Goal: Transaction & Acquisition: Book appointment/travel/reservation

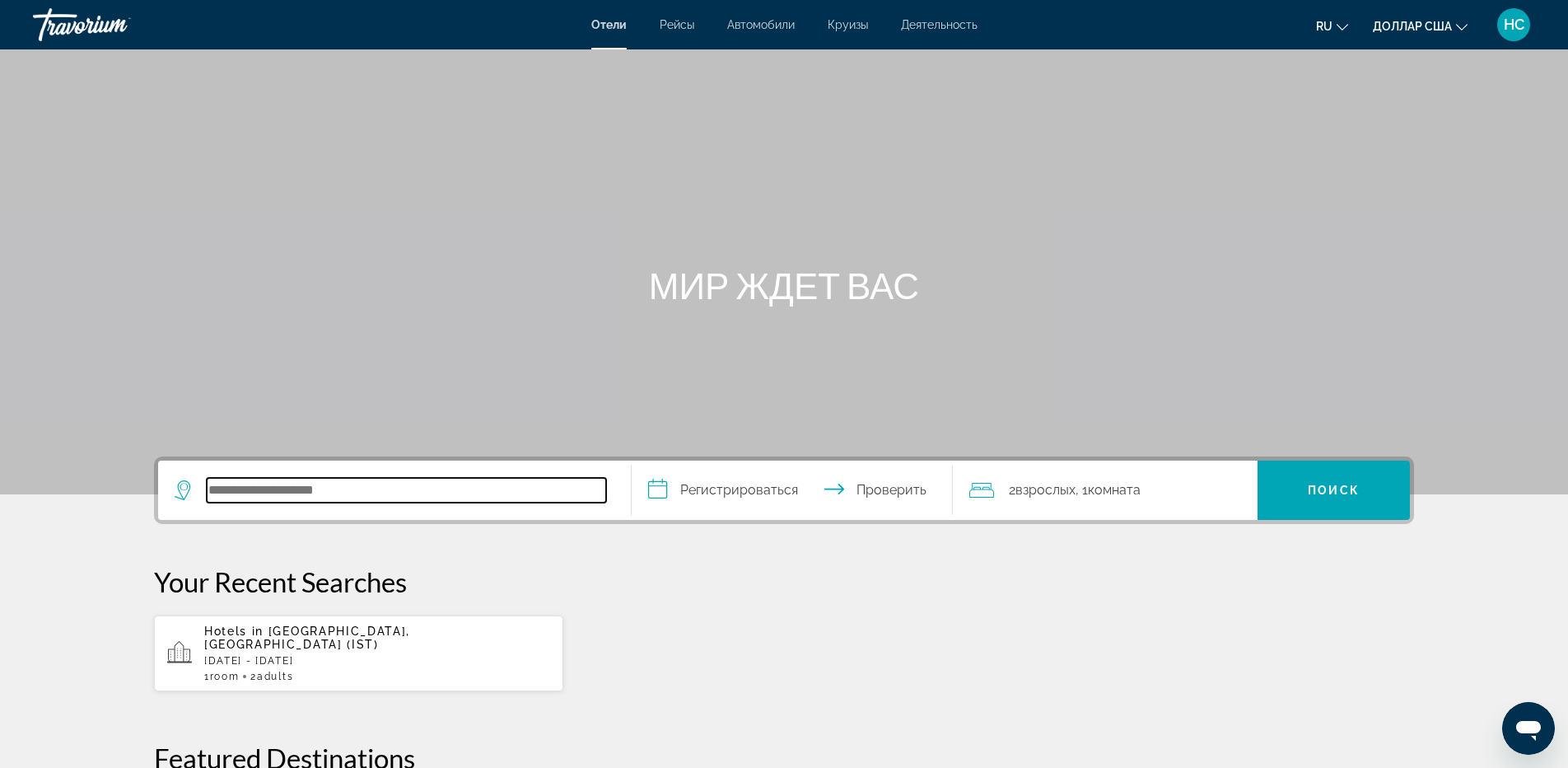
click at [317, 497] on input "Поиск отеля" at bounding box center [406, 490] width 400 height 25
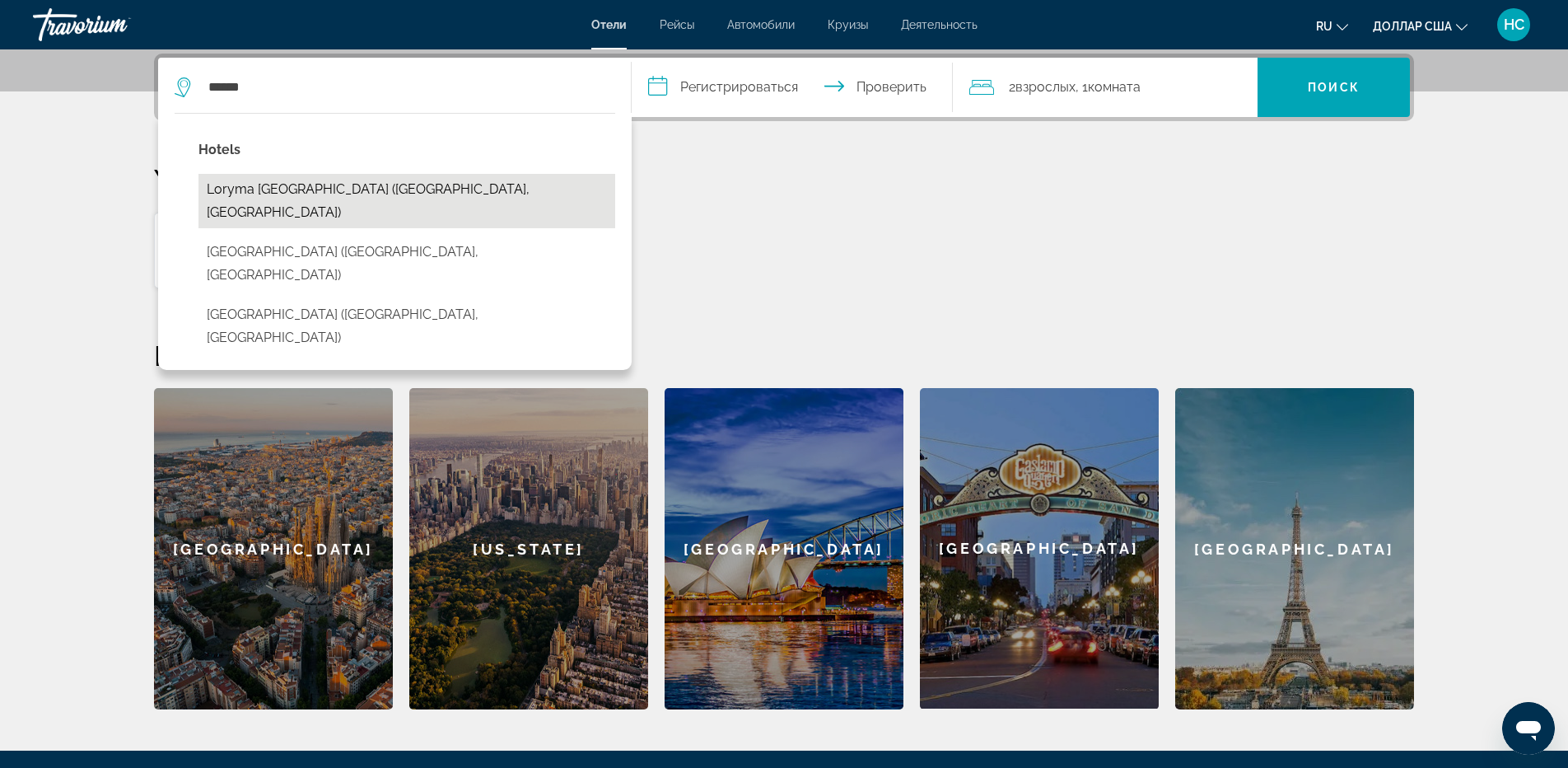
click at [365, 200] on button "Loryma [GEOGRAPHIC_DATA] ([GEOGRAPHIC_DATA], [GEOGRAPHIC_DATA])" at bounding box center [406, 200] width 416 height 54
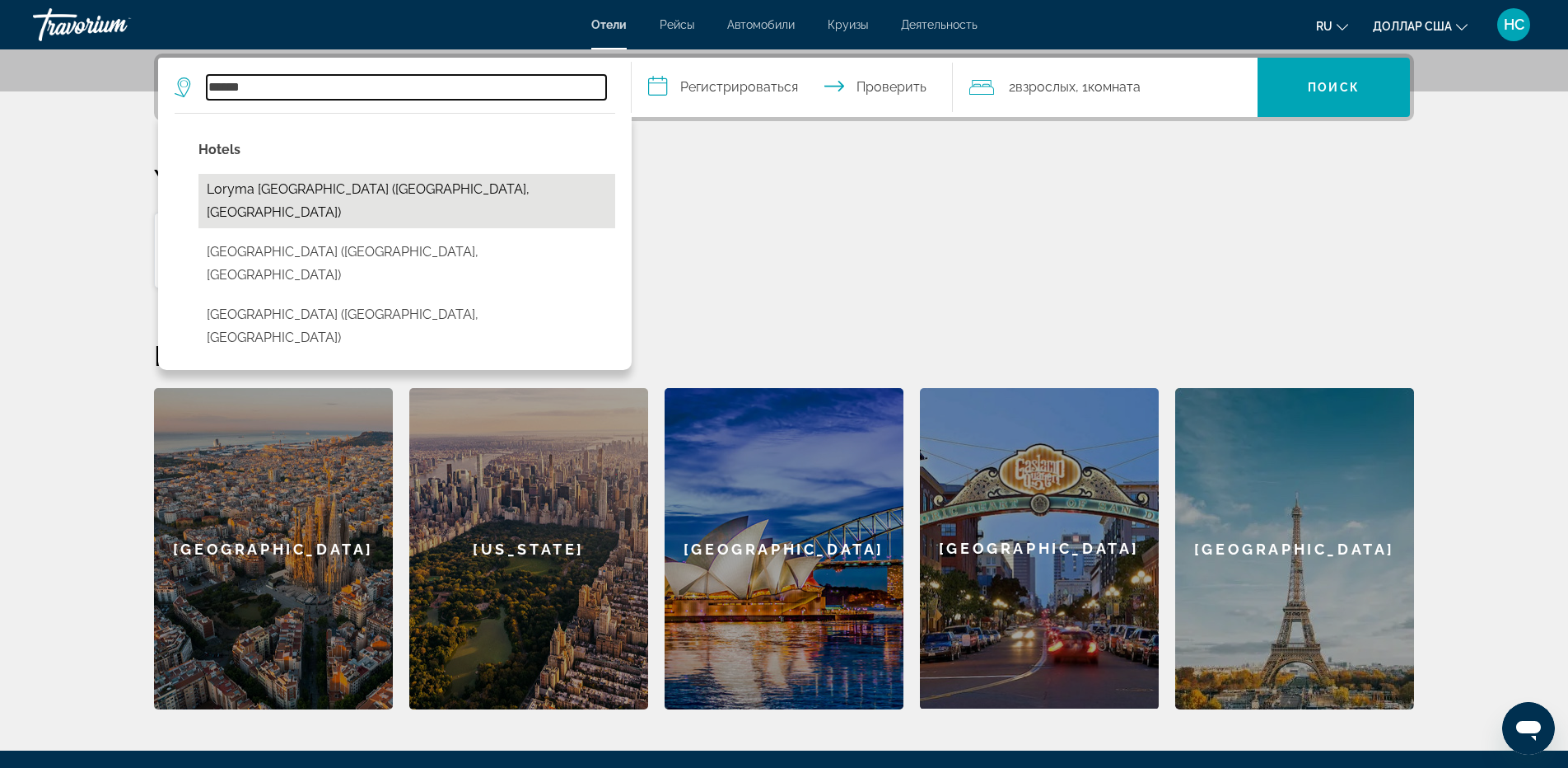
type input "**********"
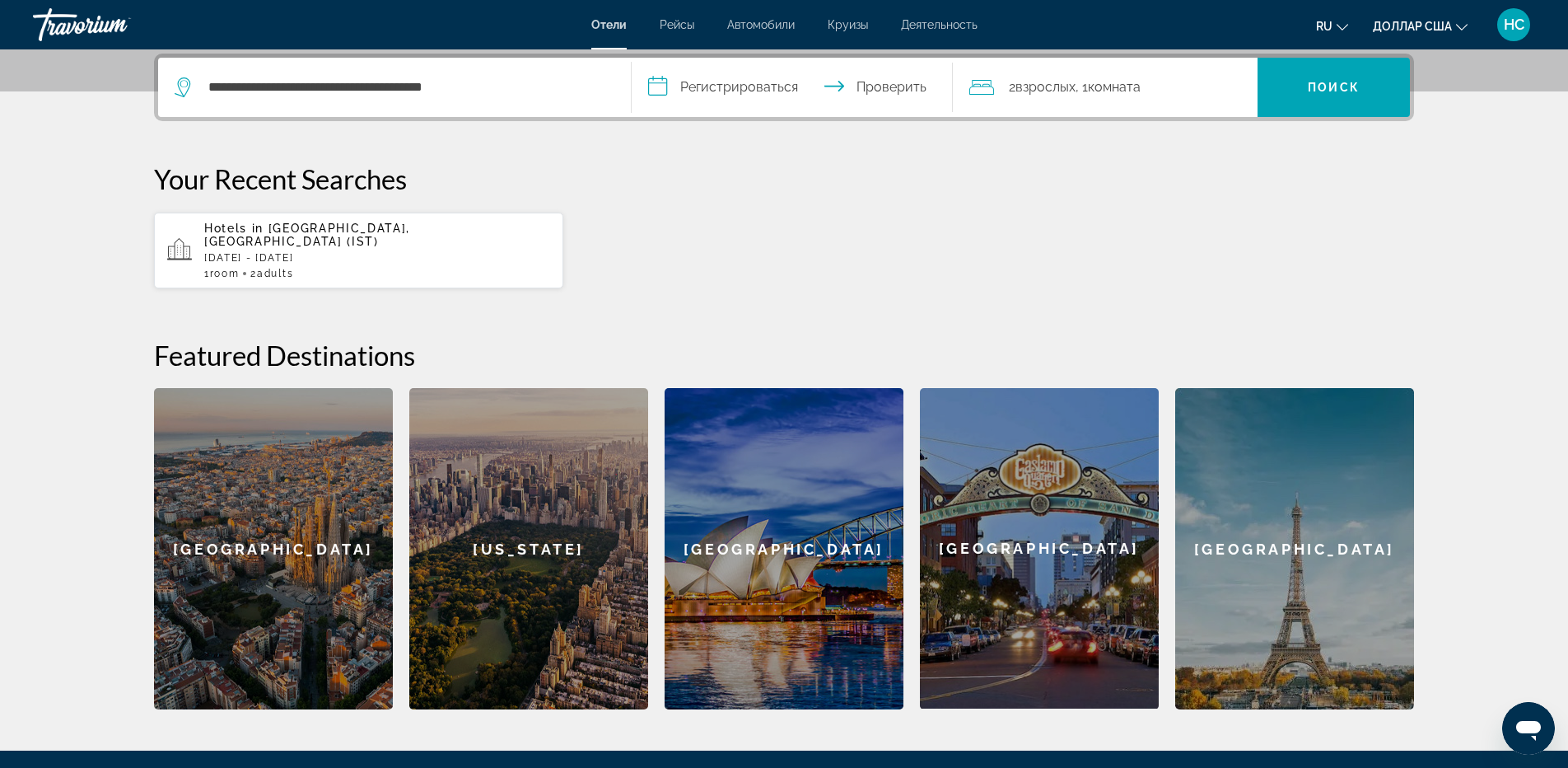
click at [784, 86] on input "**********" at bounding box center [795, 89] width 328 height 64
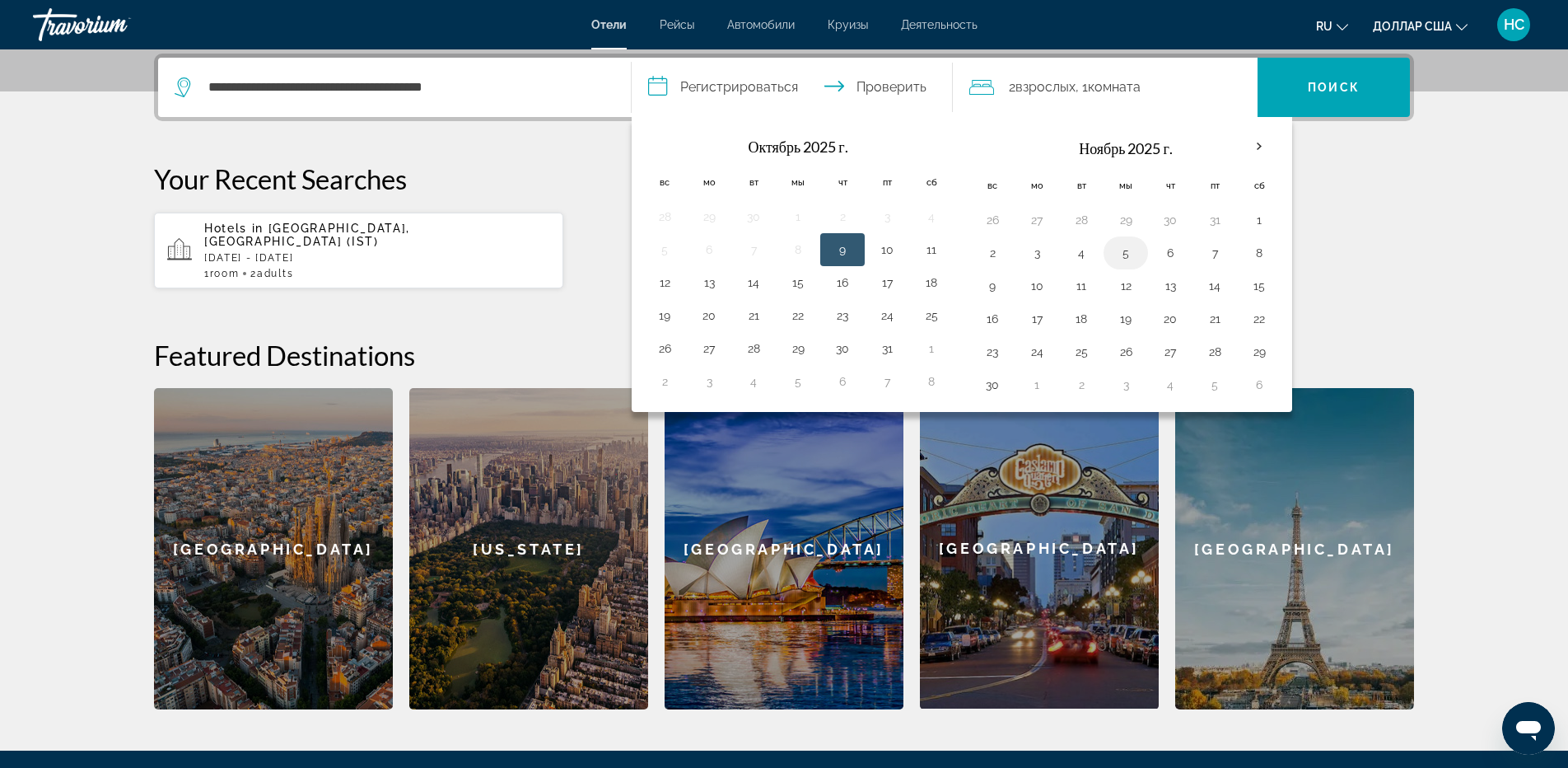
click at [1128, 261] on button "5" at bounding box center [1126, 253] width 27 height 23
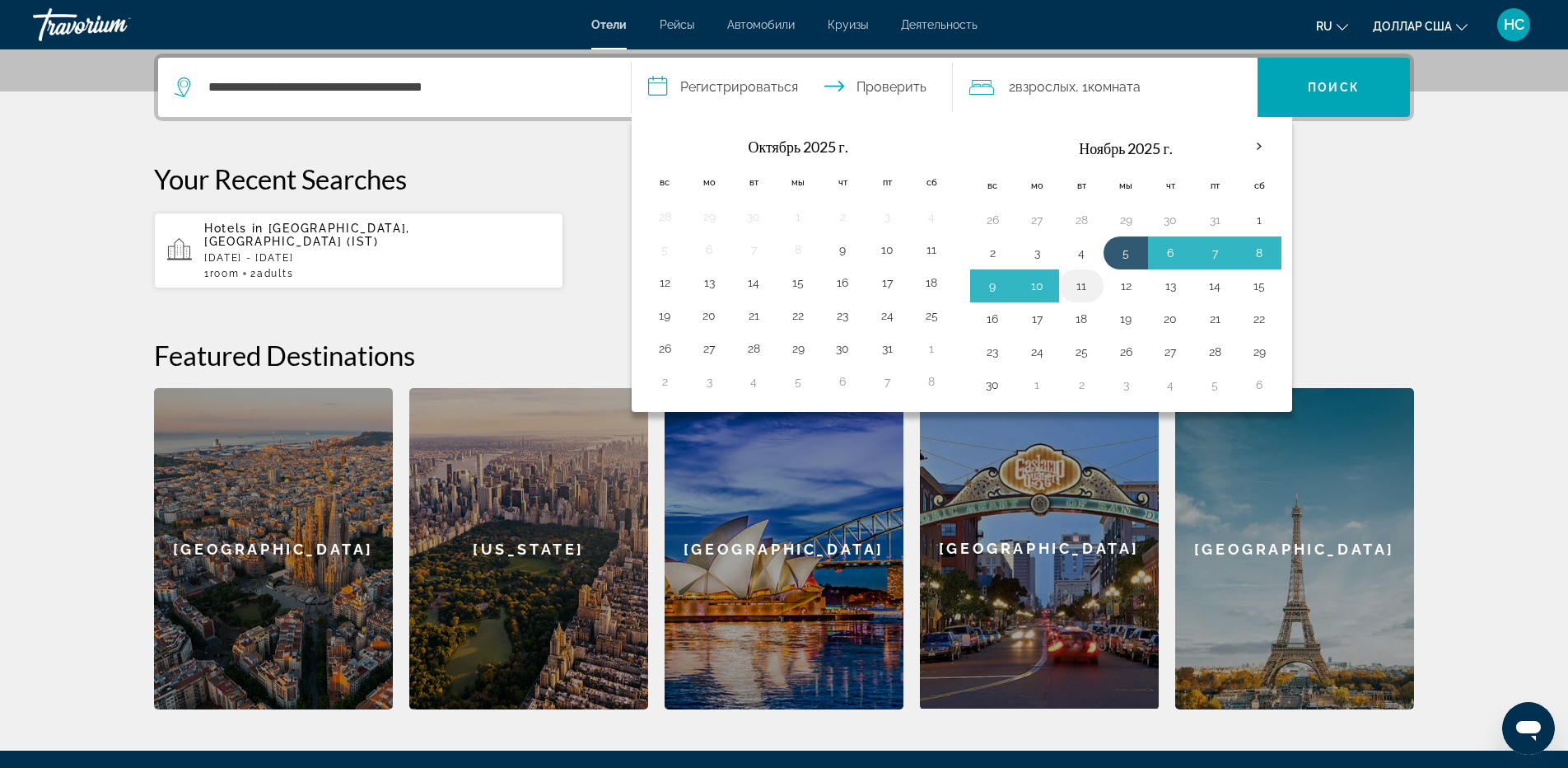
click at [1077, 287] on button "11" at bounding box center [1081, 286] width 27 height 23
type input "**********"
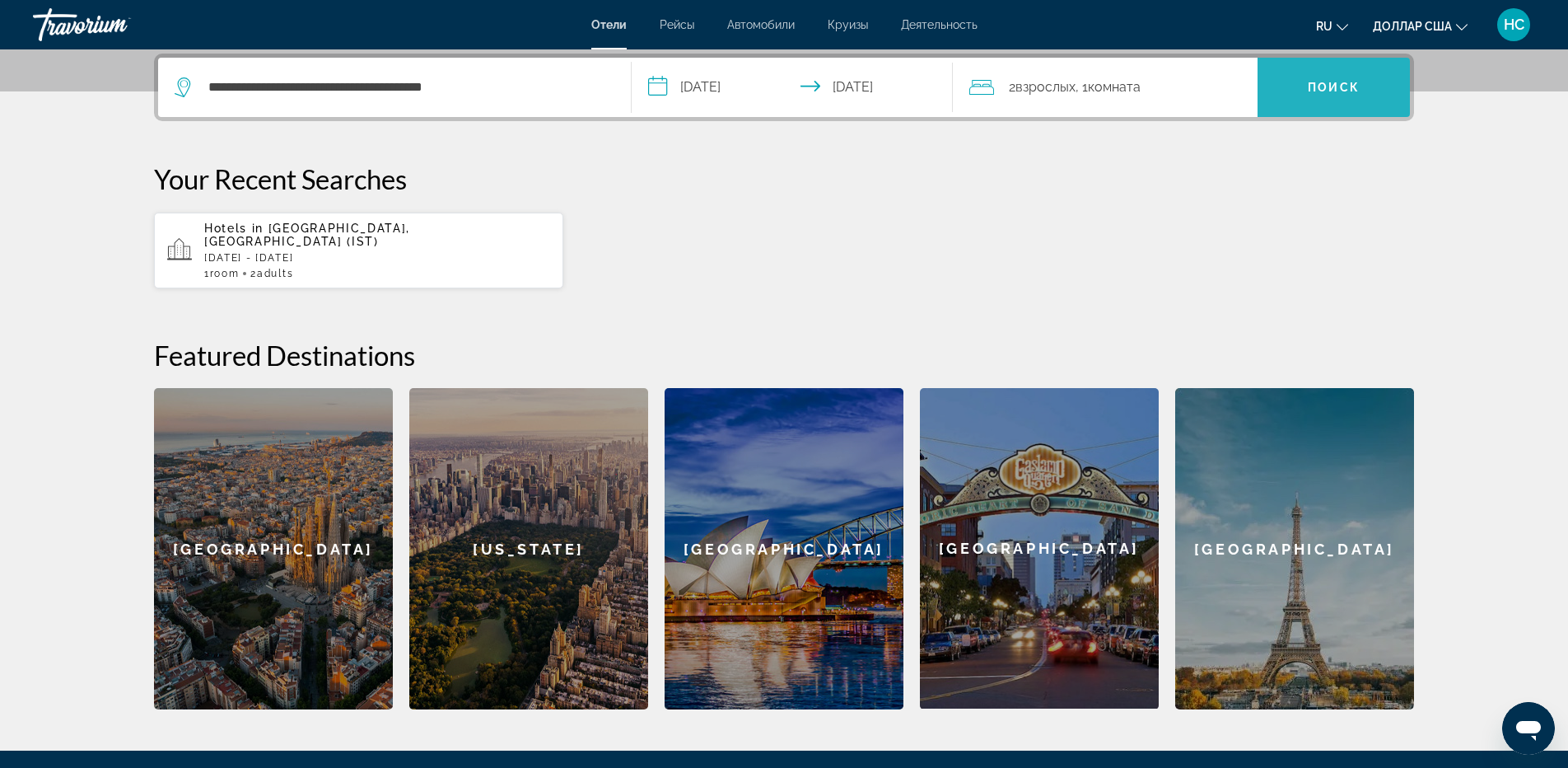
click at [1372, 102] on span "Поиск" at bounding box center [1334, 87] width 153 height 39
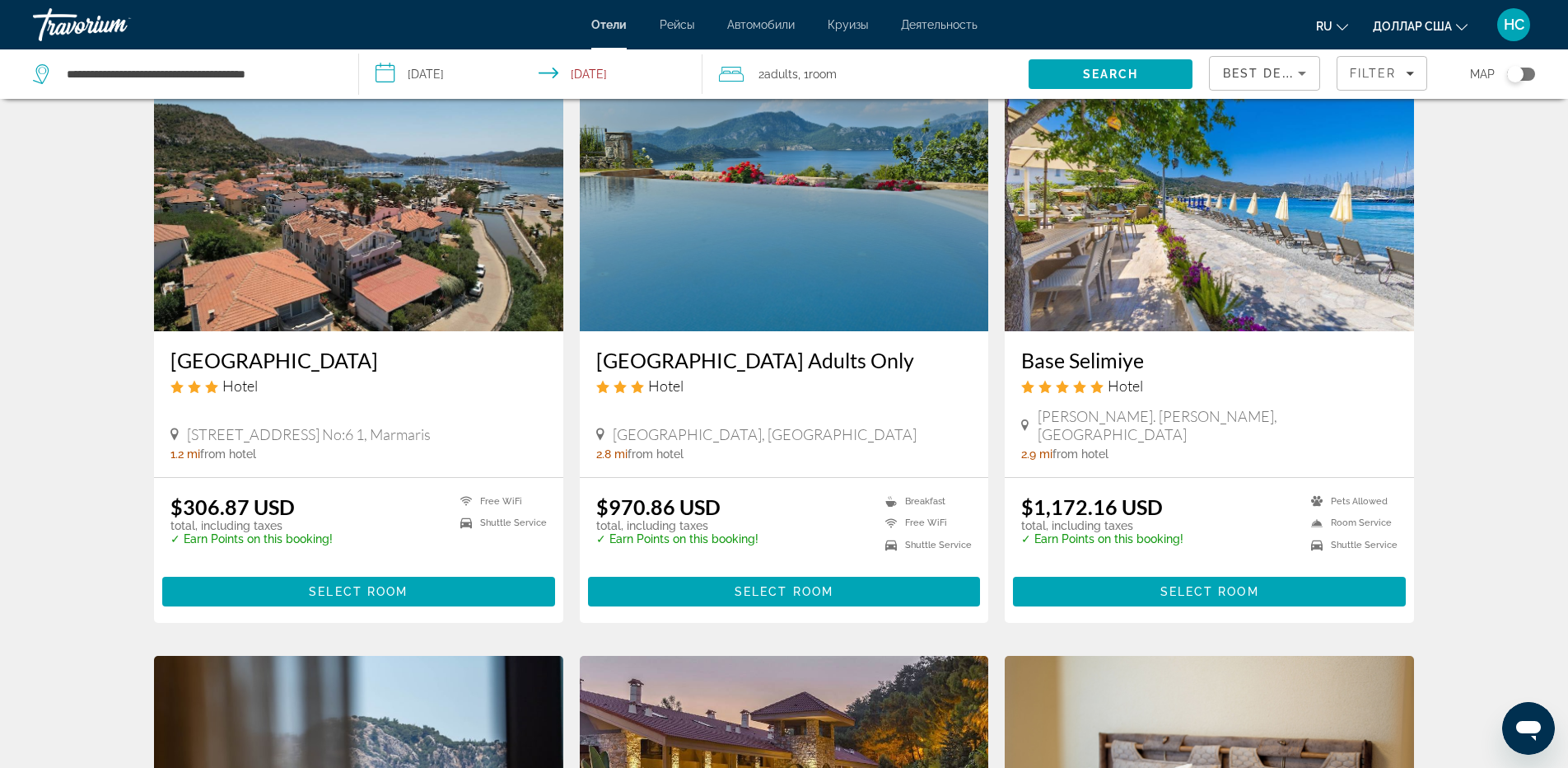
scroll to position [83, 0]
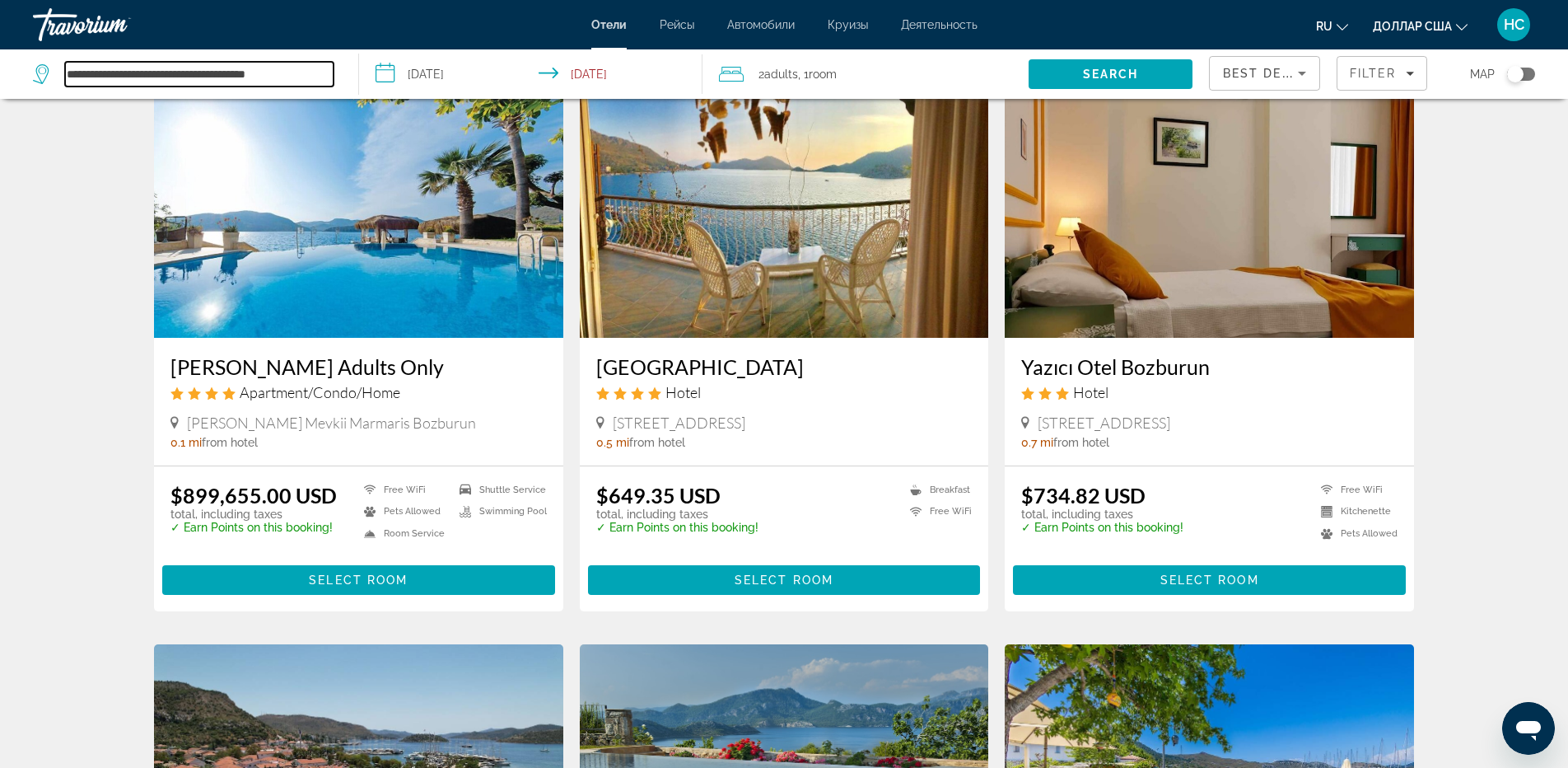
click at [262, 79] on input "**********" at bounding box center [199, 74] width 269 height 25
drag, startPoint x: 315, startPoint y: 68, endPoint x: 113, endPoint y: 87, distance: 202.9
click at [113, 87] on div "**********" at bounding box center [187, 73] width 309 height 49
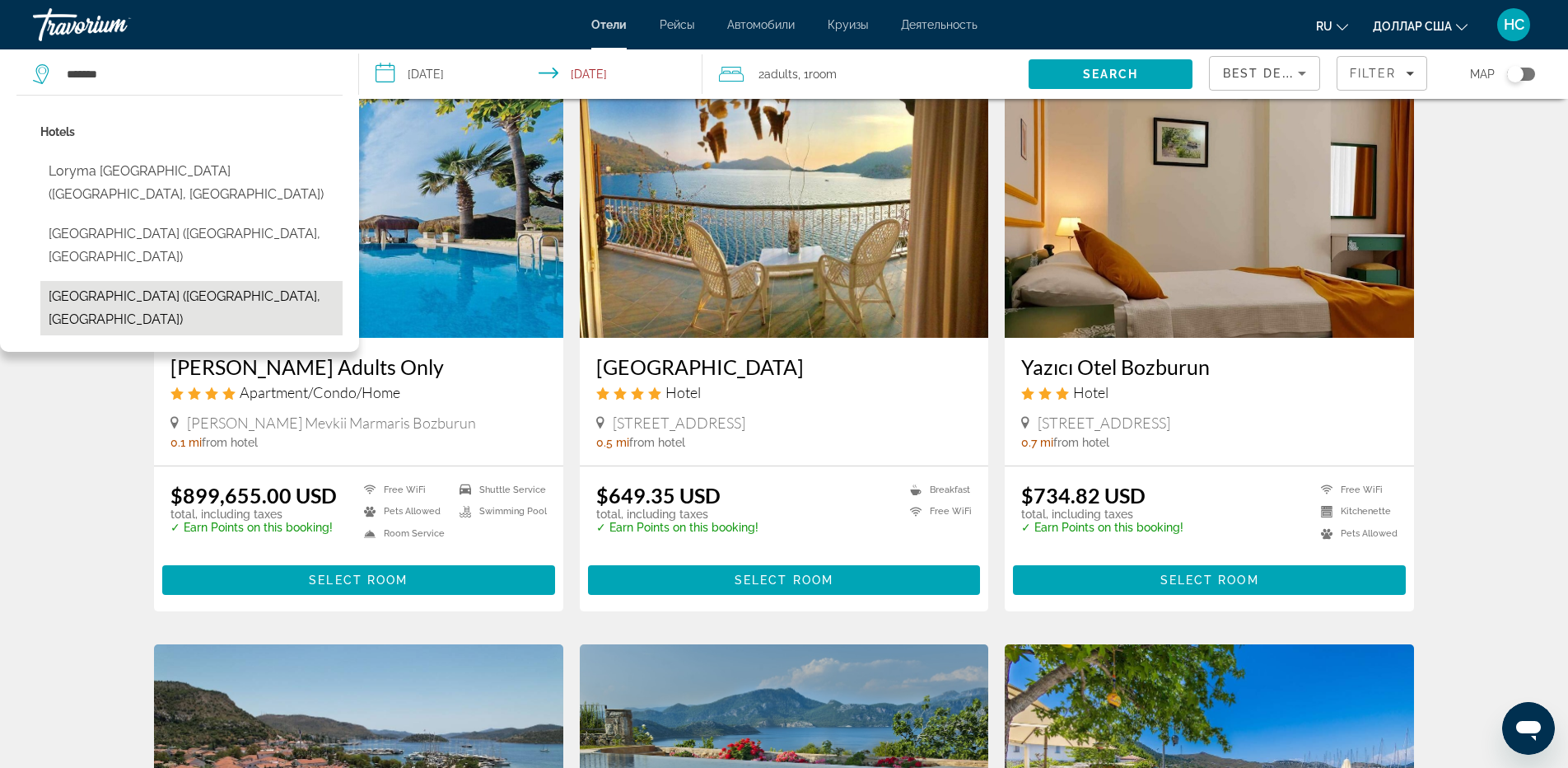
click at [184, 280] on button "[GEOGRAPHIC_DATA] ([GEOGRAPHIC_DATA], [GEOGRAPHIC_DATA])" at bounding box center [191, 307] width 302 height 54
type input "**********"
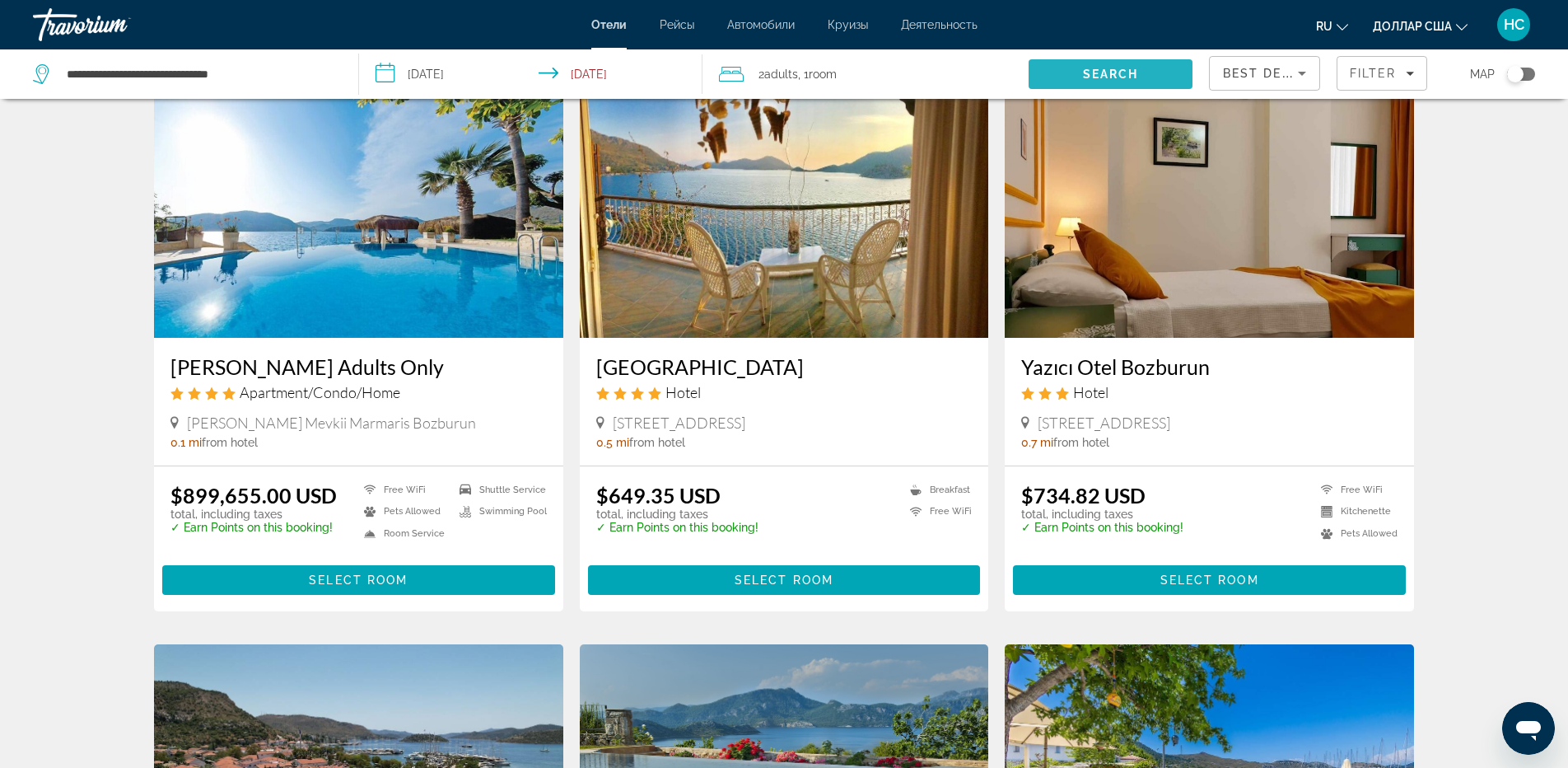
click at [1096, 84] on span "Search" at bounding box center [1109, 73] width 163 height 39
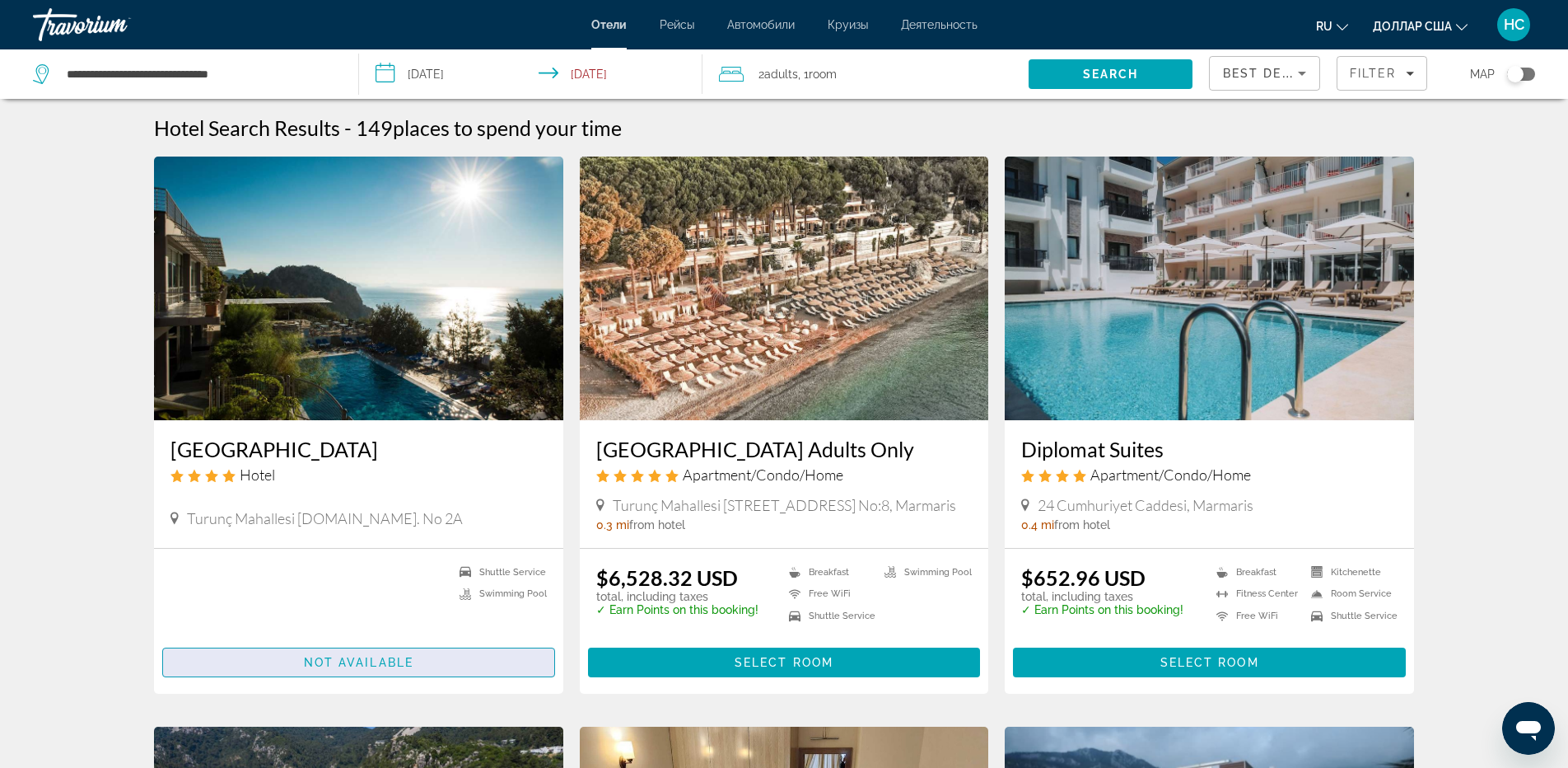
click at [350, 659] on span "Not available" at bounding box center [358, 662] width 109 height 13
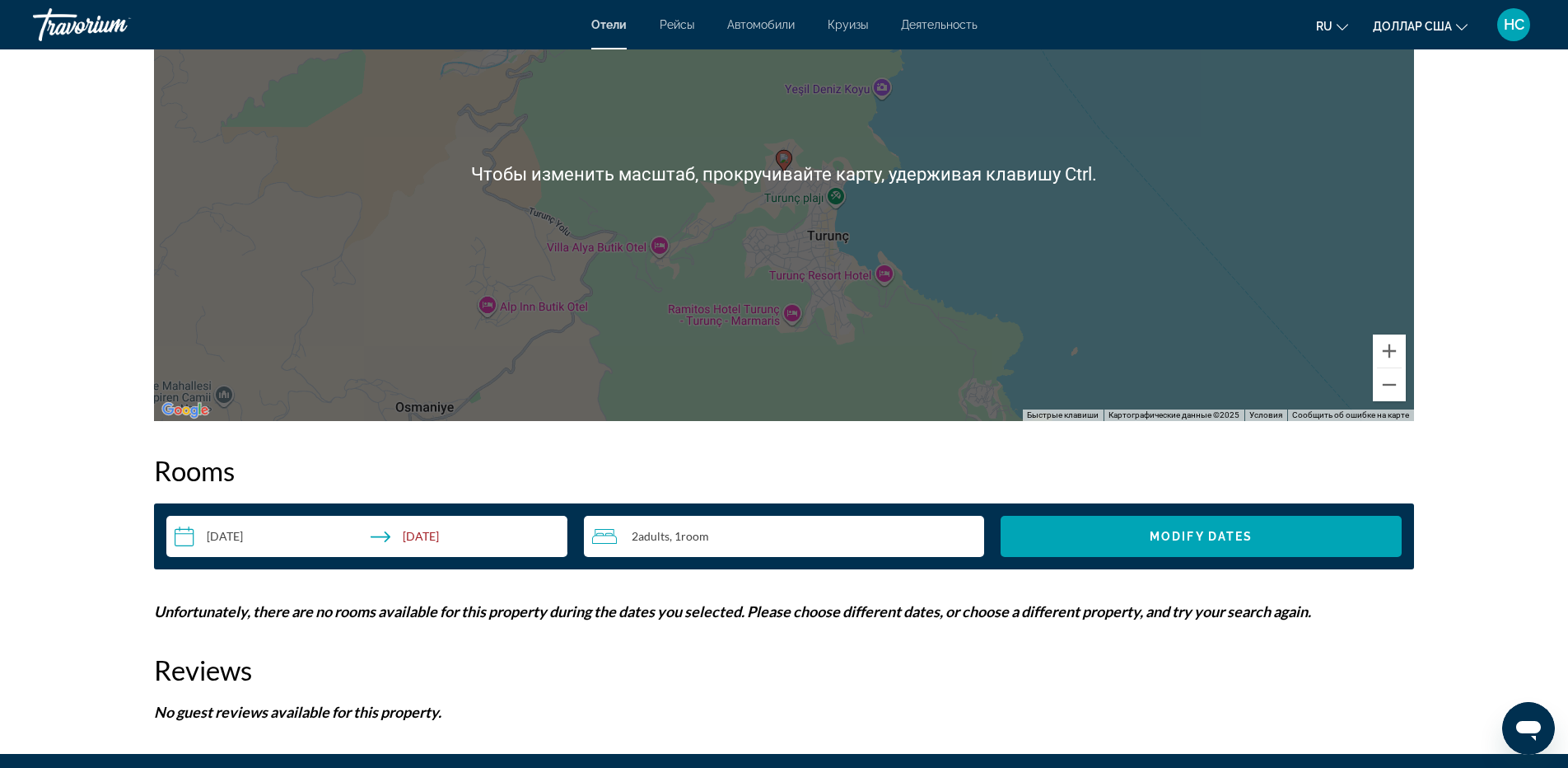
scroll to position [1812, 0]
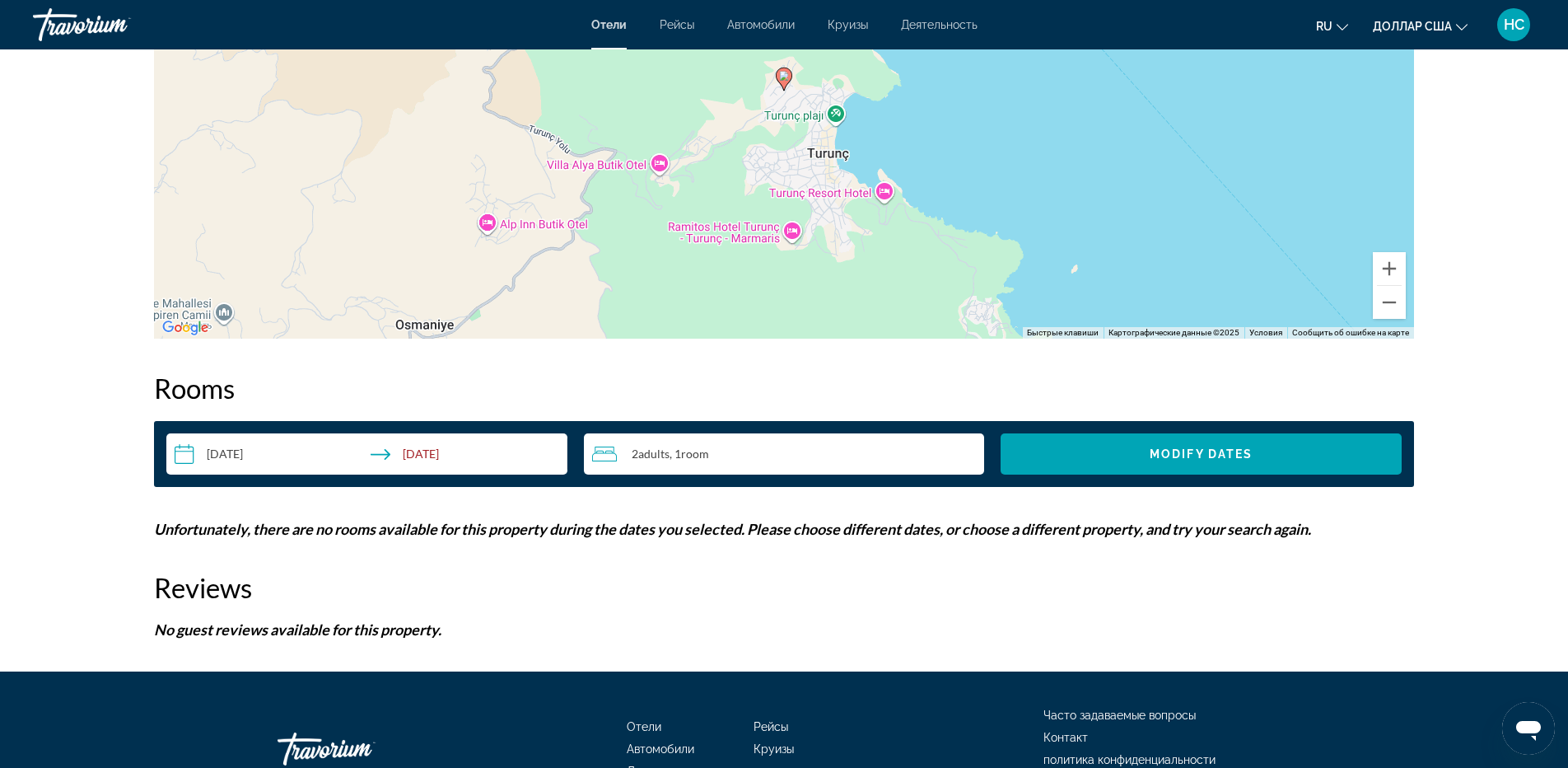
click at [419, 454] on input "**********" at bounding box center [370, 456] width 407 height 46
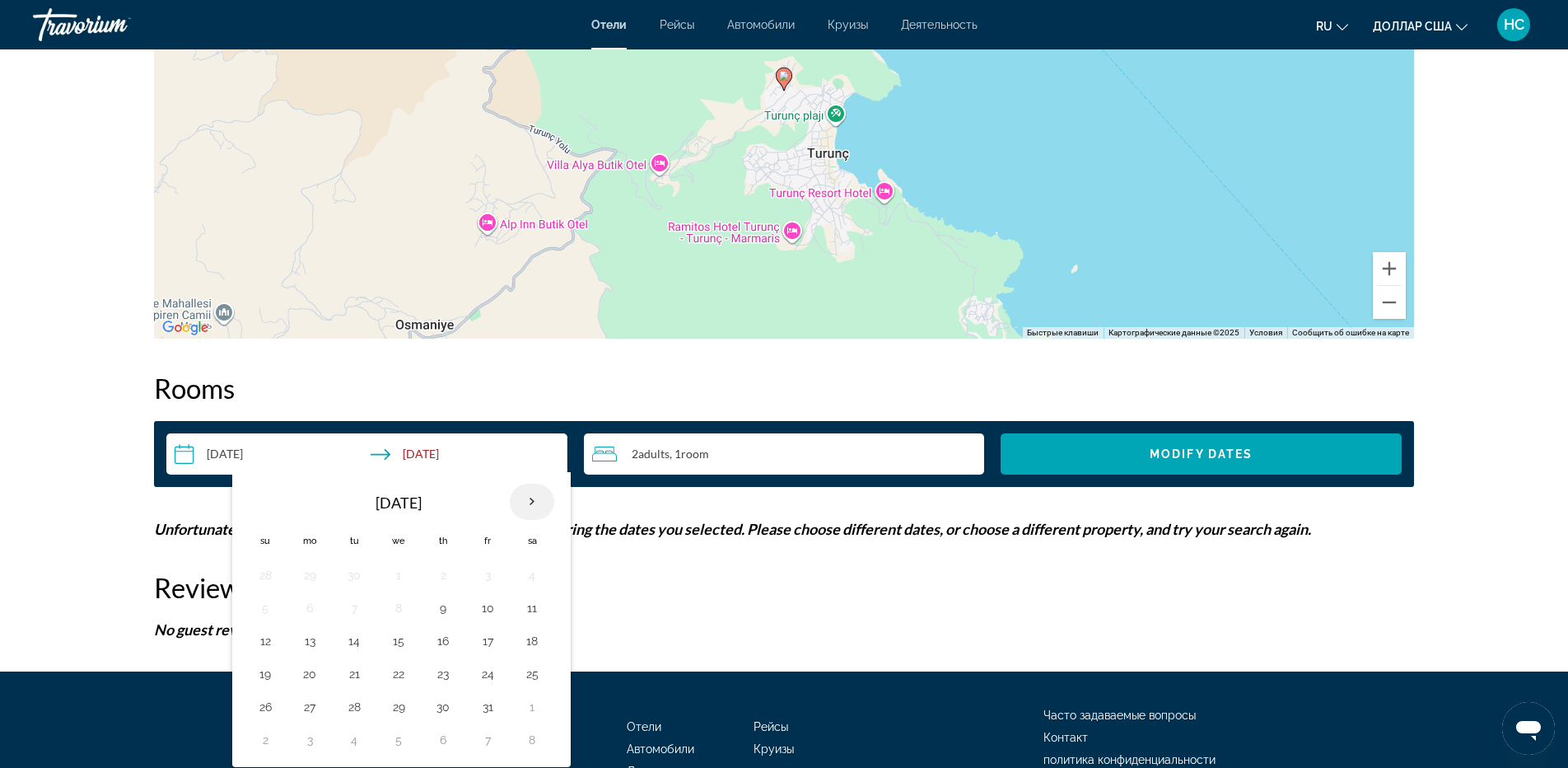
click at [537, 500] on th "Next month" at bounding box center [532, 501] width 44 height 36
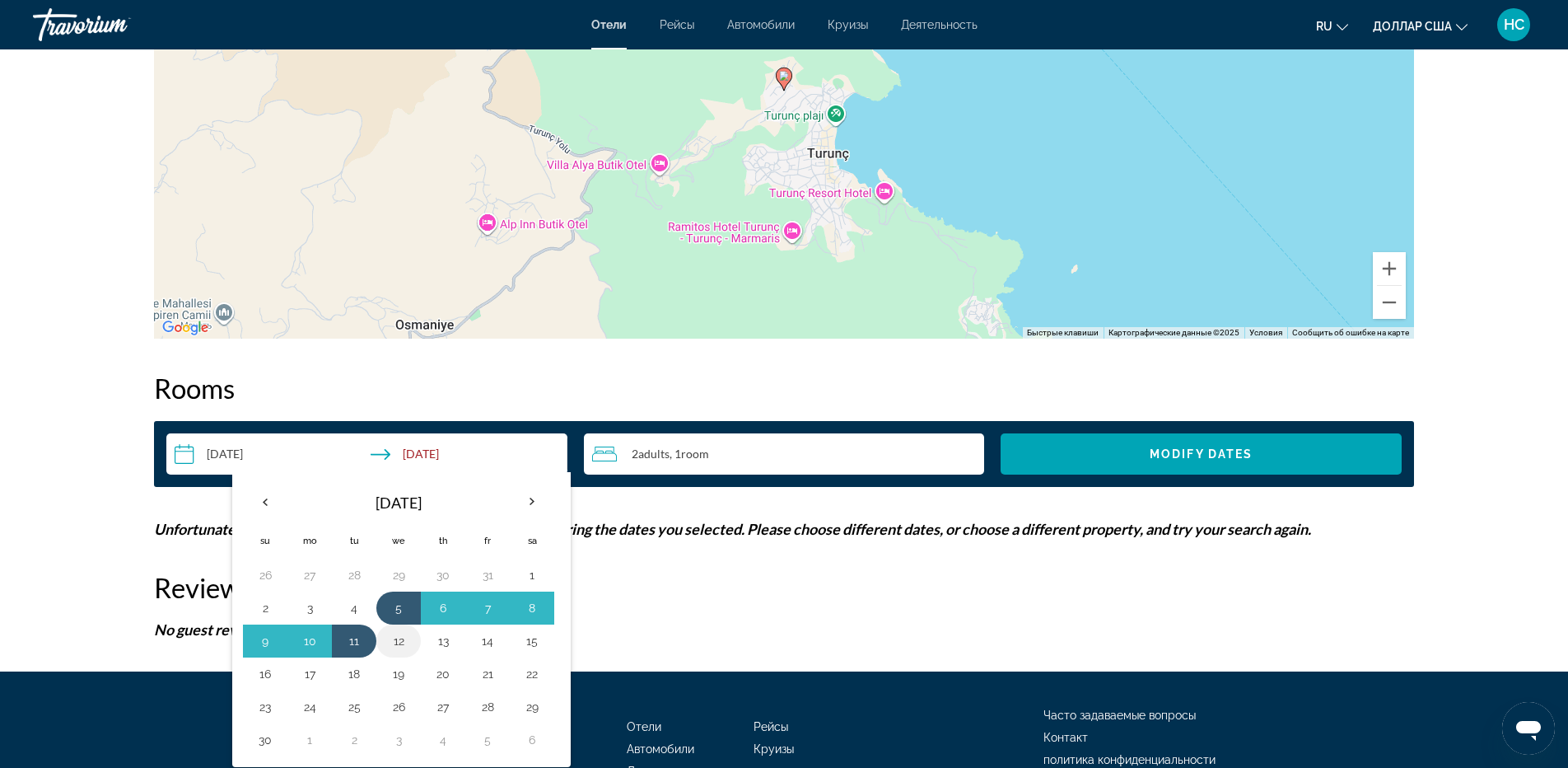
click at [407, 635] on button "12" at bounding box center [399, 641] width 27 height 23
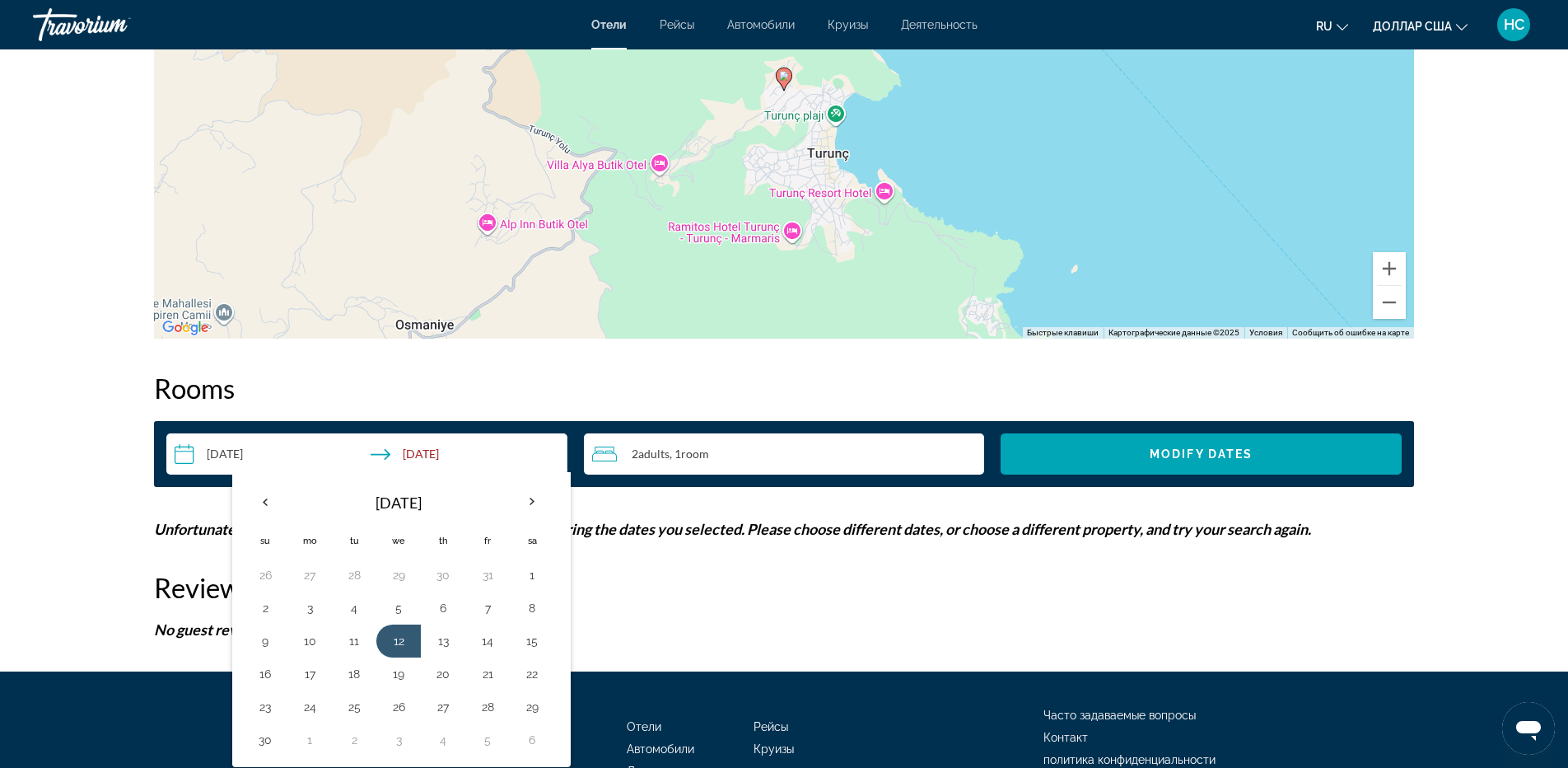
click at [926, 456] on div "2 Adult Adults , 1 Room rooms" at bounding box center [788, 454] width 393 height 20
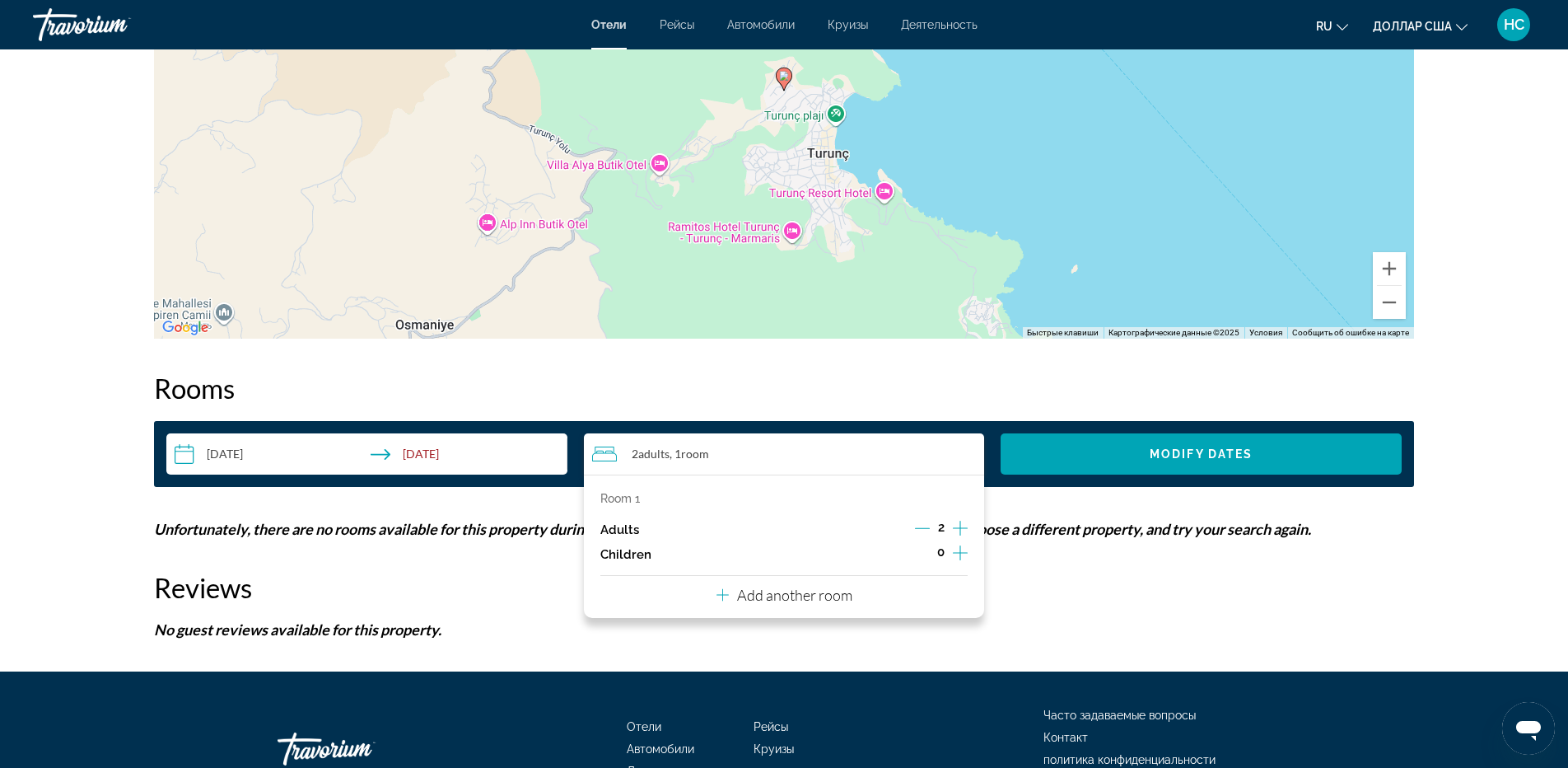
click at [961, 532] on icon "Increment adults" at bounding box center [960, 528] width 15 height 20
click at [960, 548] on icon "Increment children" at bounding box center [960, 553] width 15 height 15
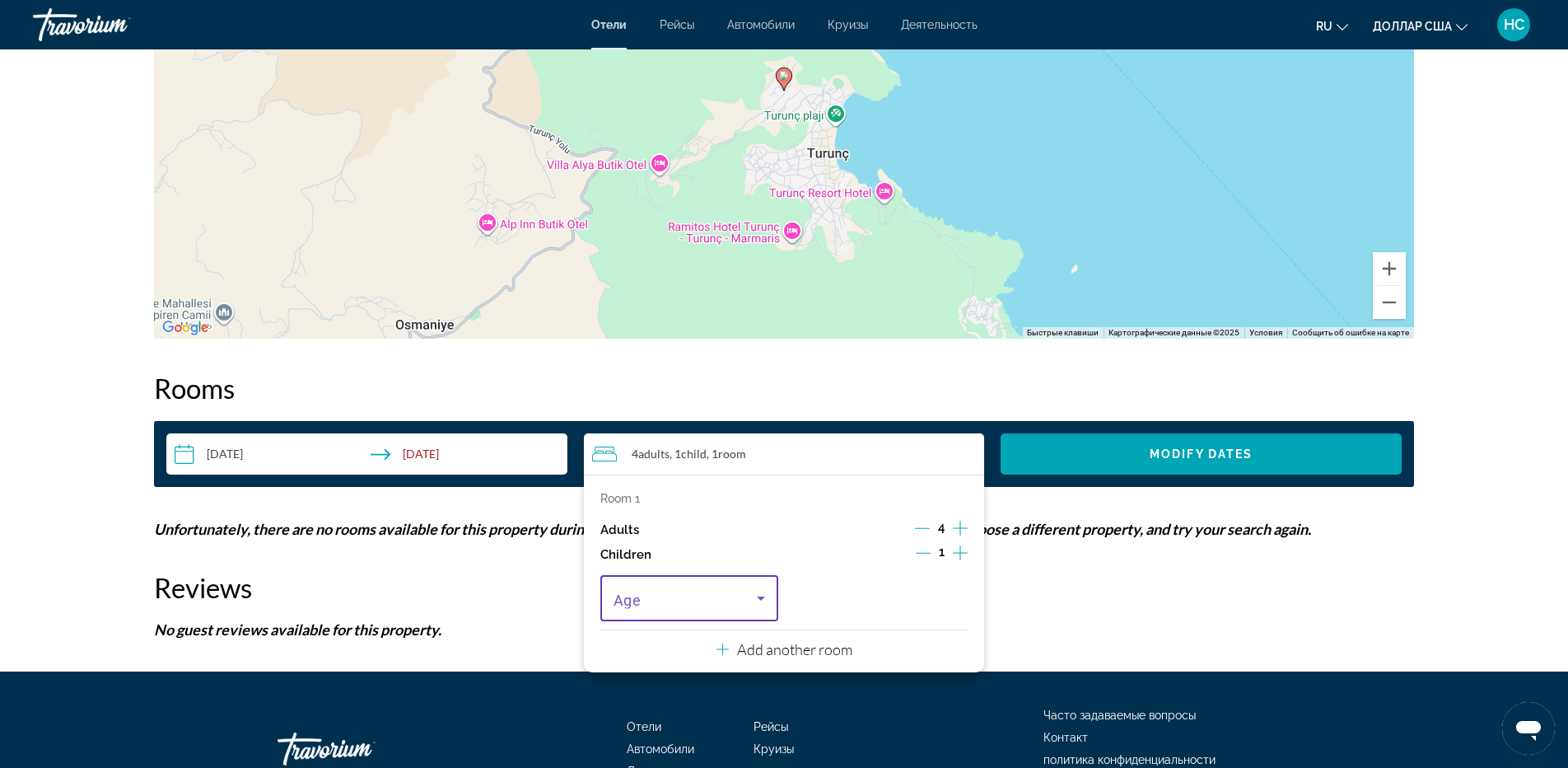
click at [734, 591] on span "Travelers: 4 adults, 1 child" at bounding box center [685, 598] width 144 height 20
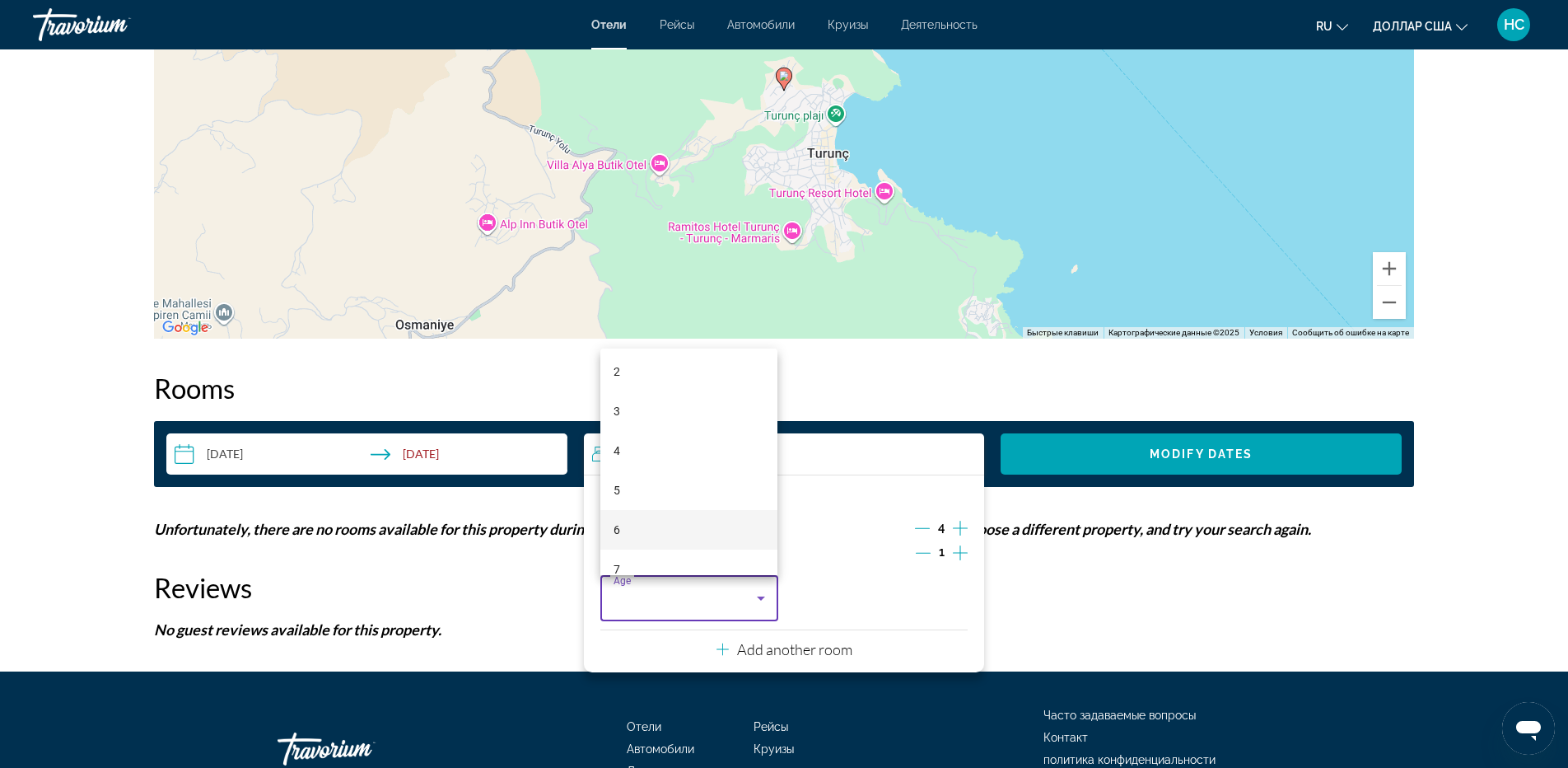
scroll to position [164, 0]
click at [643, 530] on mat-option "8" at bounding box center [688, 526] width 178 height 39
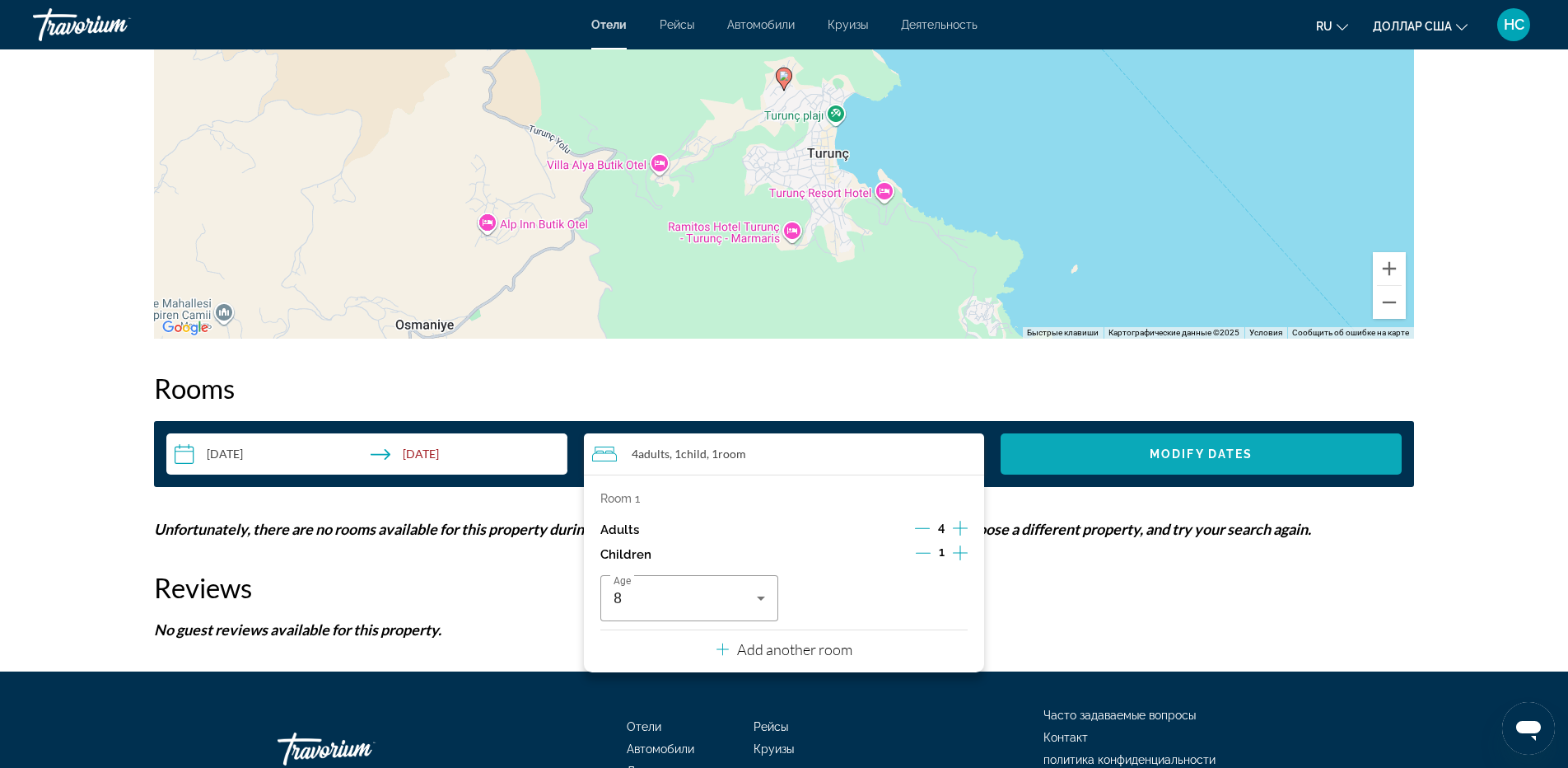
click at [1104, 455] on span "Search widget" at bounding box center [1201, 453] width 401 height 39
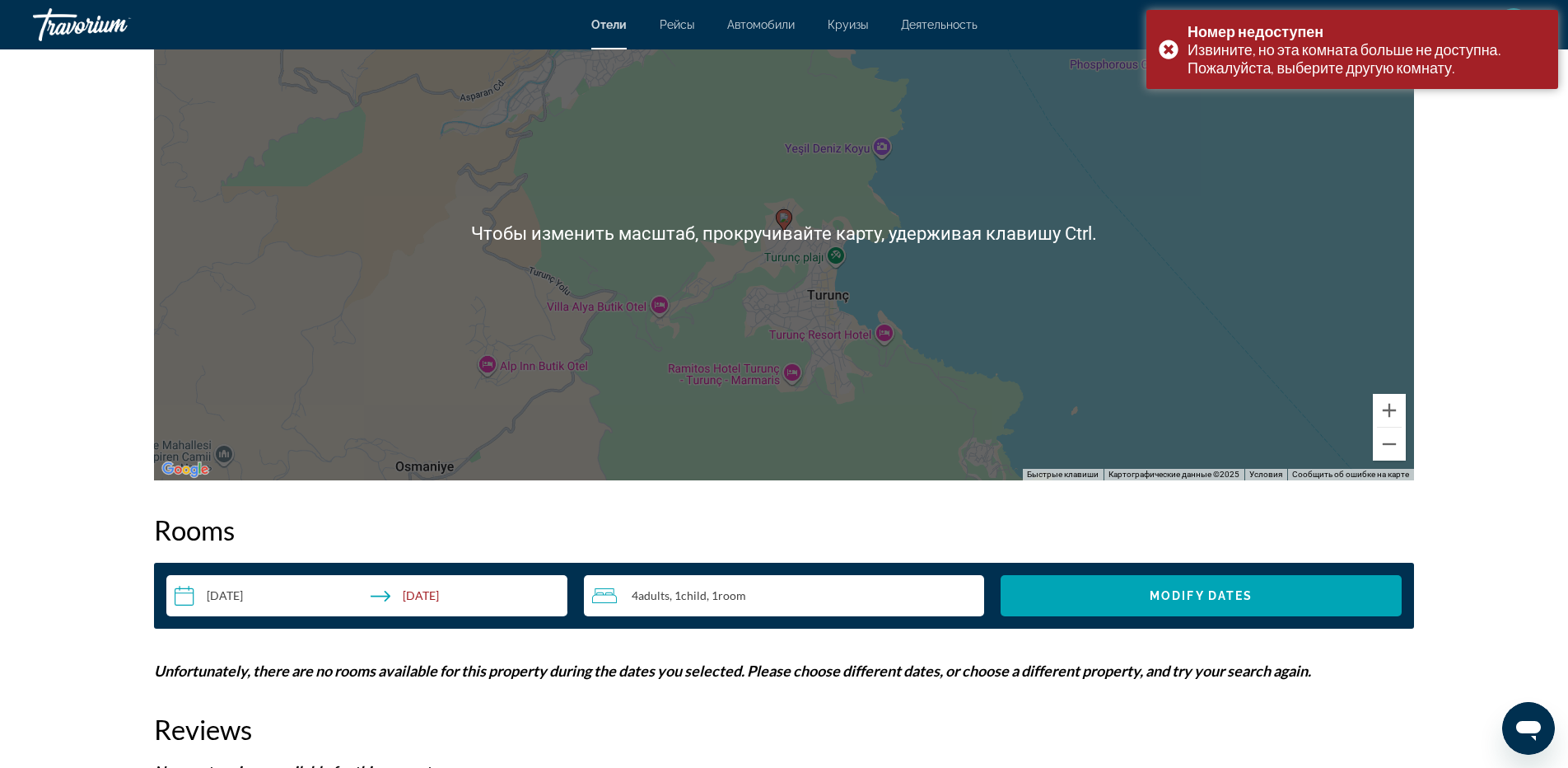
scroll to position [1835, 0]
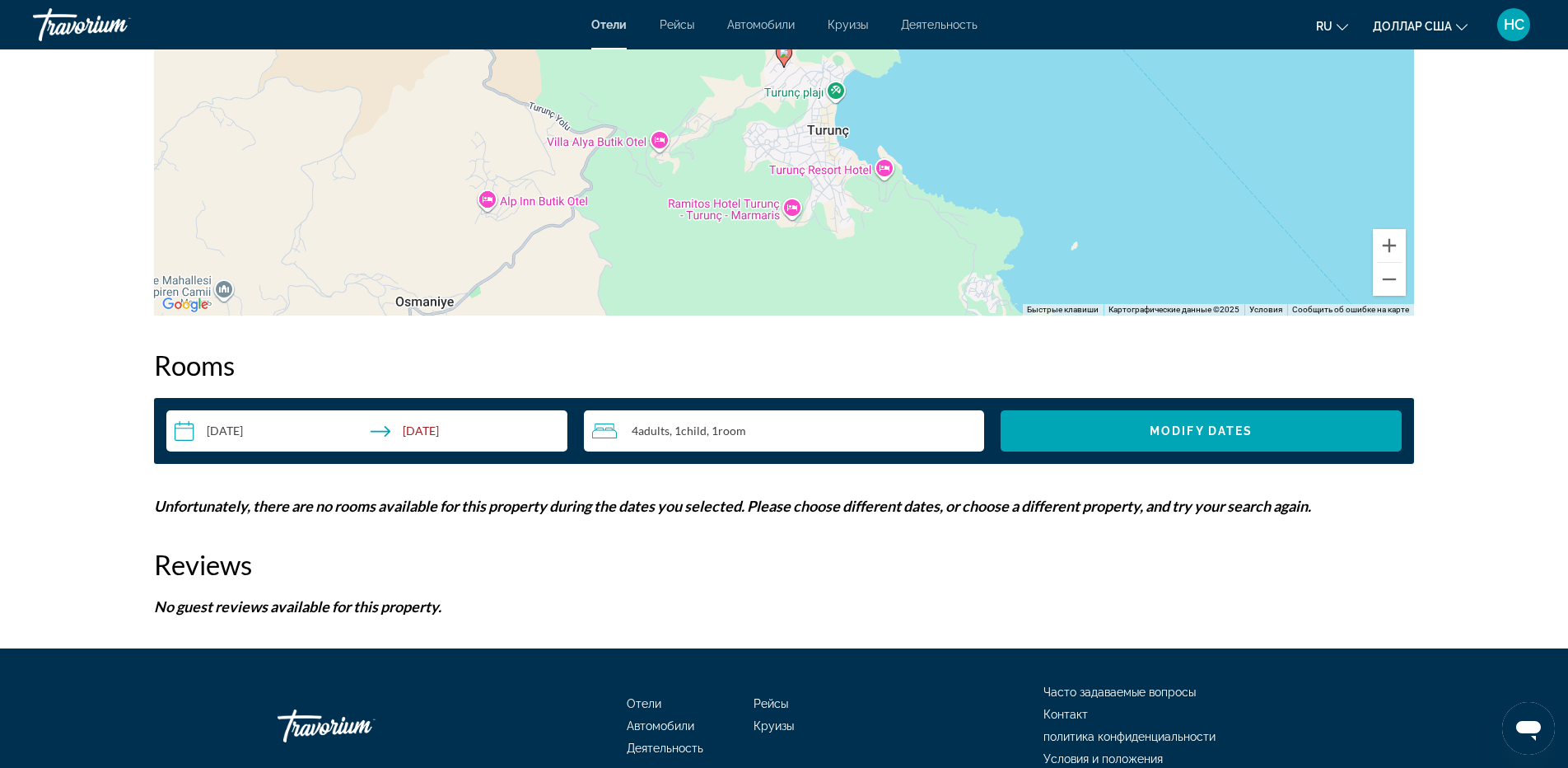
click at [263, 427] on input "**********" at bounding box center [370, 432] width 407 height 46
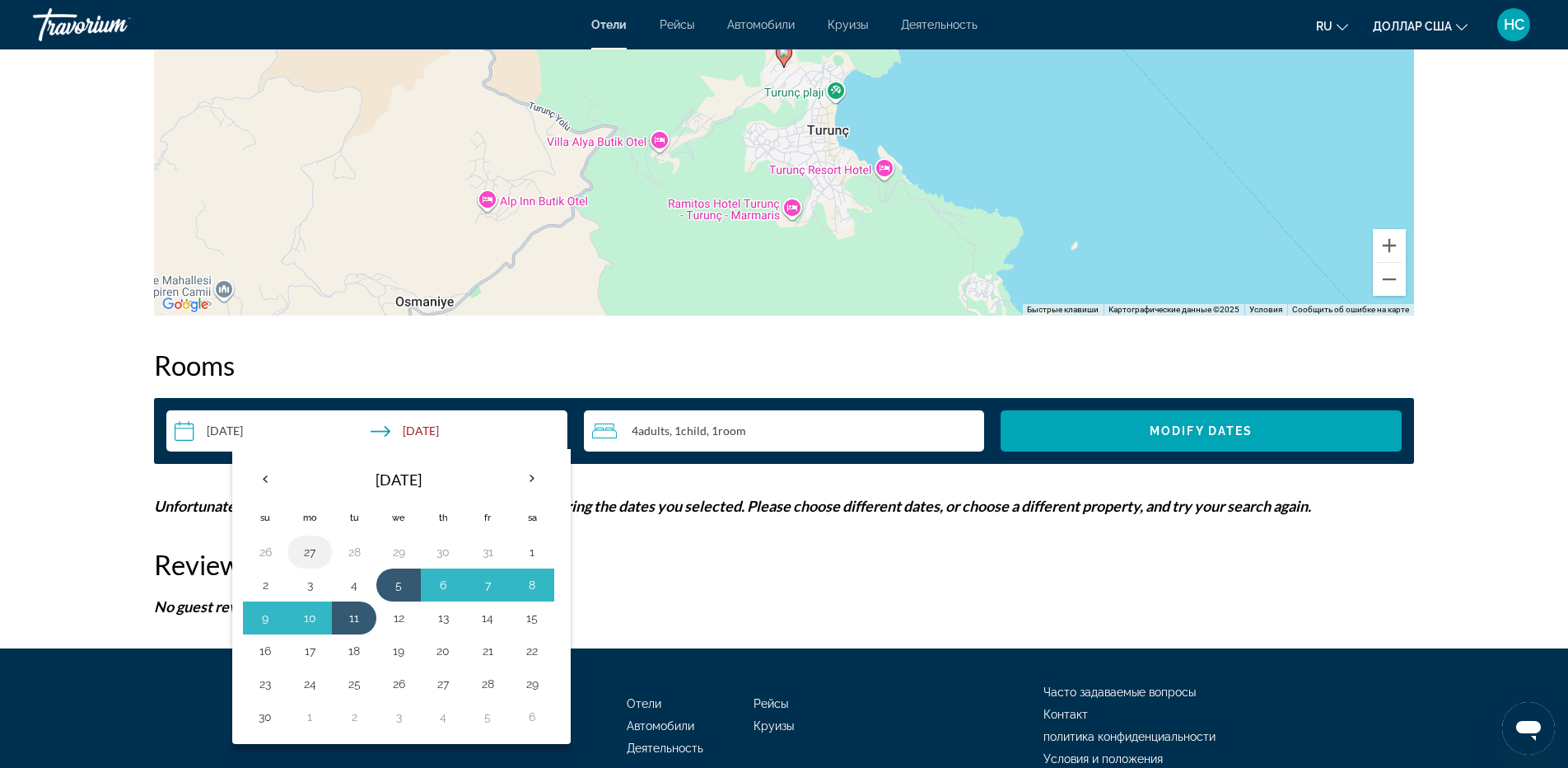
click at [299, 550] on button "27" at bounding box center [310, 552] width 27 height 23
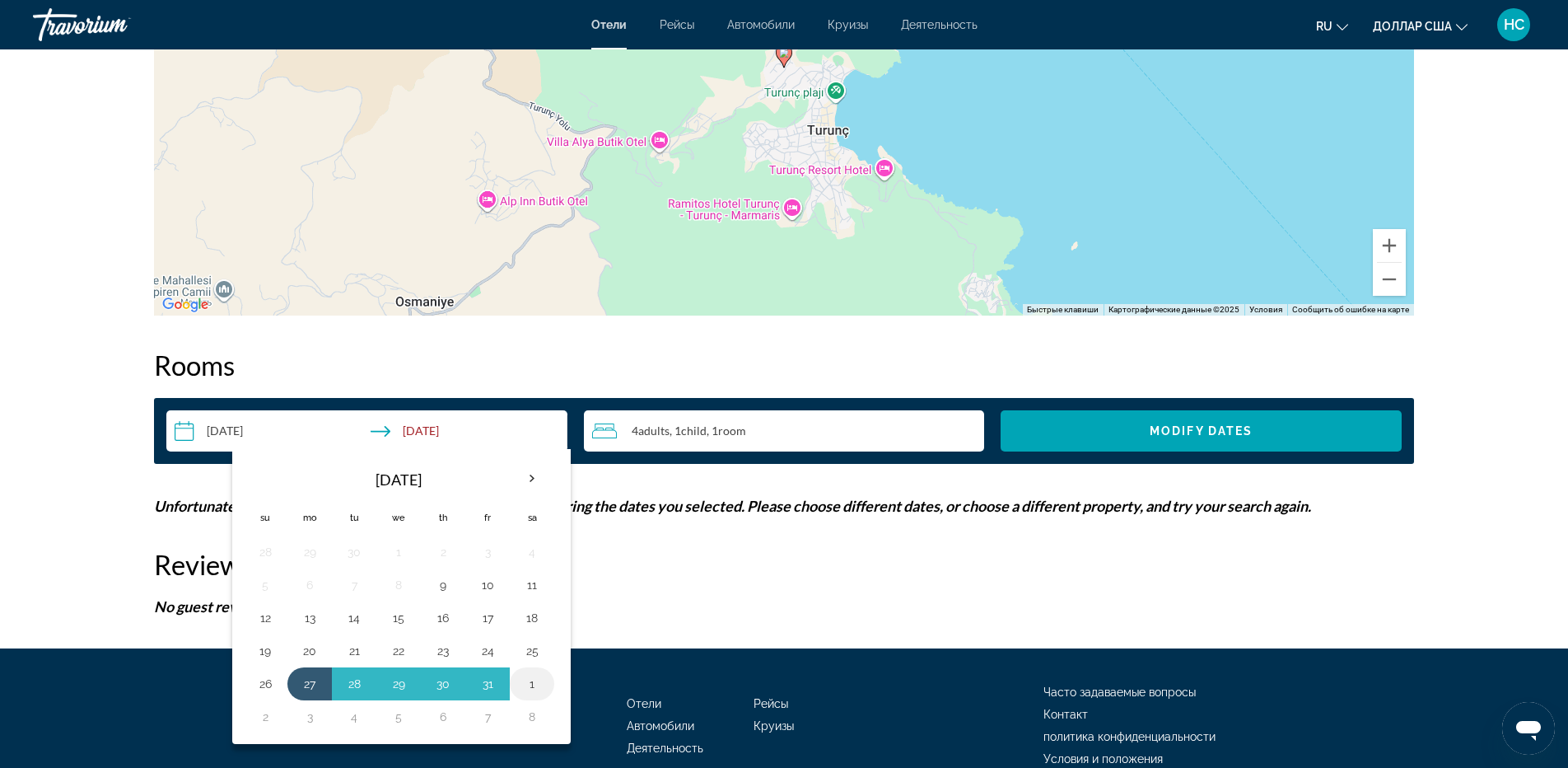
click at [535, 685] on button "1" at bounding box center [532, 684] width 27 height 23
type input "**********"
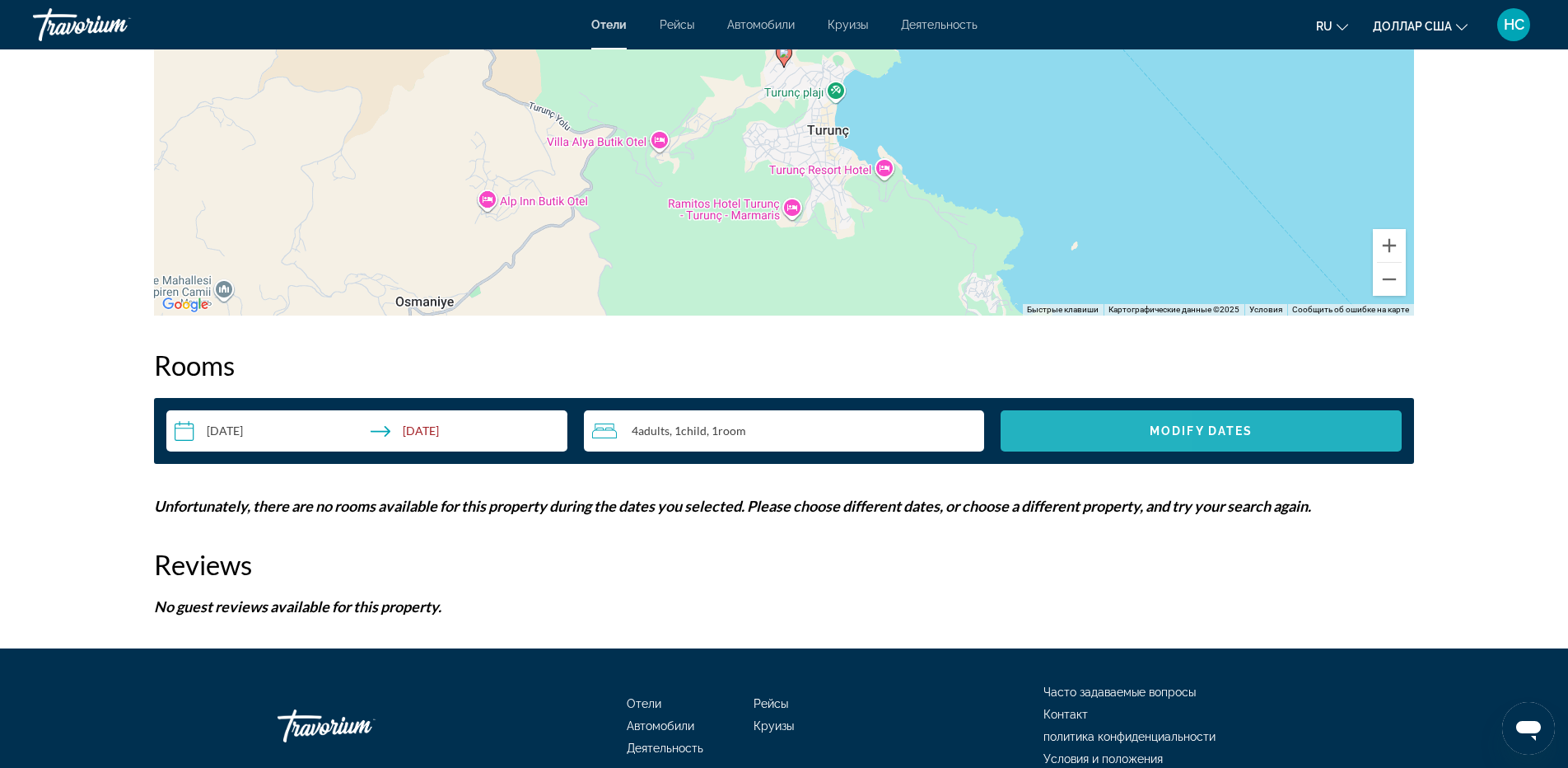
click at [1087, 432] on span "Search widget" at bounding box center [1201, 430] width 401 height 39
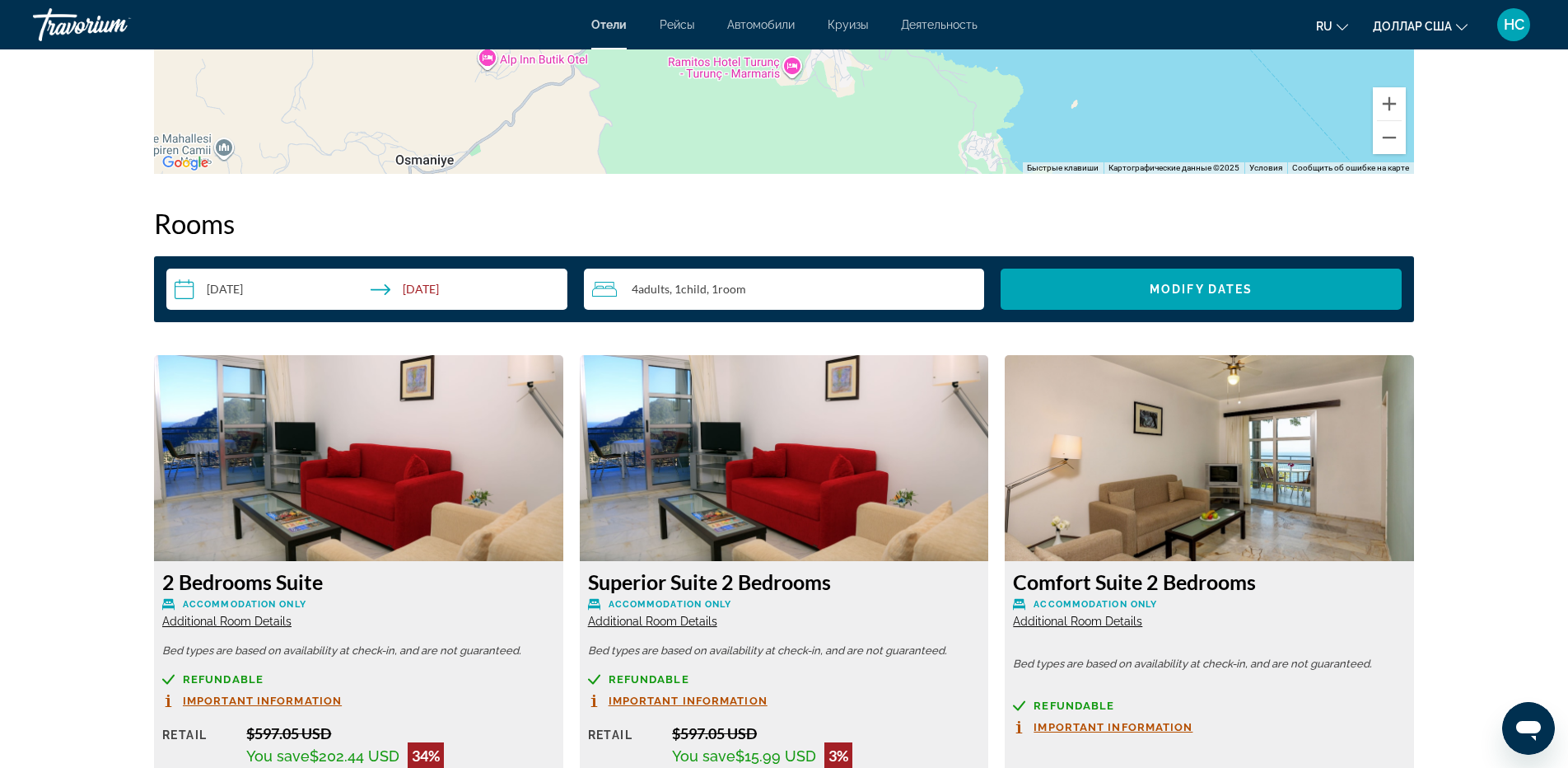
scroll to position [2307, 0]
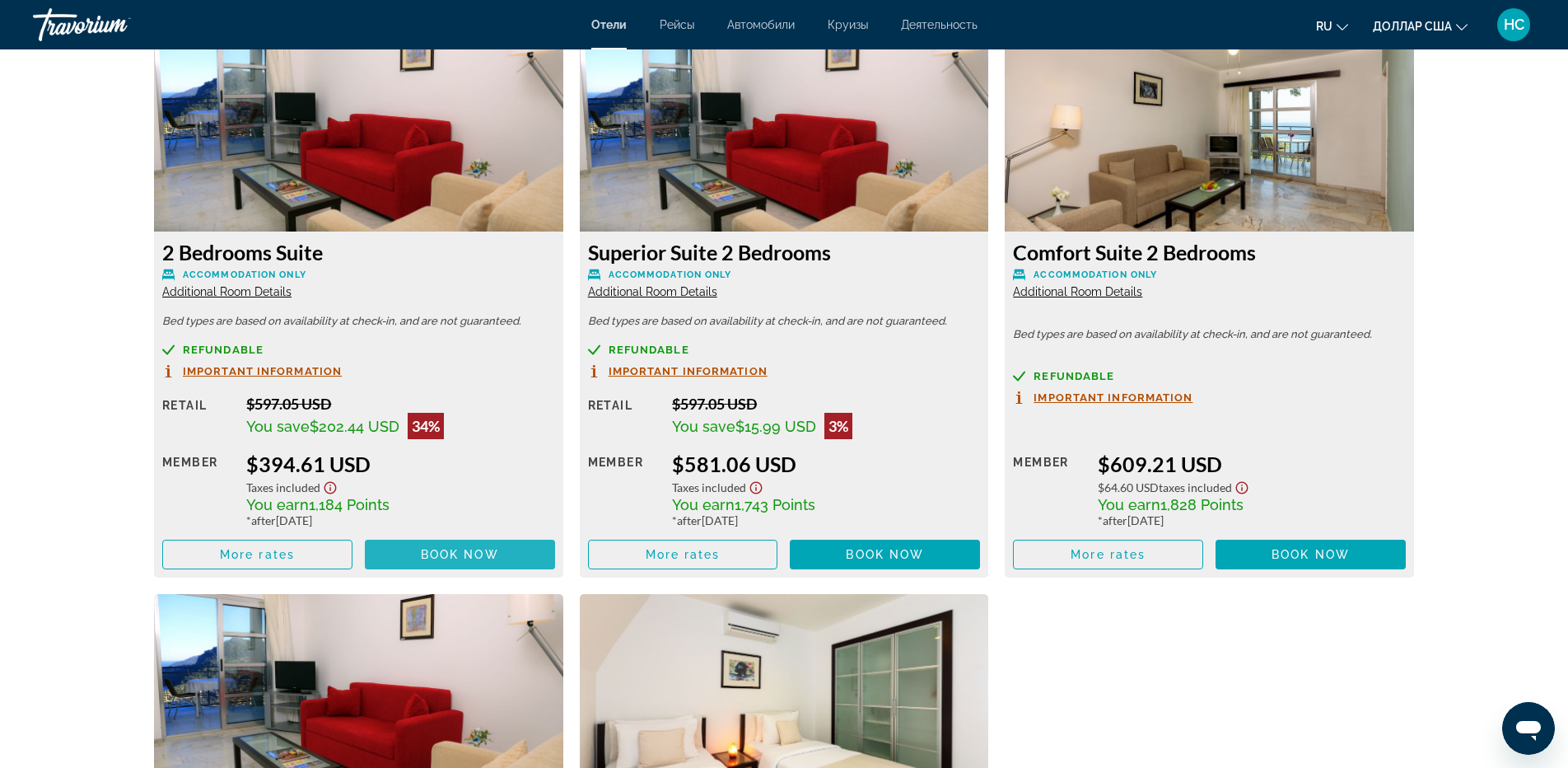
click at [514, 550] on span "Основное содержание" at bounding box center [460, 553] width 190 height 39
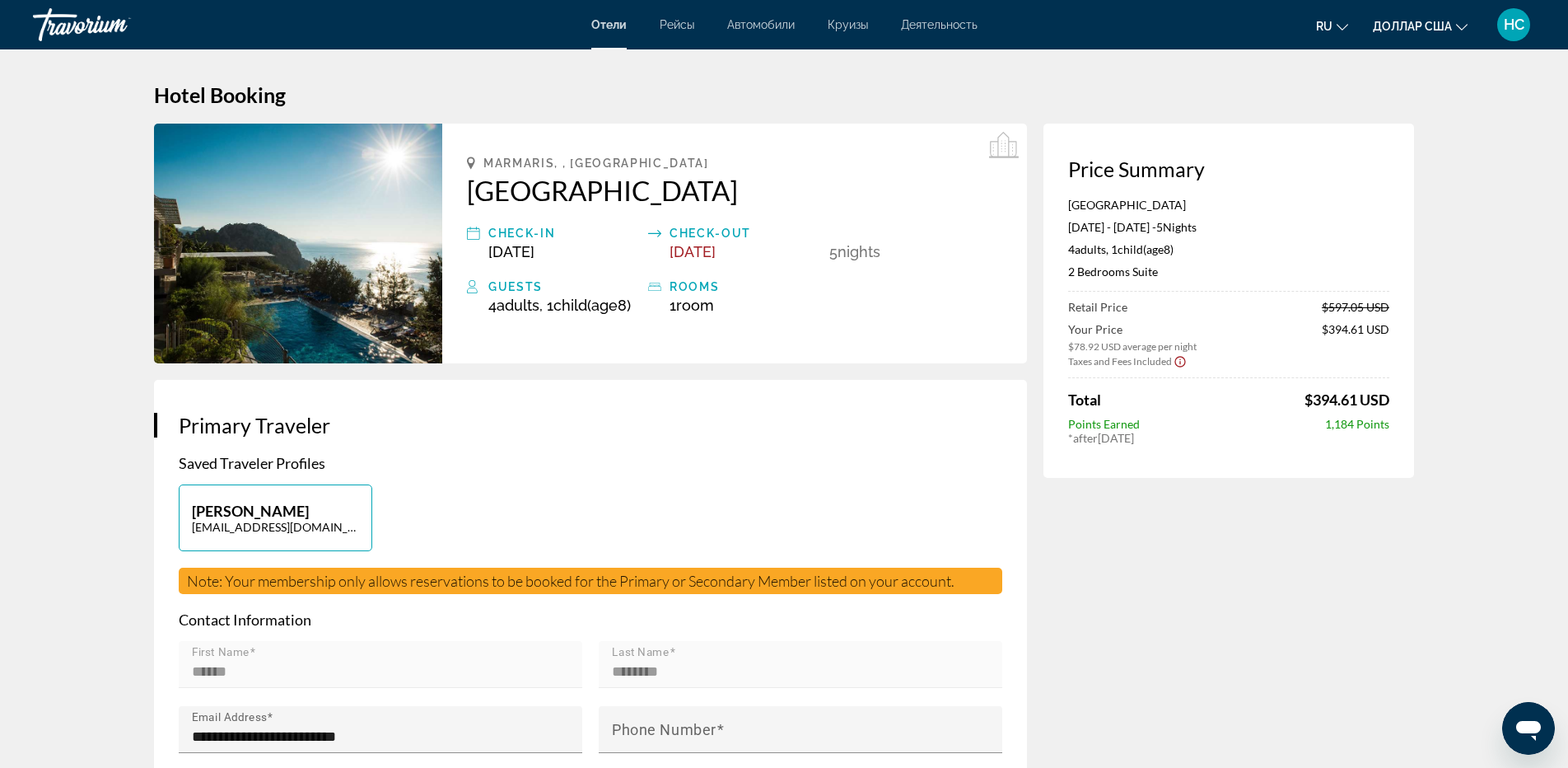
click at [1328, 23] on font "ru" at bounding box center [1324, 27] width 17 height 13
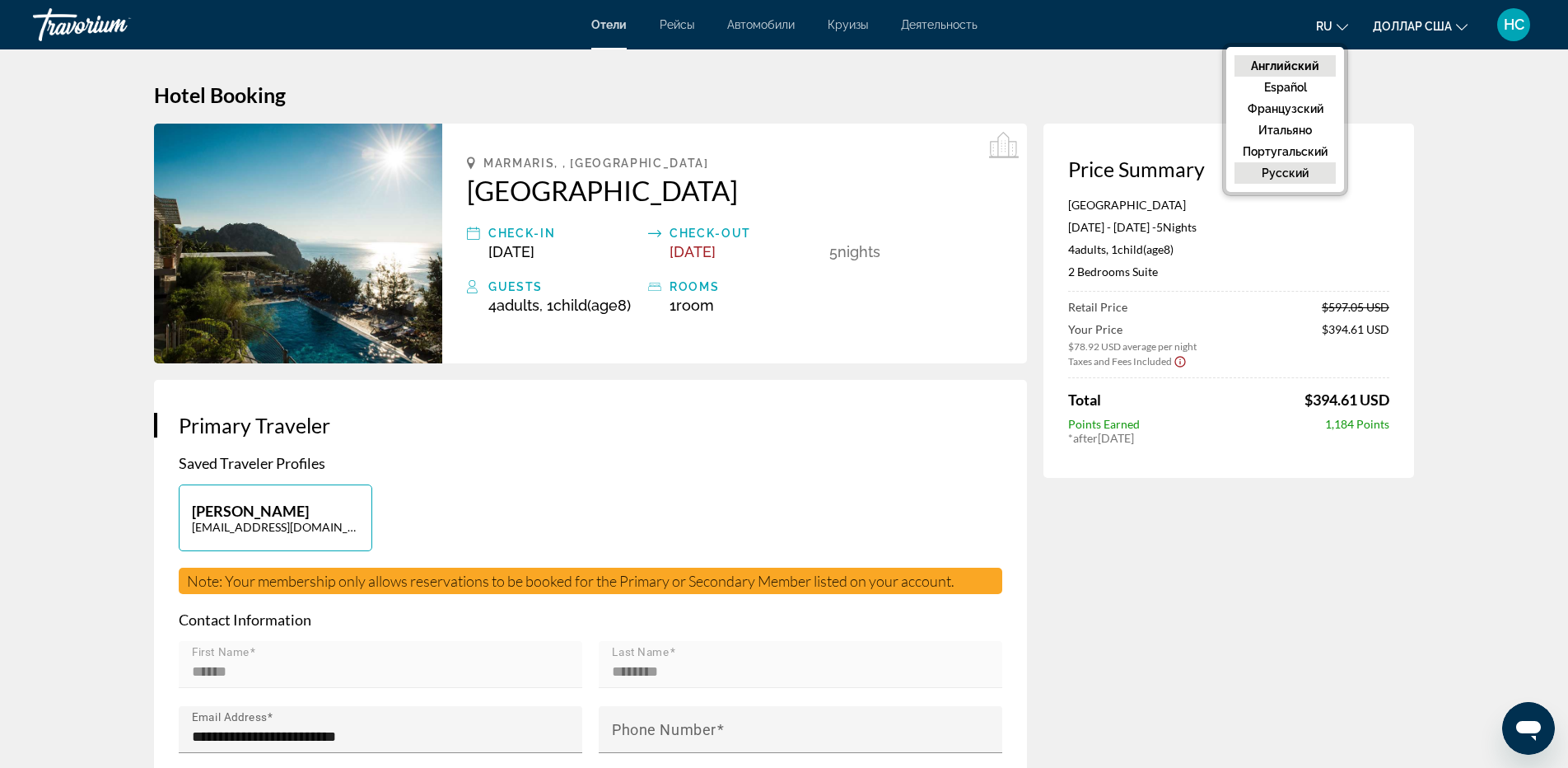
click at [1288, 171] on font "русский" at bounding box center [1285, 173] width 47 height 13
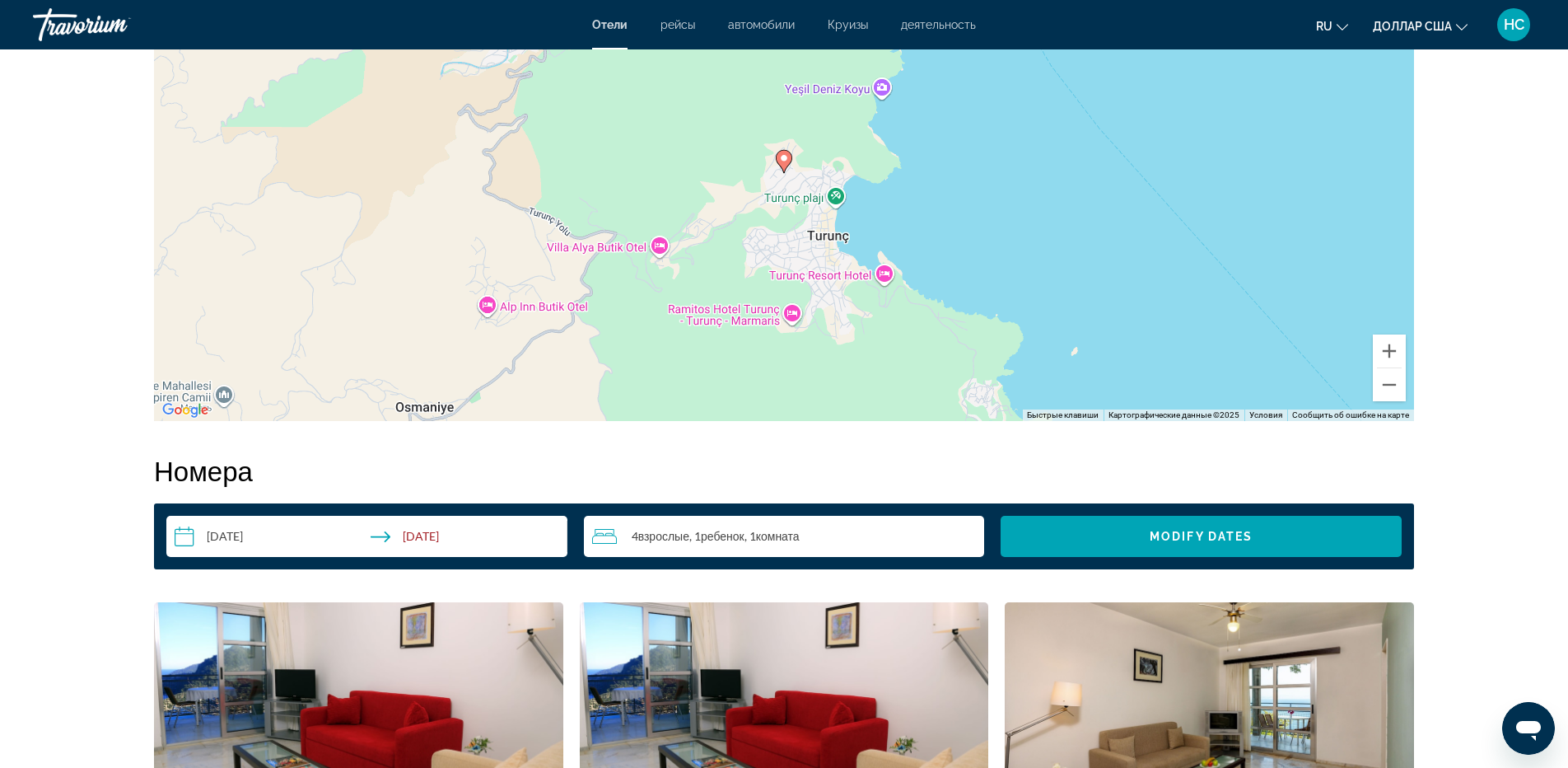
scroll to position [2141, 0]
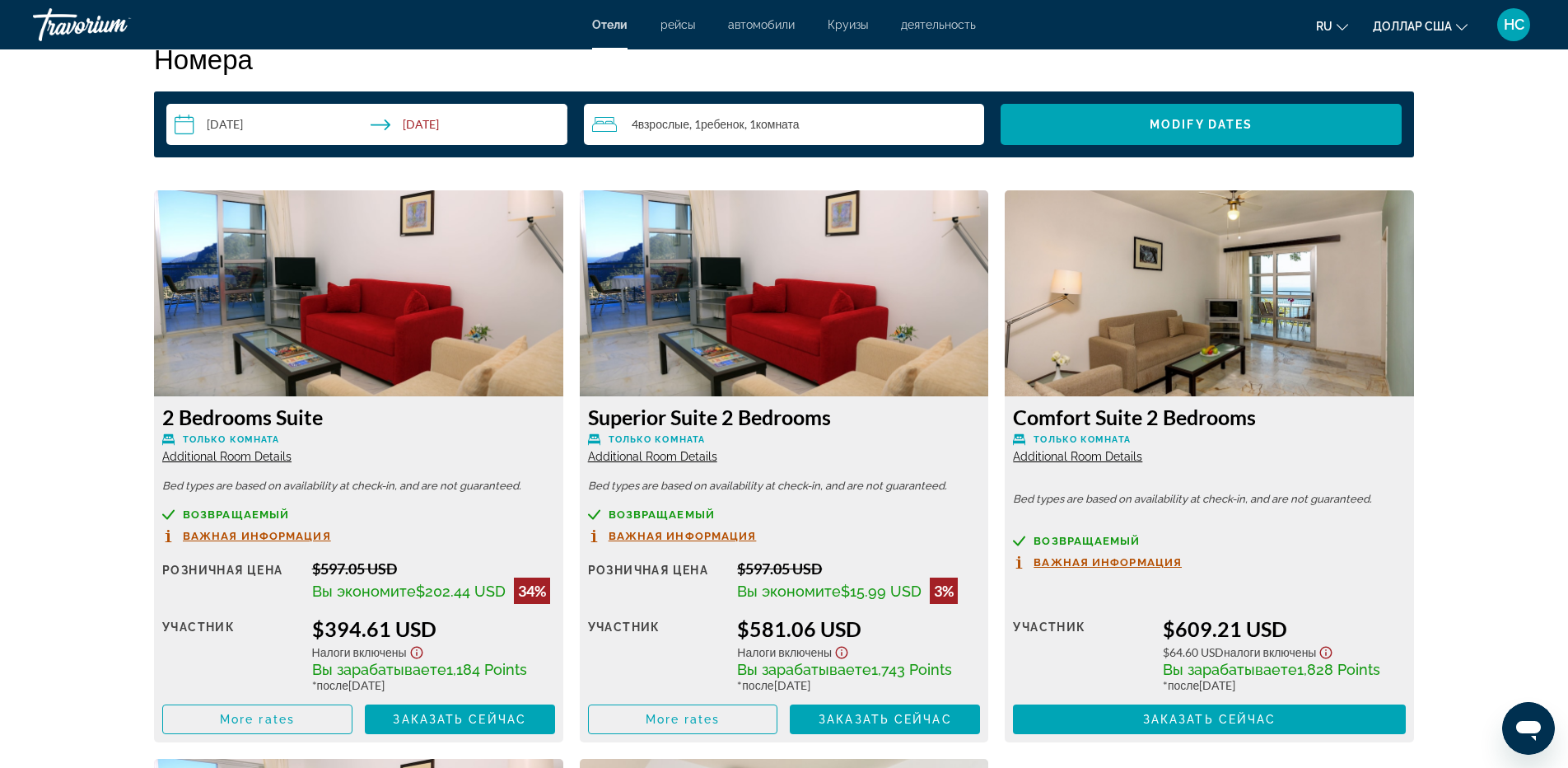
click at [245, 457] on span "Additional Room Details" at bounding box center [226, 457] width 129 height 13
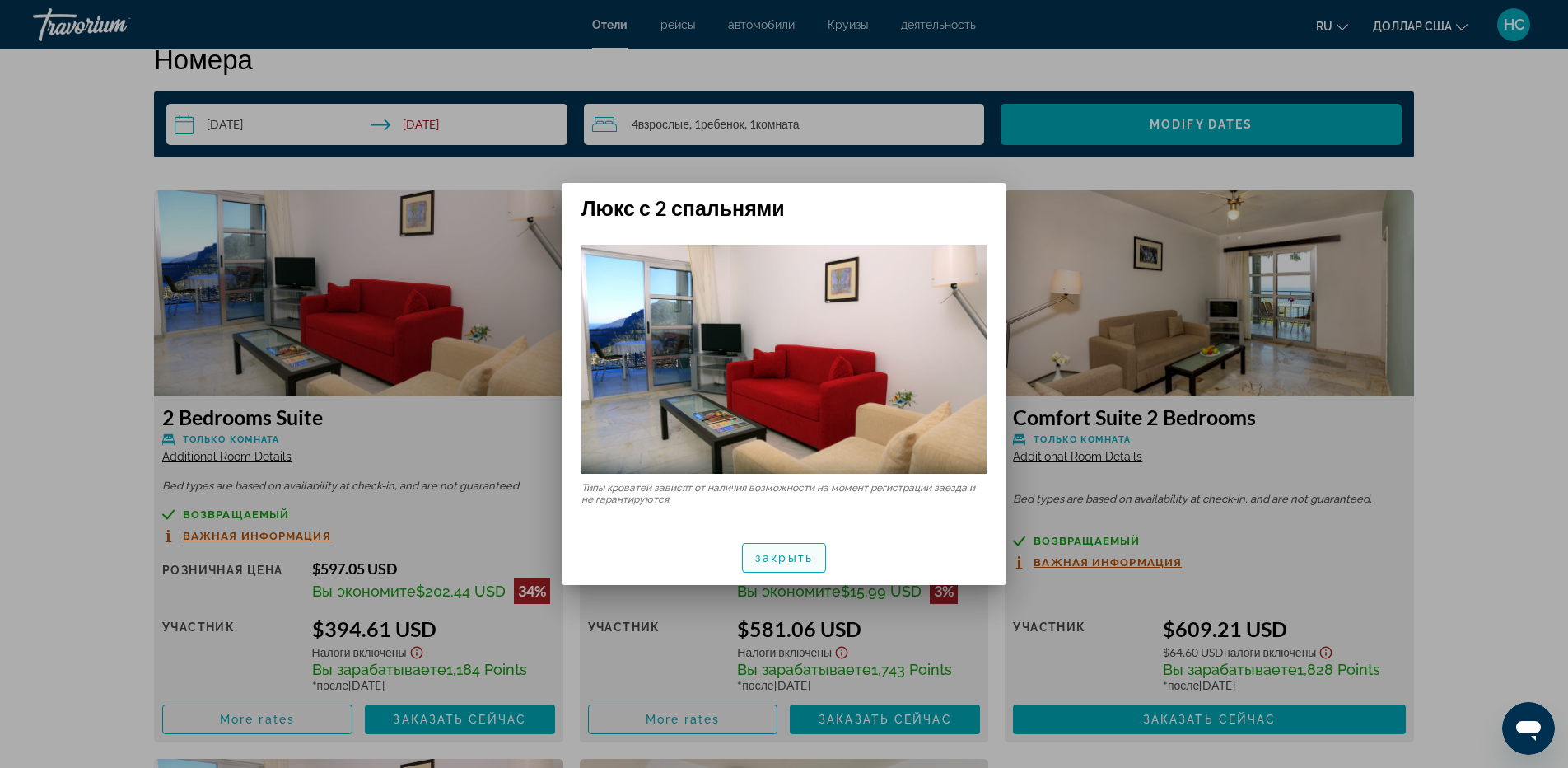
click at [789, 565] on span "button" at bounding box center [784, 557] width 83 height 39
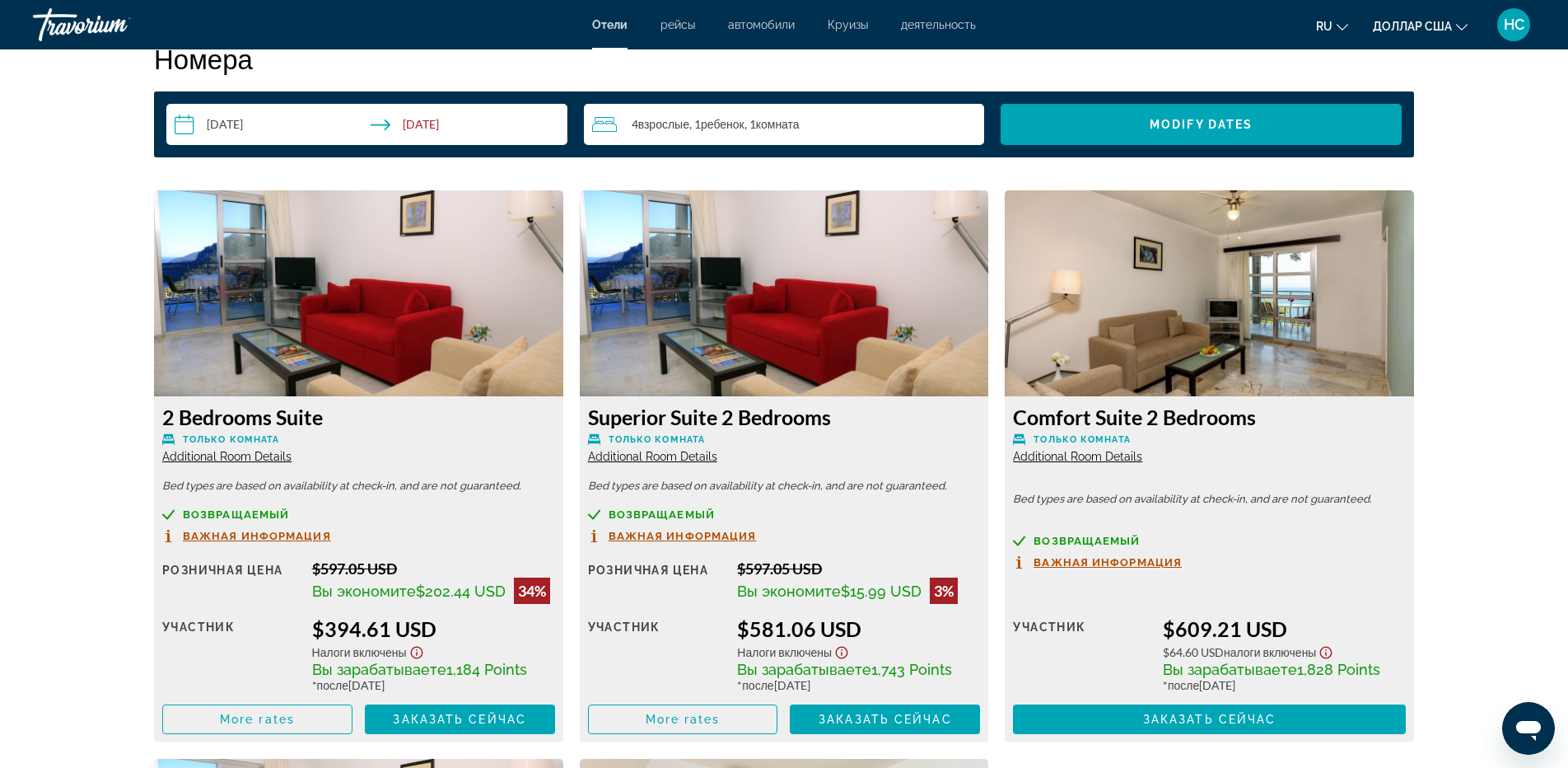
scroll to position [2141, 0]
click at [223, 726] on span "Основное содержание" at bounding box center [257, 719] width 189 height 39
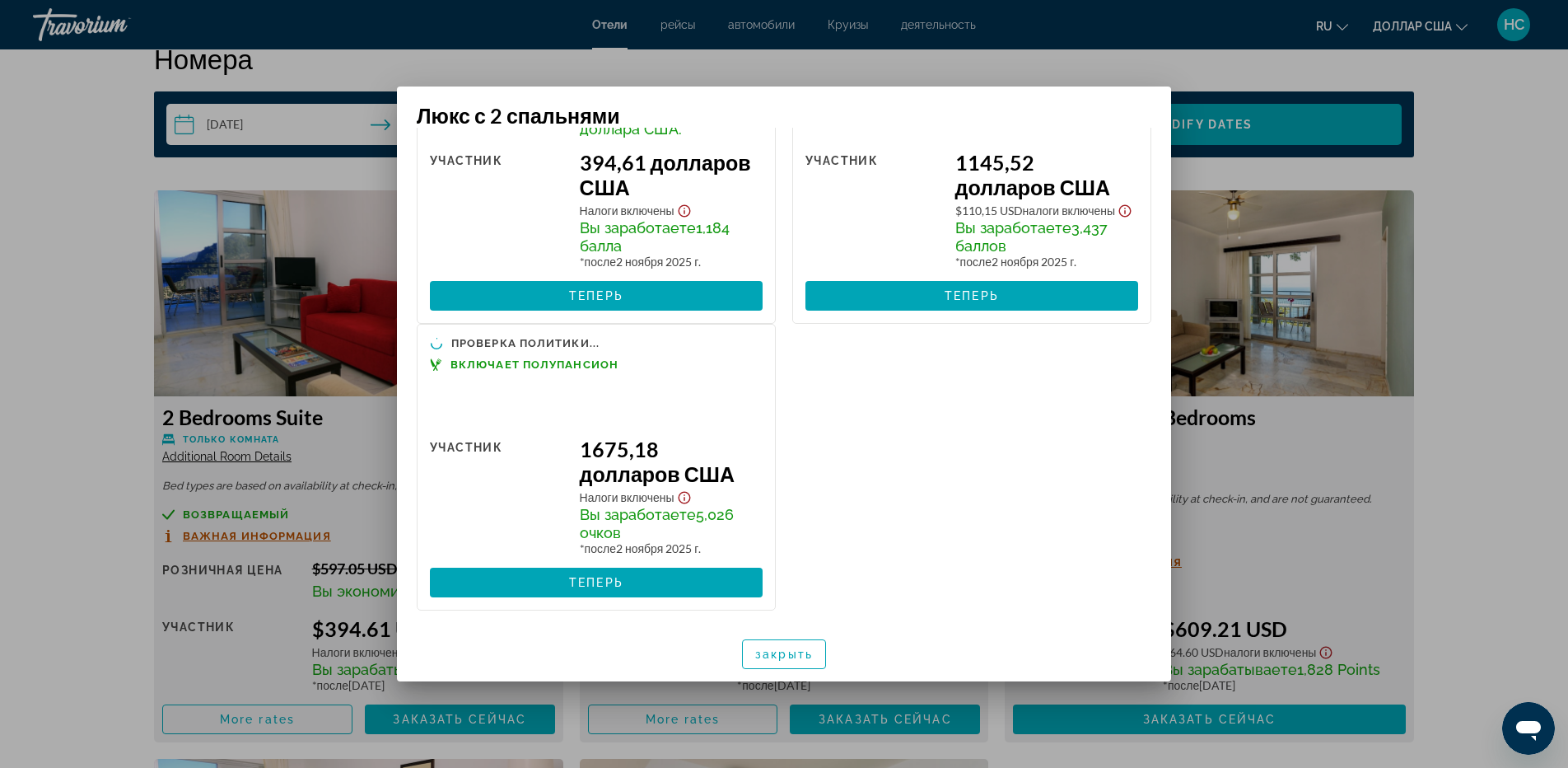
scroll to position [0, 0]
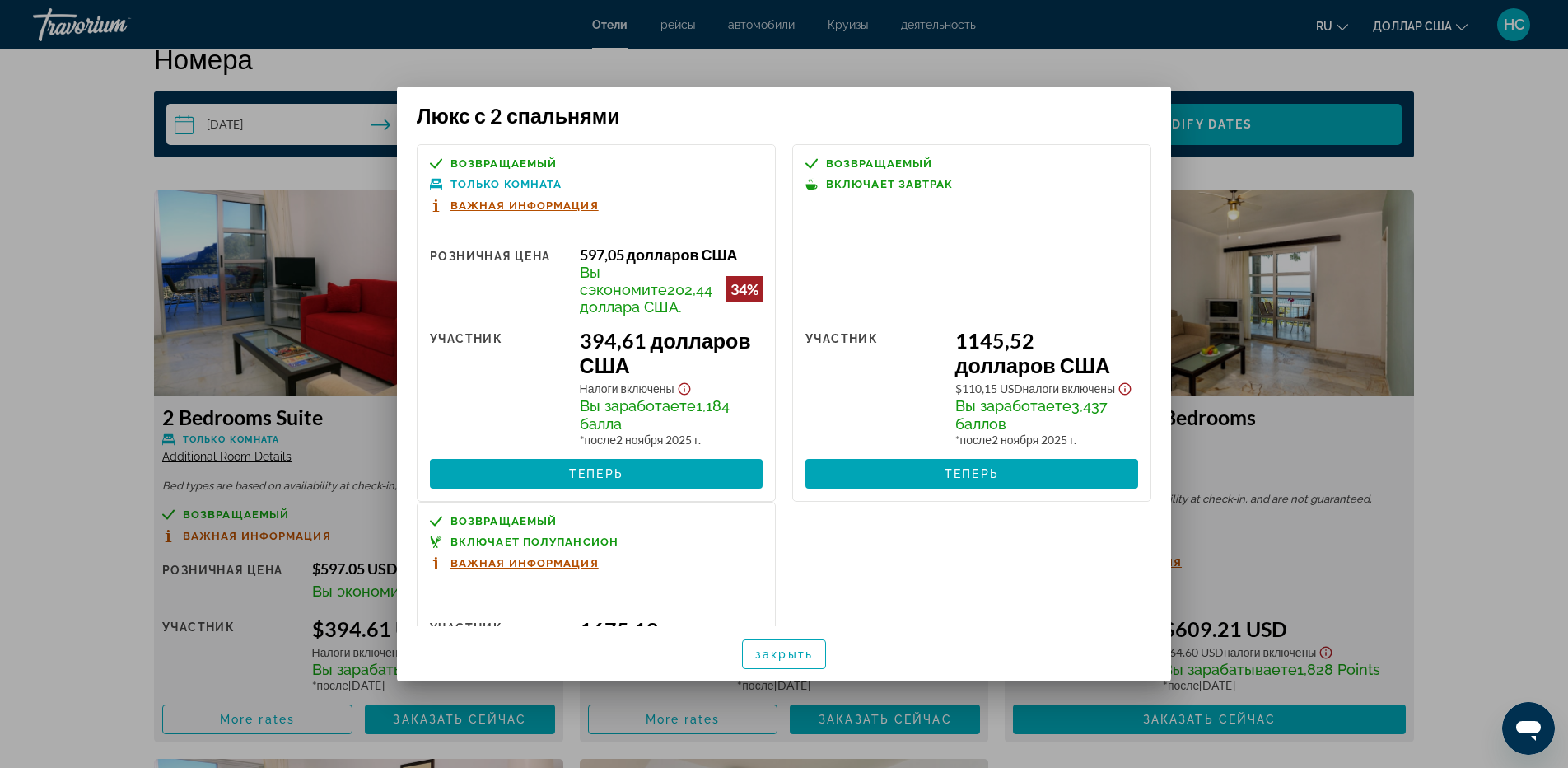
click at [550, 209] on font "Важная информация" at bounding box center [525, 205] width 149 height 13
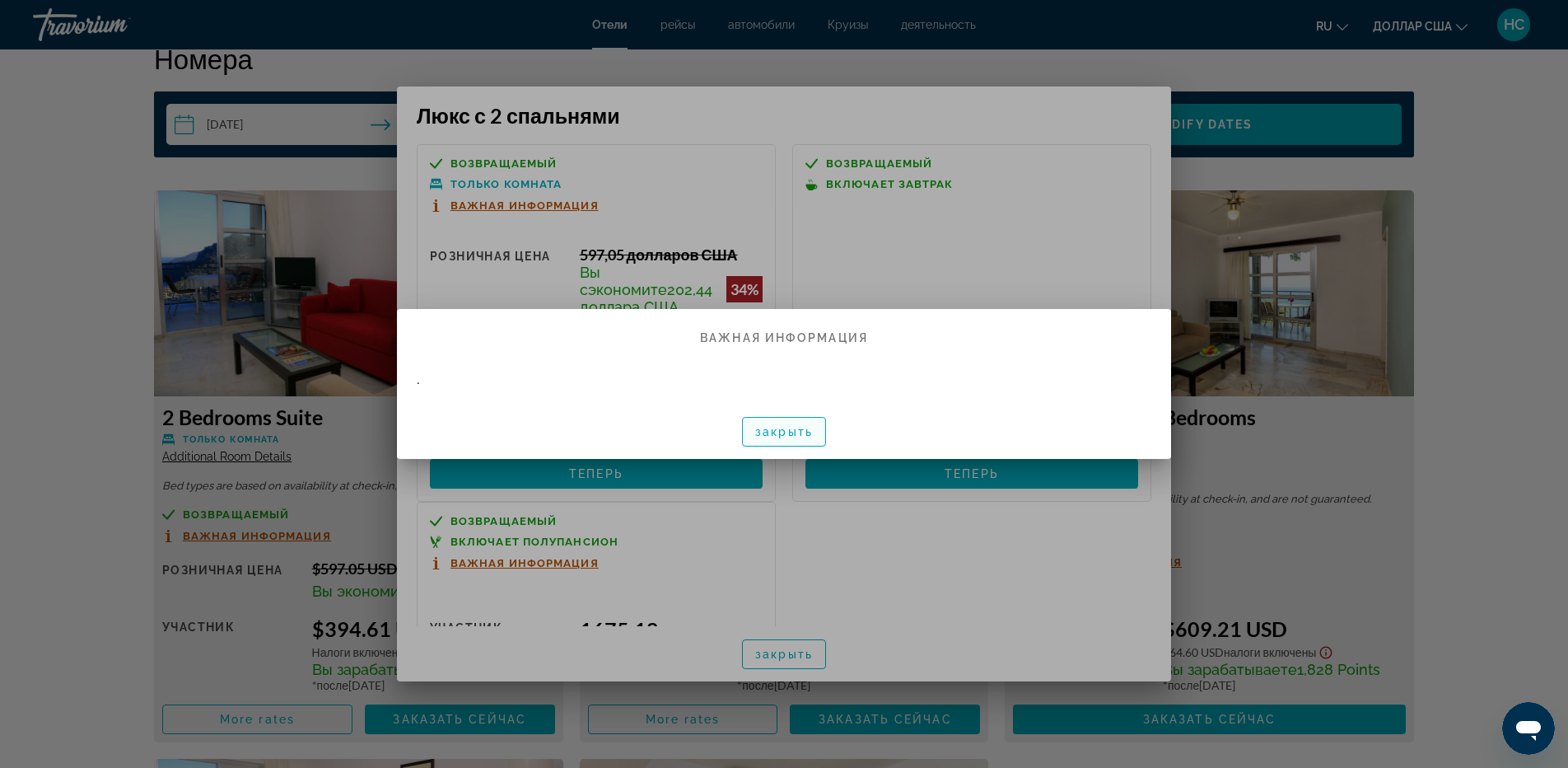
click at [771, 433] on font "закрыть" at bounding box center [784, 432] width 58 height 13
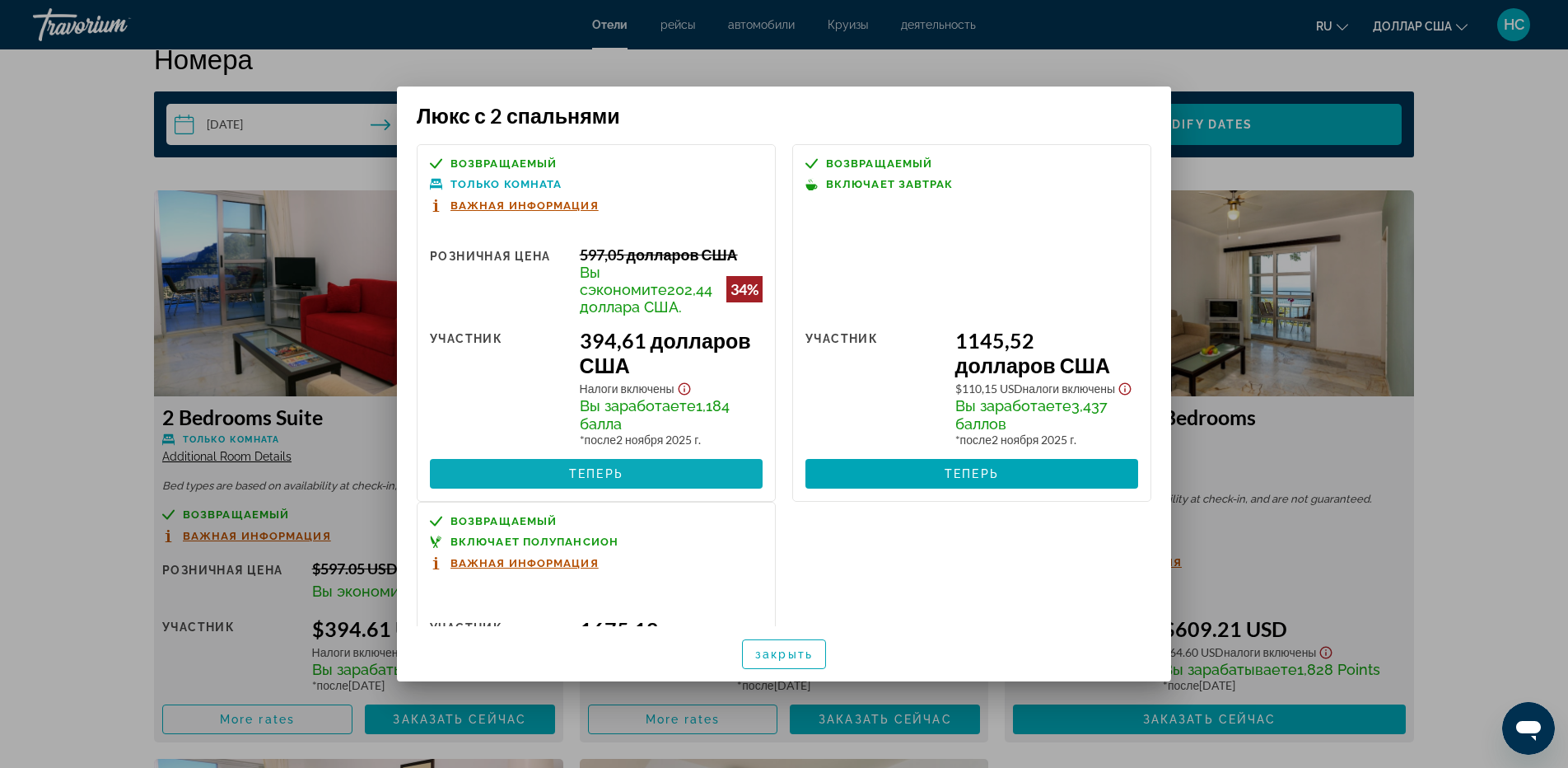
click at [558, 483] on span at bounding box center [596, 473] width 333 height 39
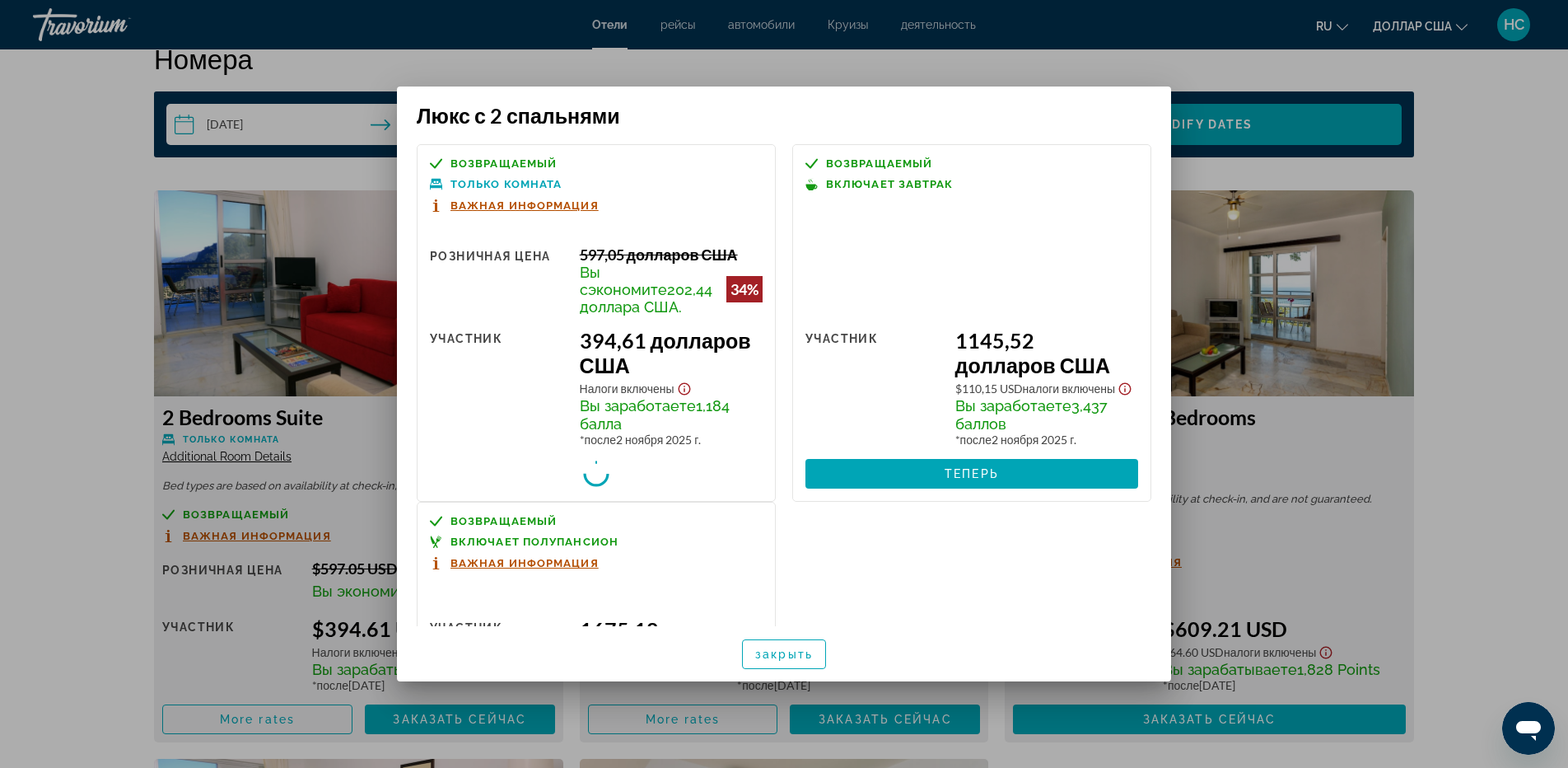
scroll to position [2141, 0]
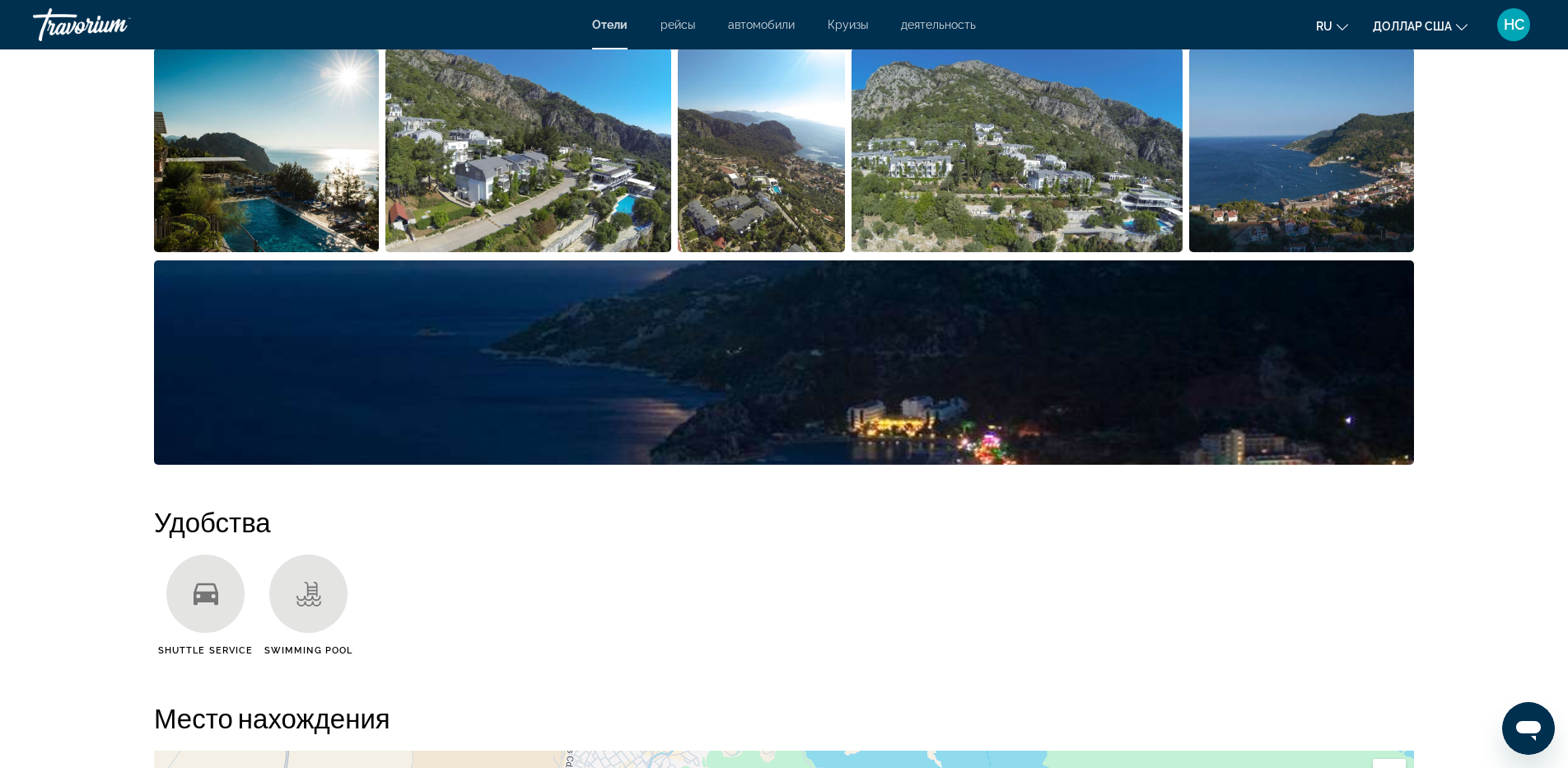
scroll to position [412, 0]
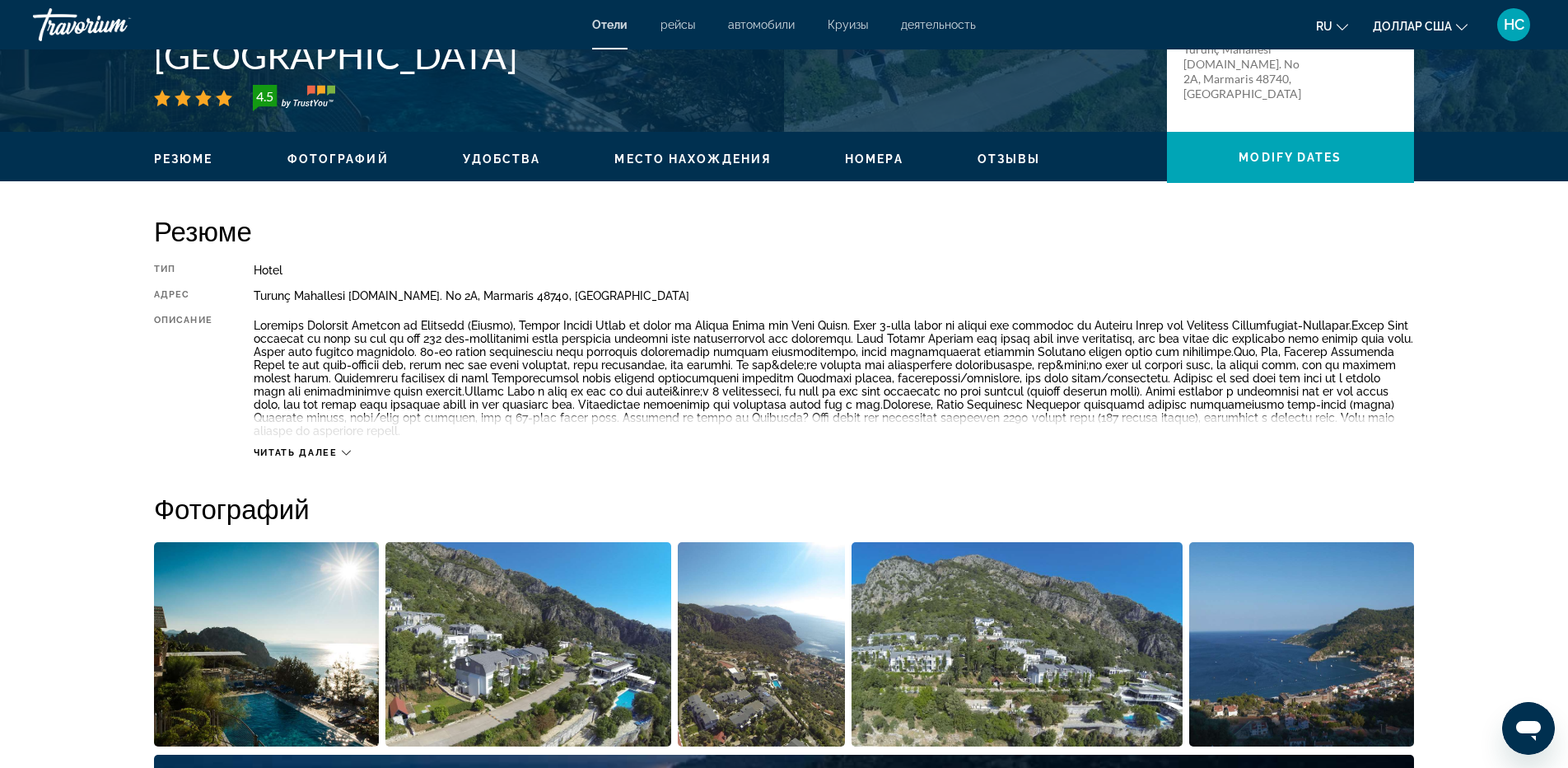
click at [339, 155] on span "Фотографий" at bounding box center [337, 159] width 101 height 13
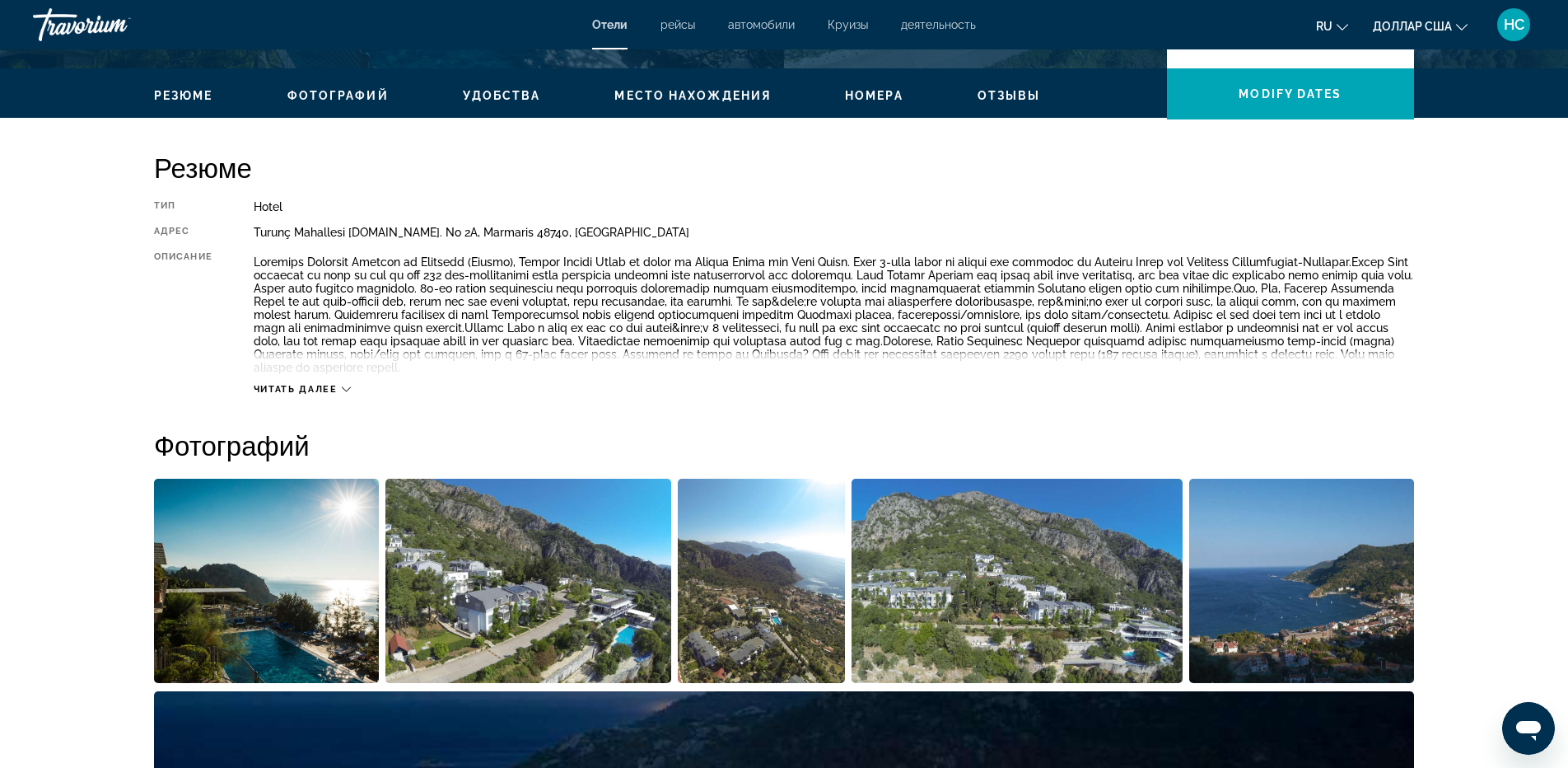
scroll to position [311, 0]
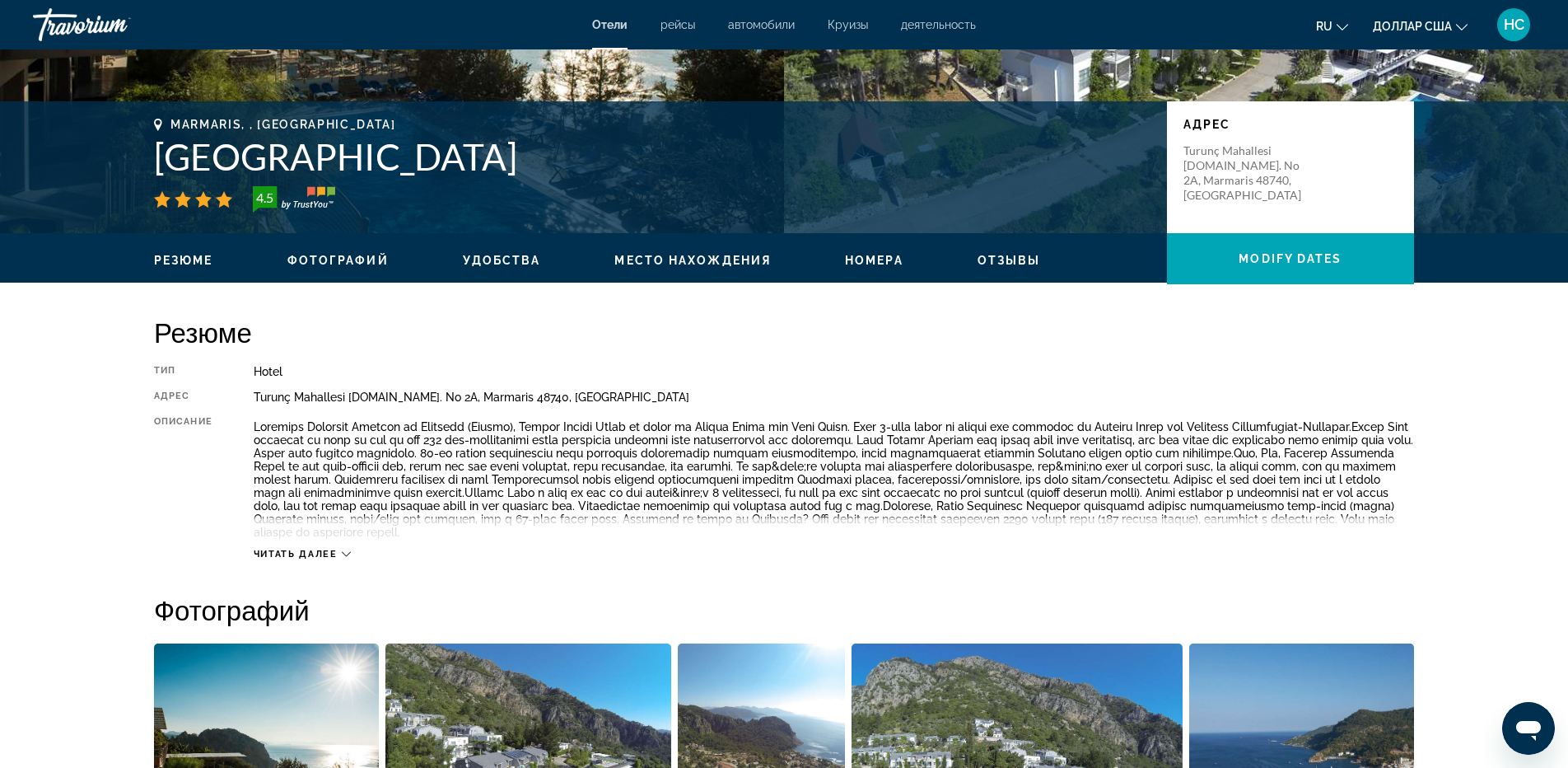
click at [477, 257] on span "Удобства" at bounding box center [502, 260] width 78 height 13
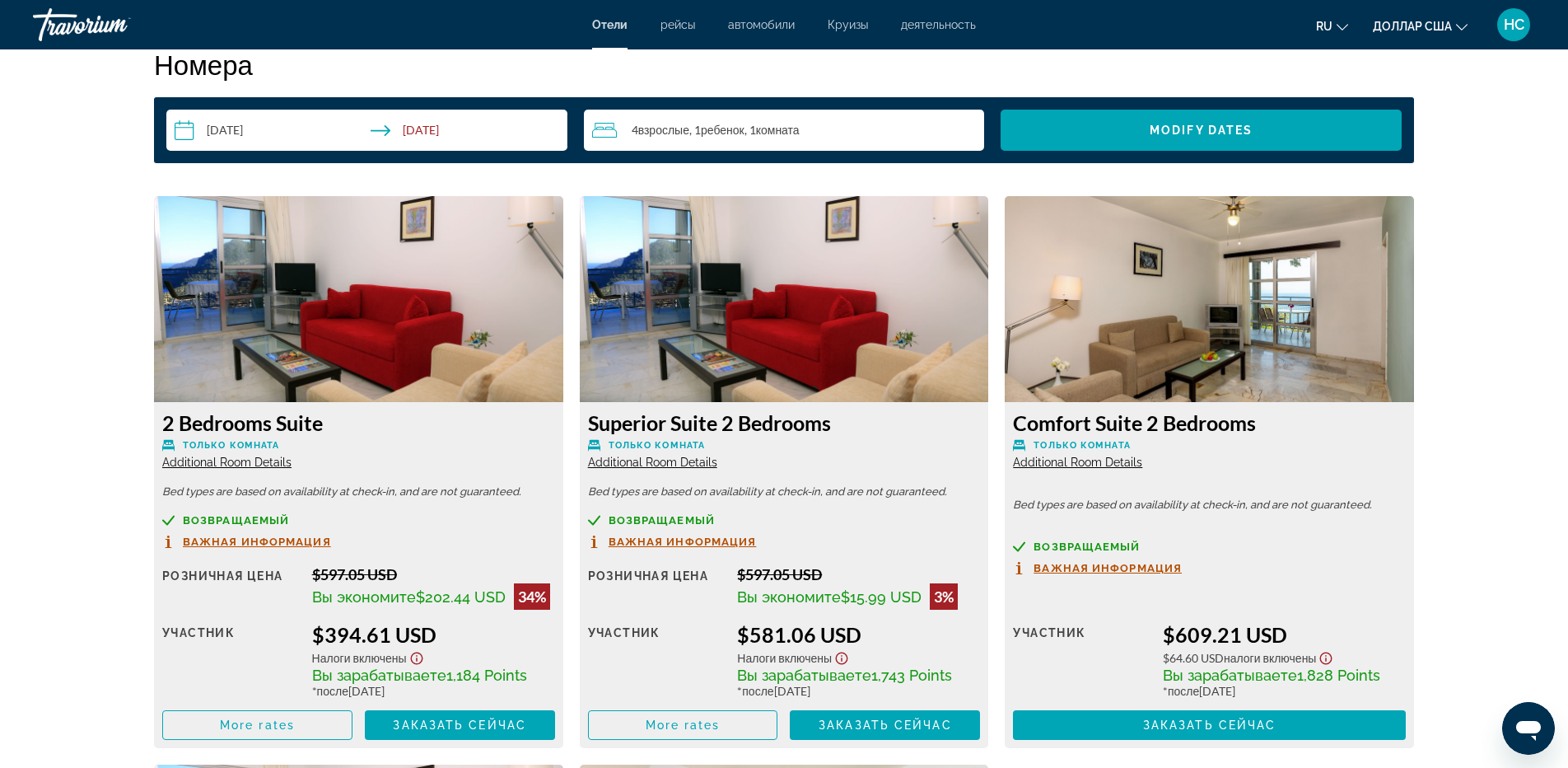
scroll to position [2218, 0]
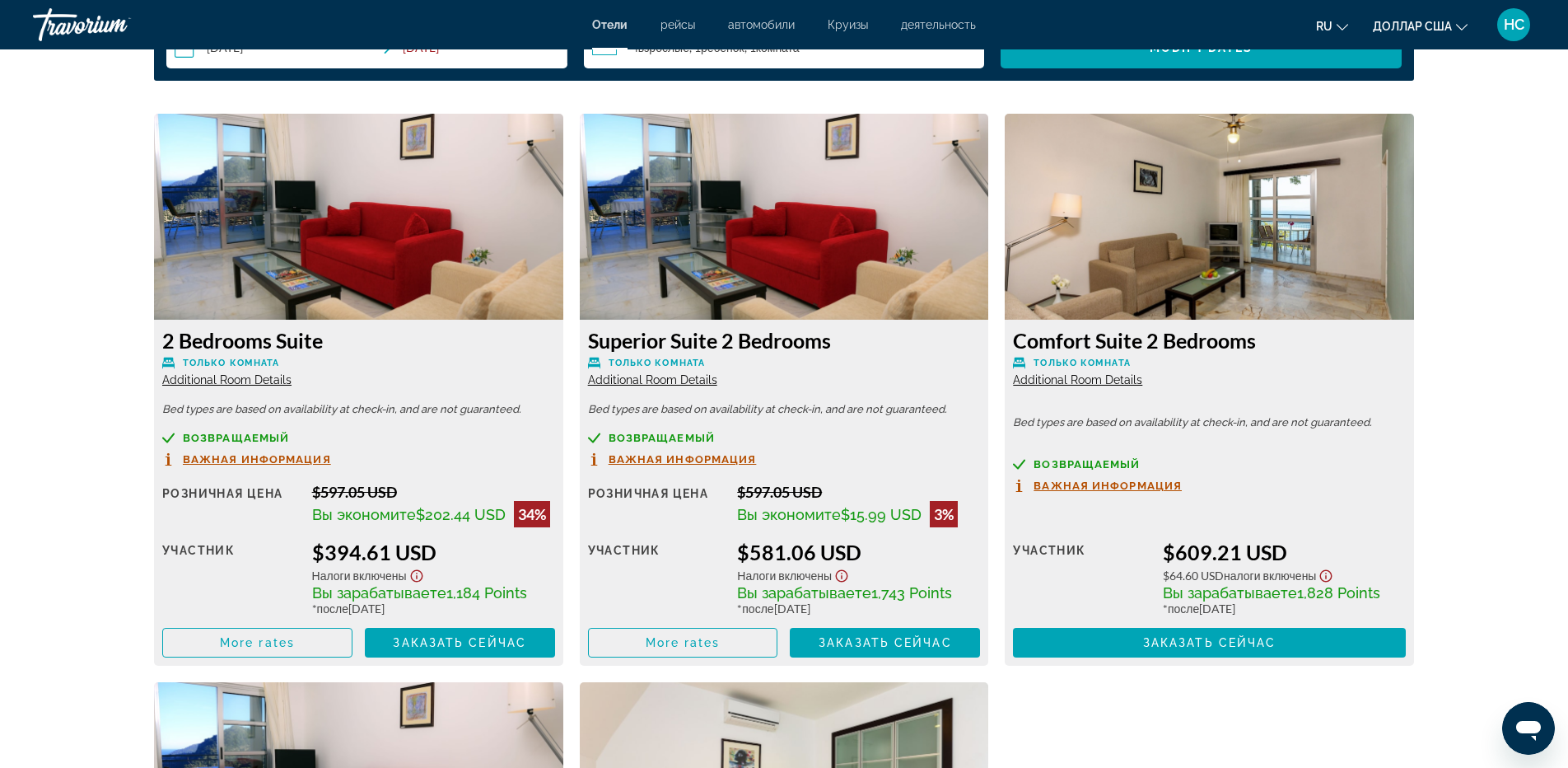
click at [248, 385] on span "Additional Room Details" at bounding box center [226, 380] width 129 height 13
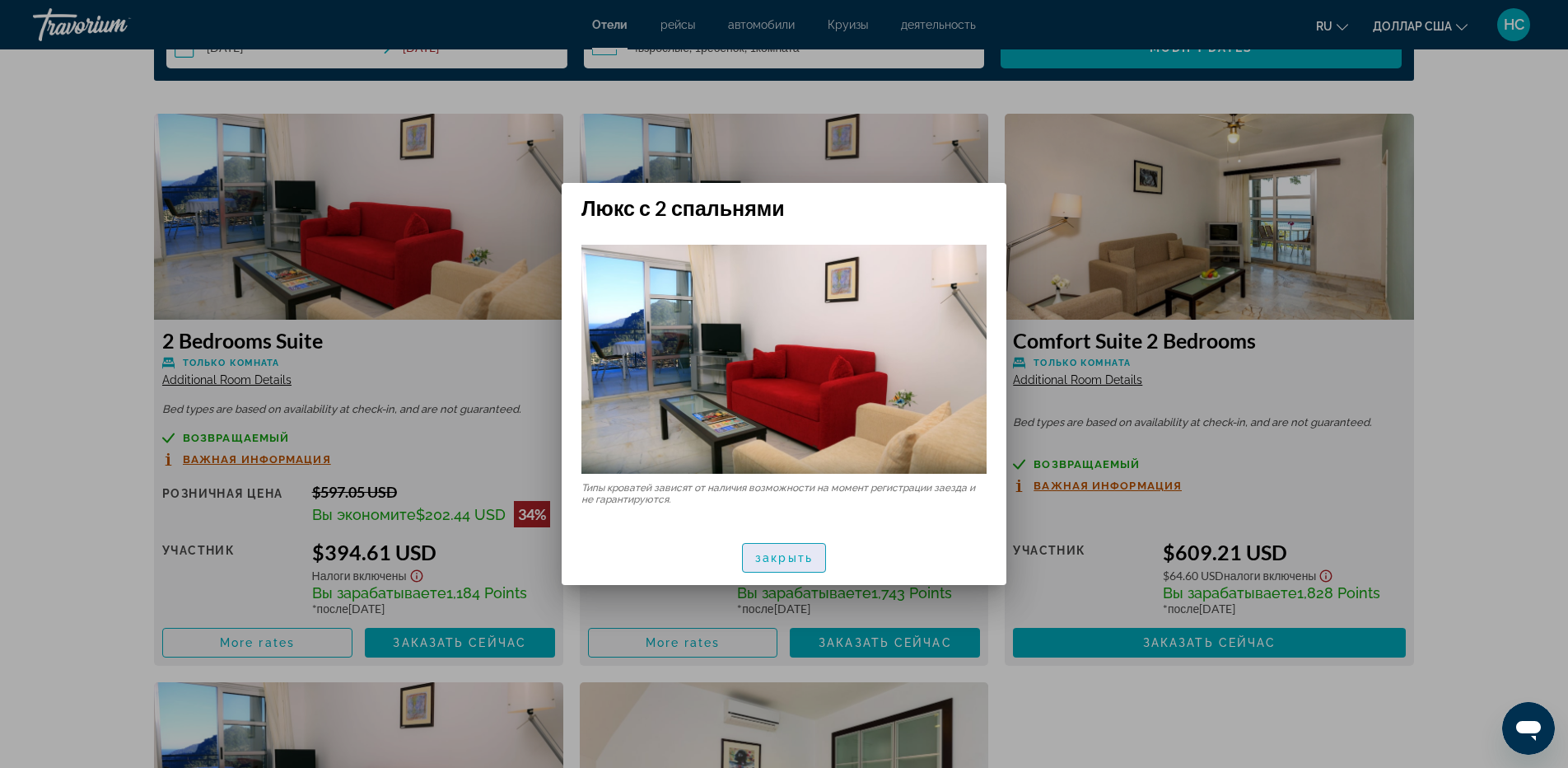
click at [793, 553] on font "закрыть" at bounding box center [784, 558] width 58 height 13
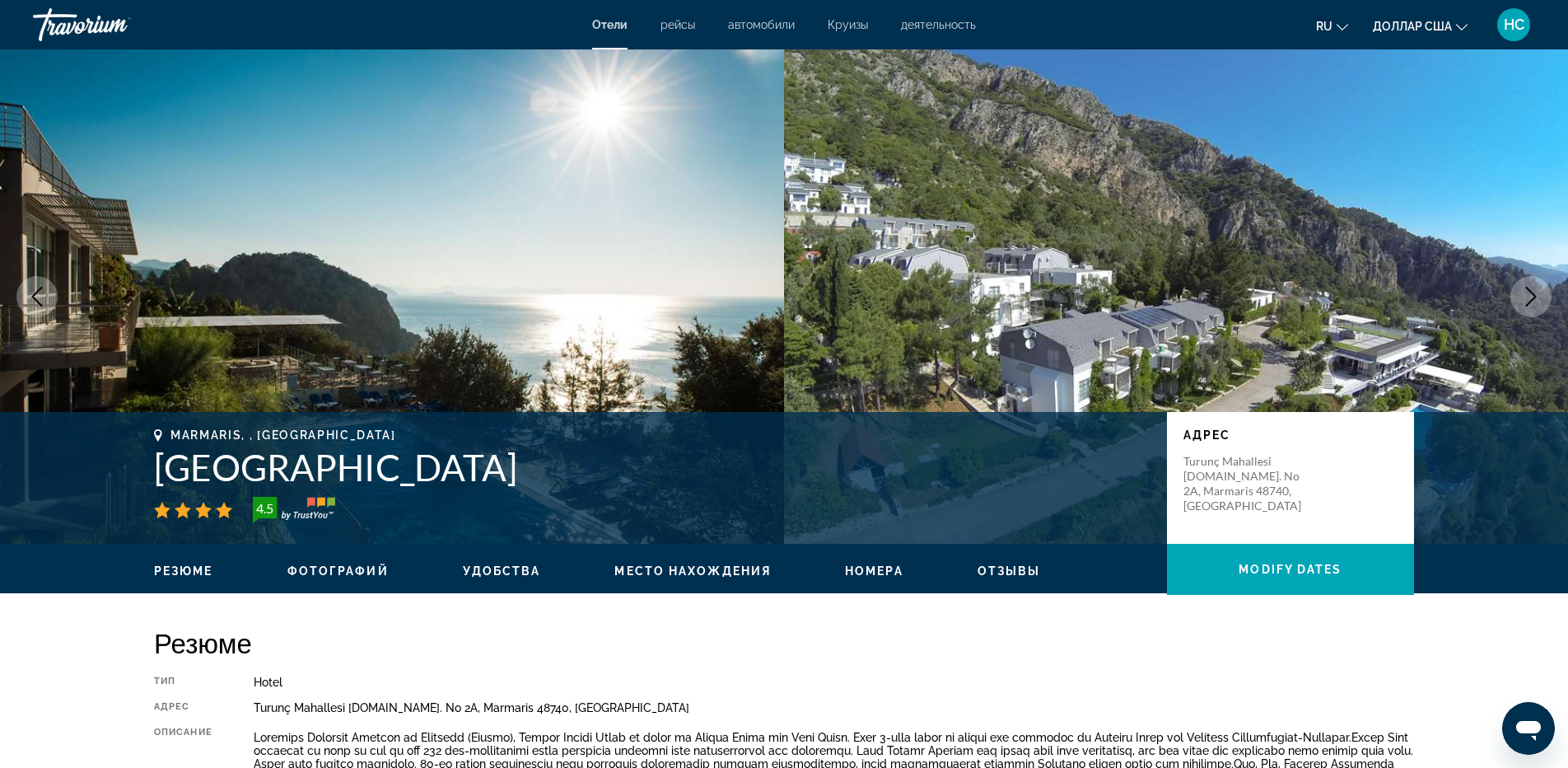
scroll to position [2218, 0]
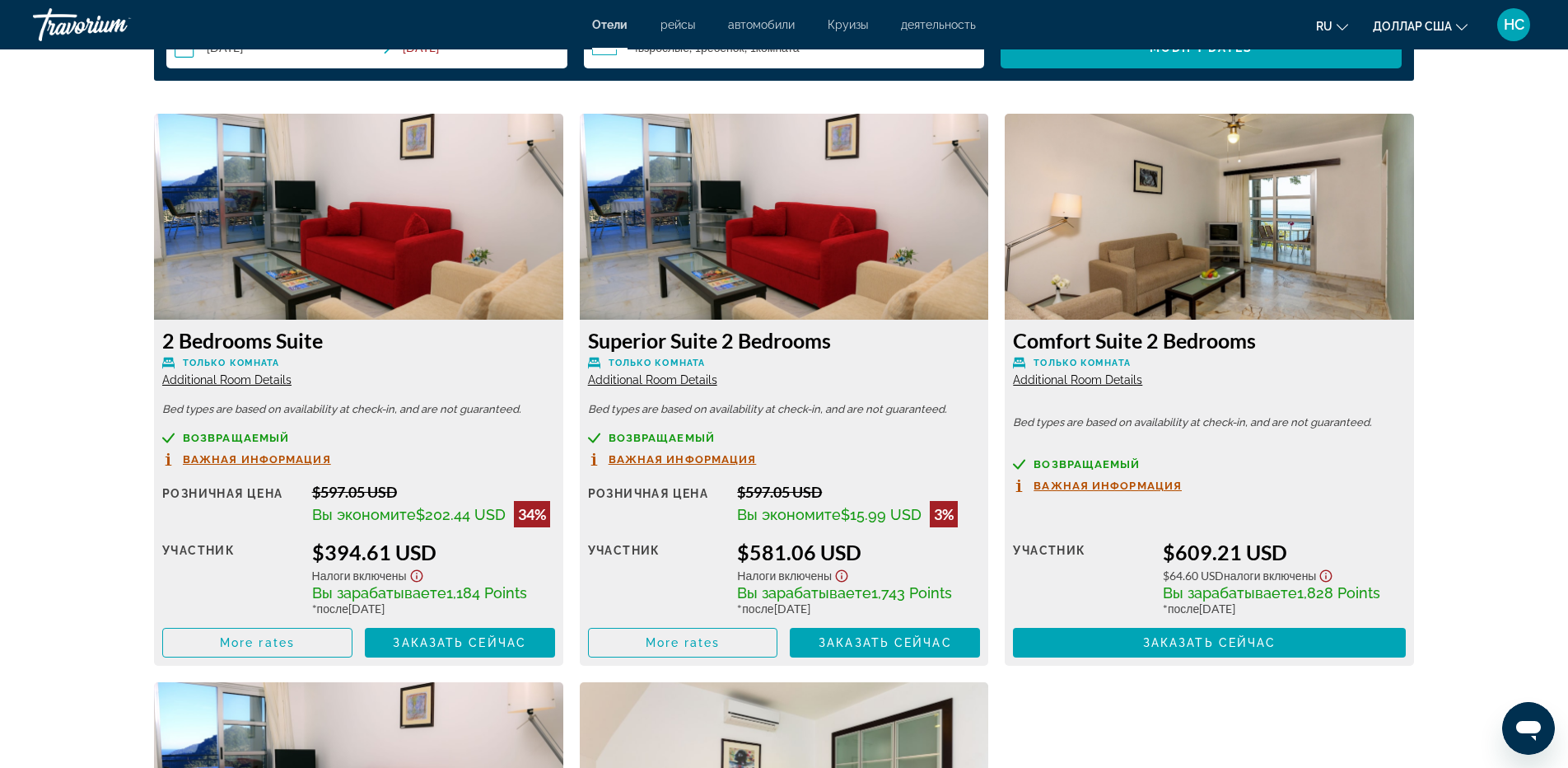
click at [1081, 379] on span "Additional Room Details" at bounding box center [1077, 380] width 129 height 13
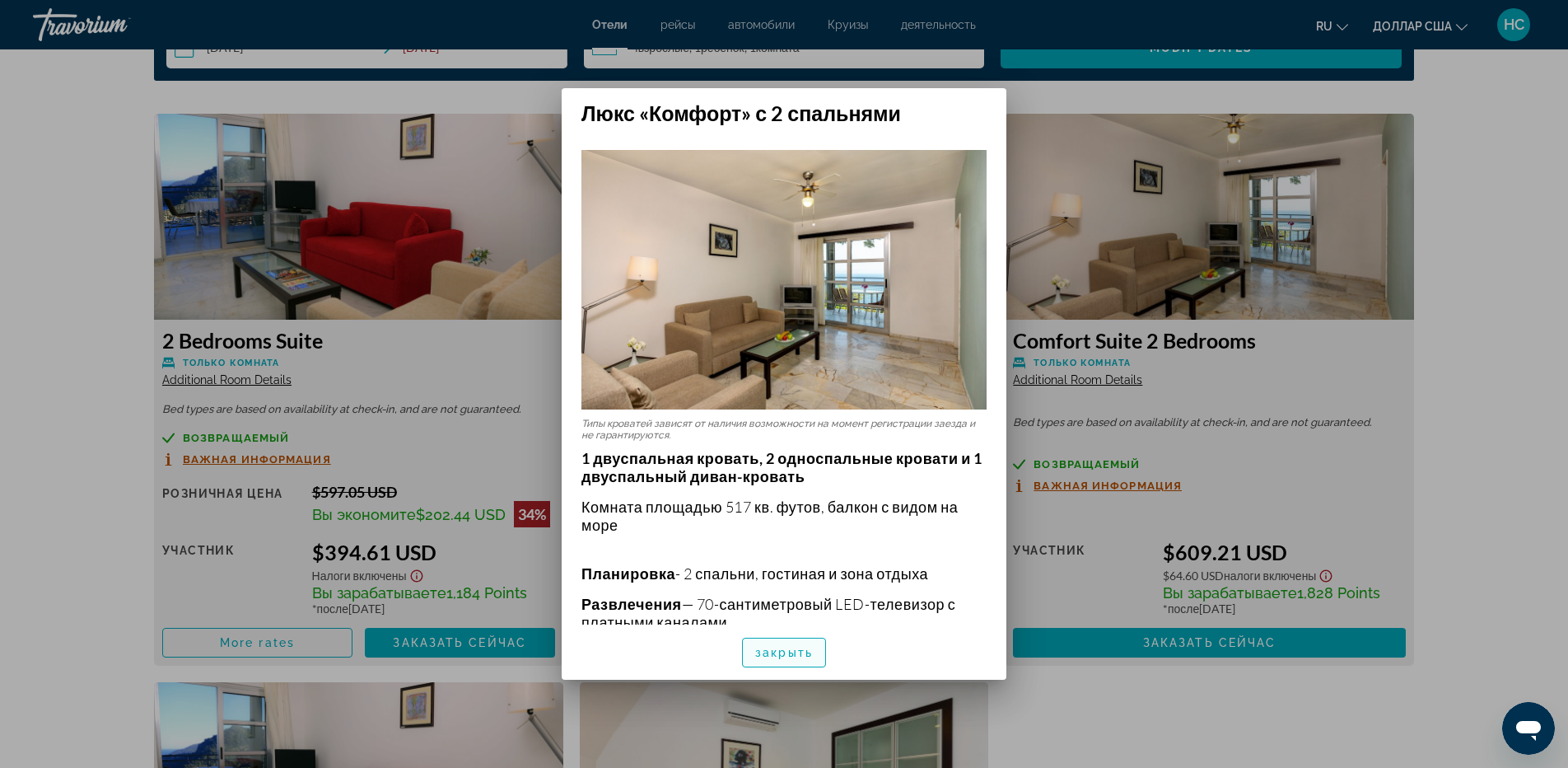
click at [794, 649] on font "закрыть" at bounding box center [784, 653] width 58 height 13
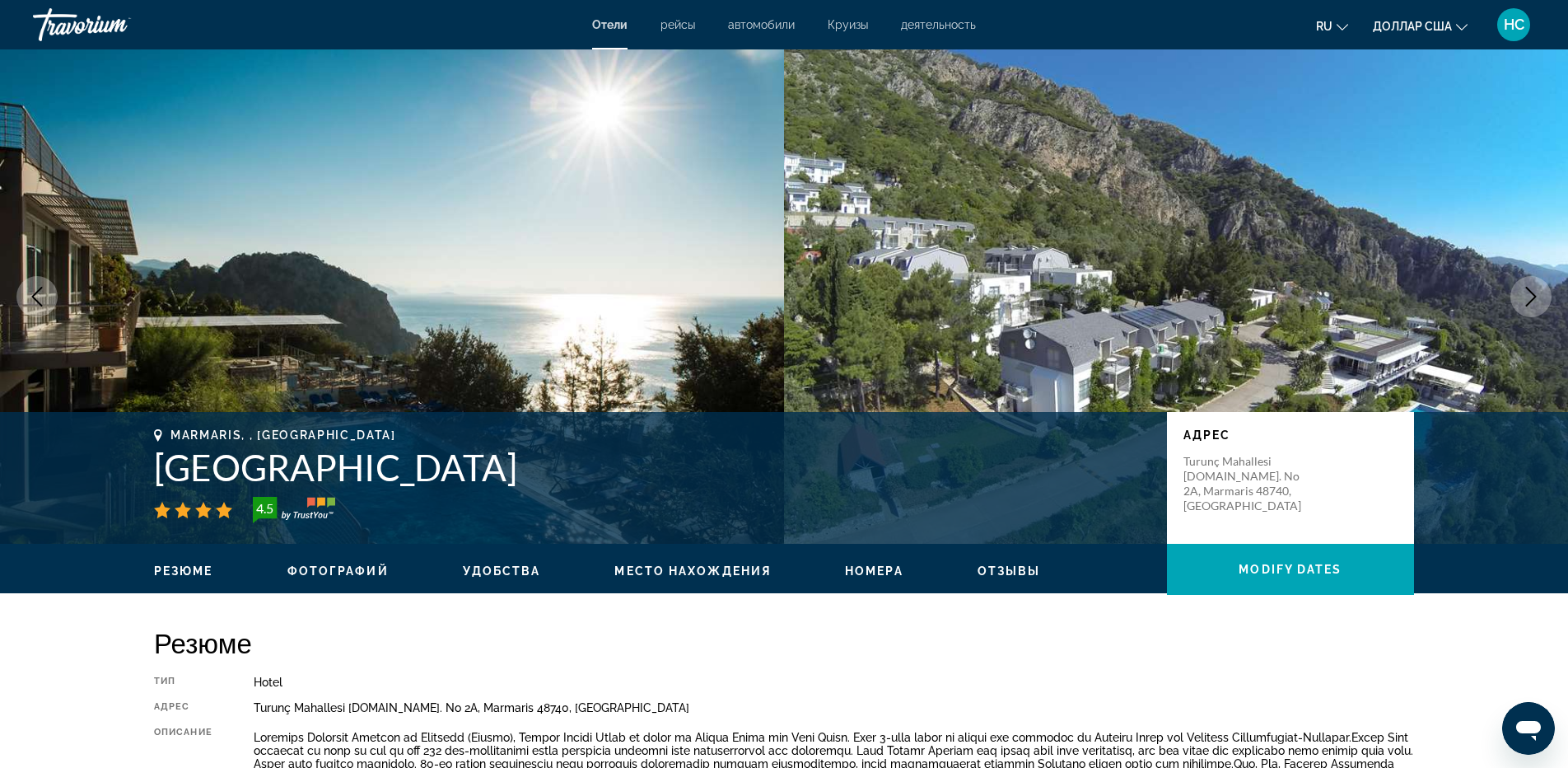
scroll to position [2218, 0]
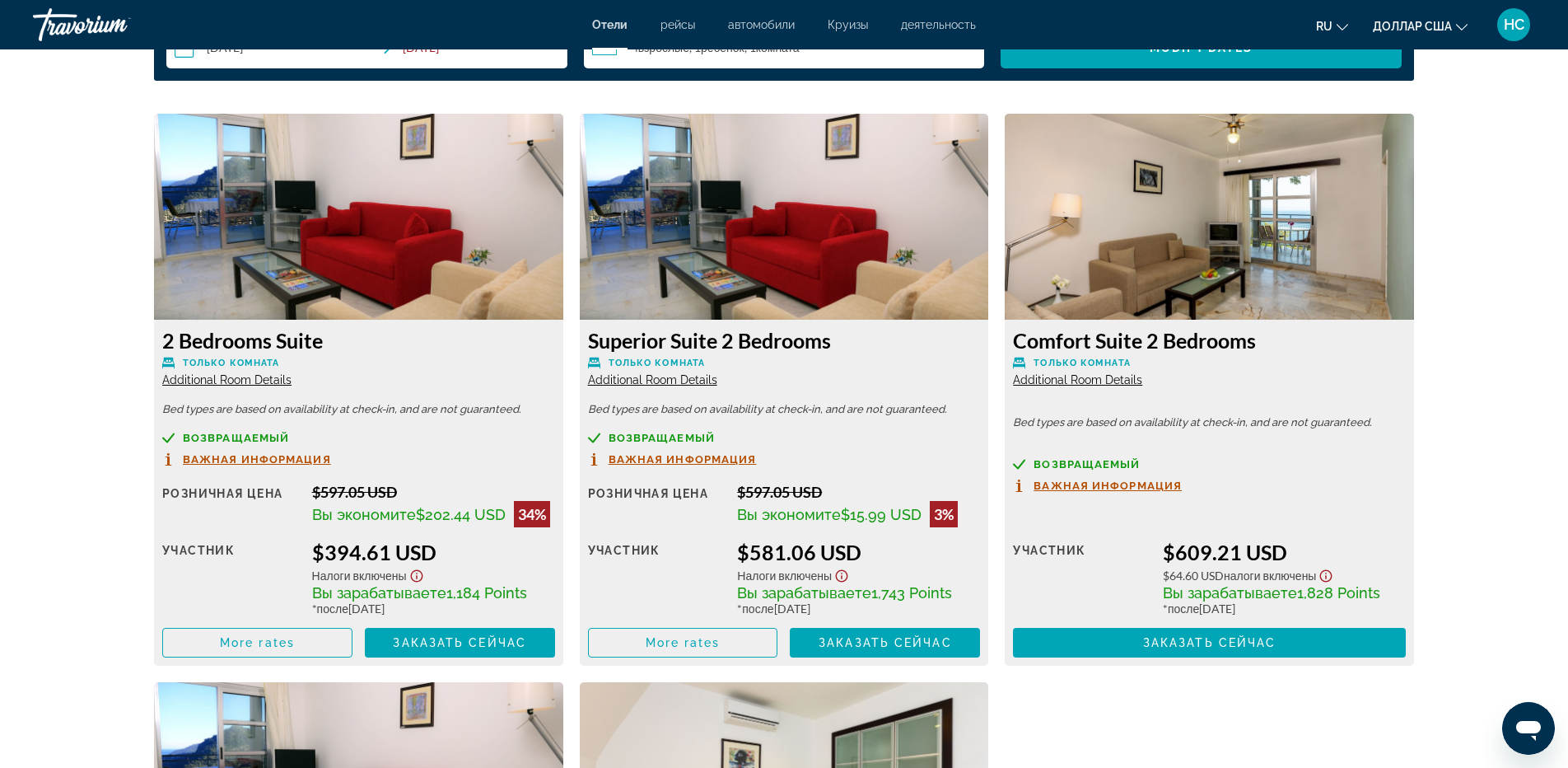
click at [237, 382] on span "Additional Room Details" at bounding box center [226, 380] width 129 height 13
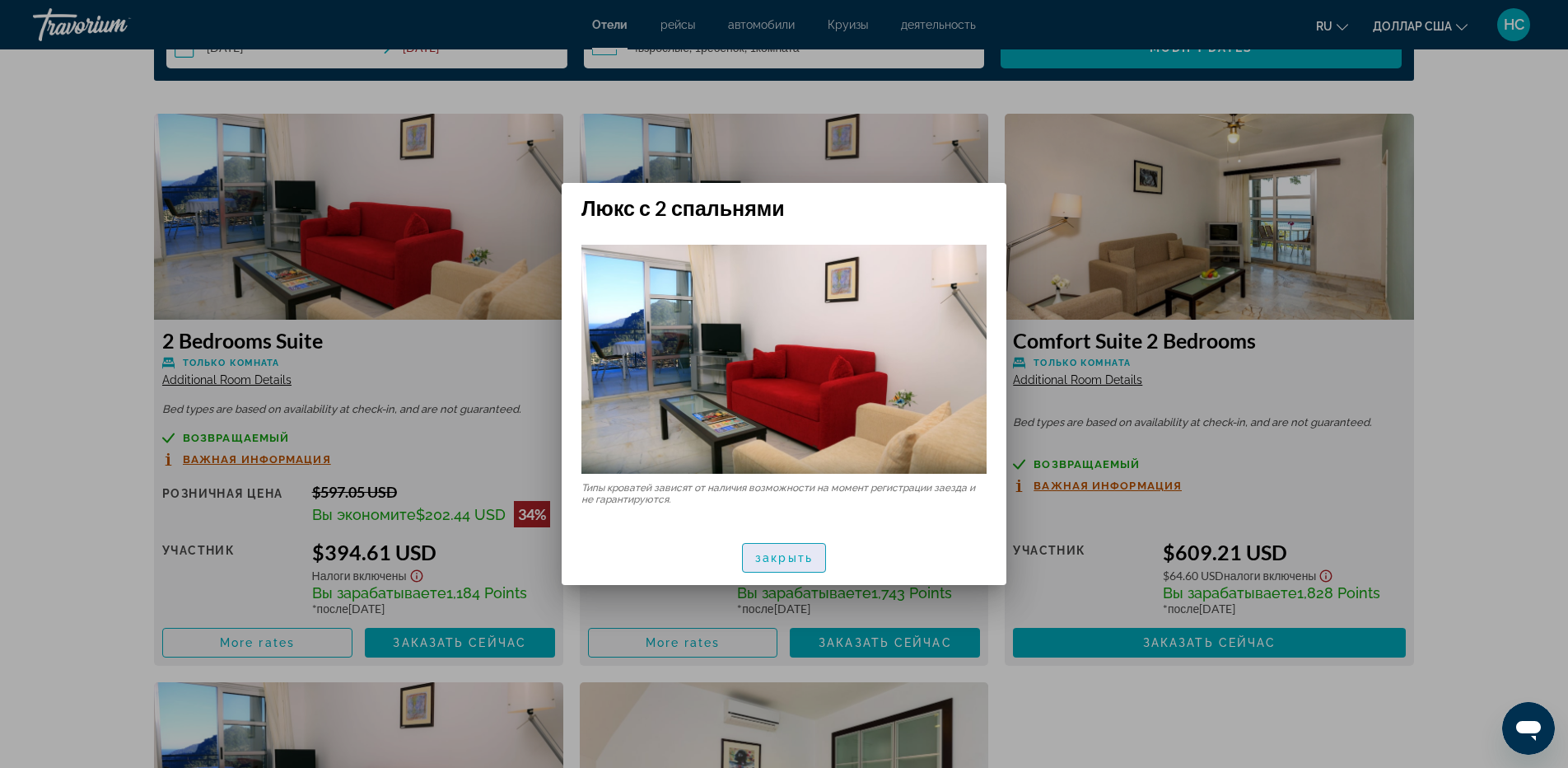
click at [793, 553] on font "закрыть" at bounding box center [784, 558] width 58 height 13
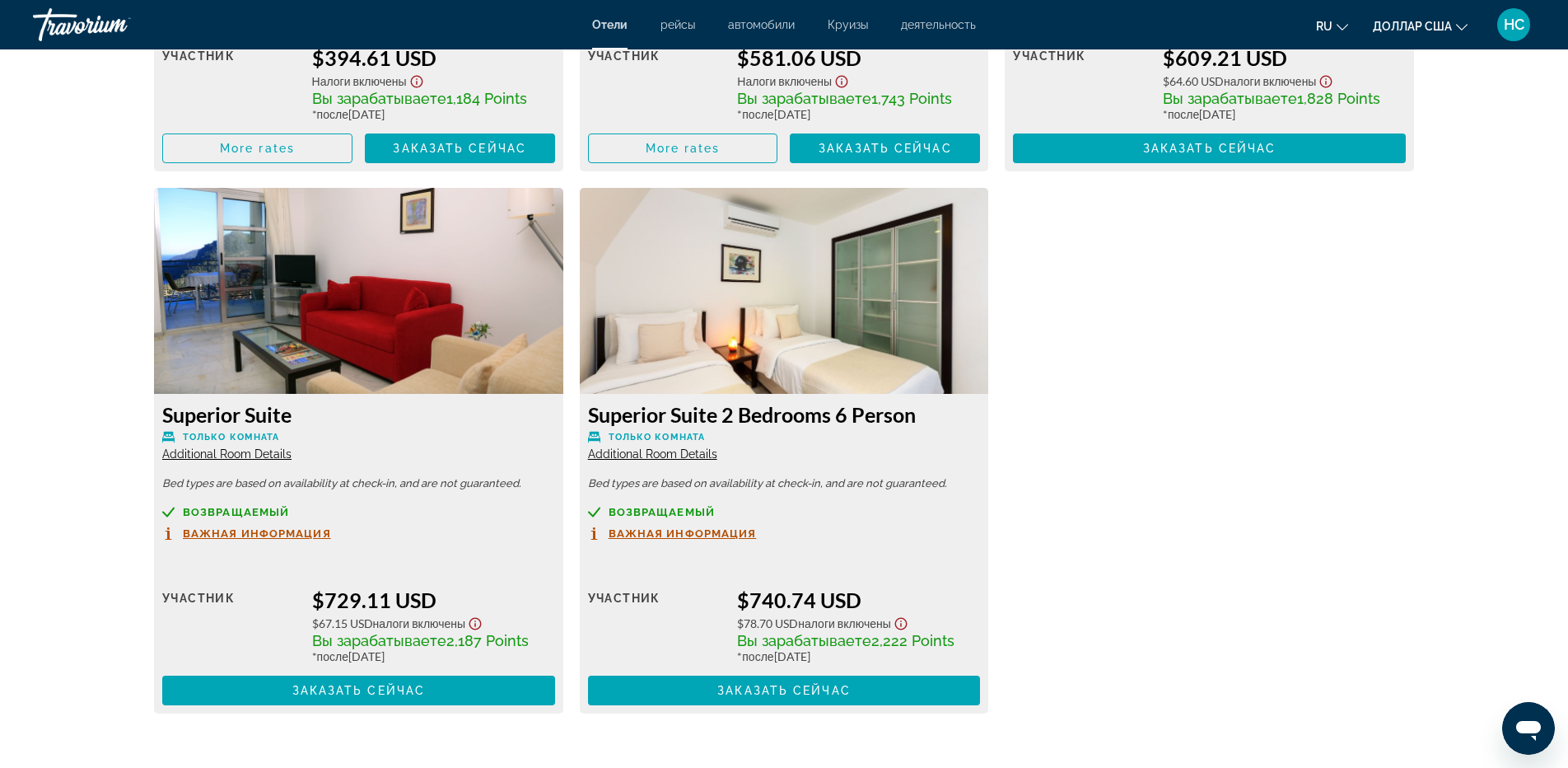
scroll to position [3206, 0]
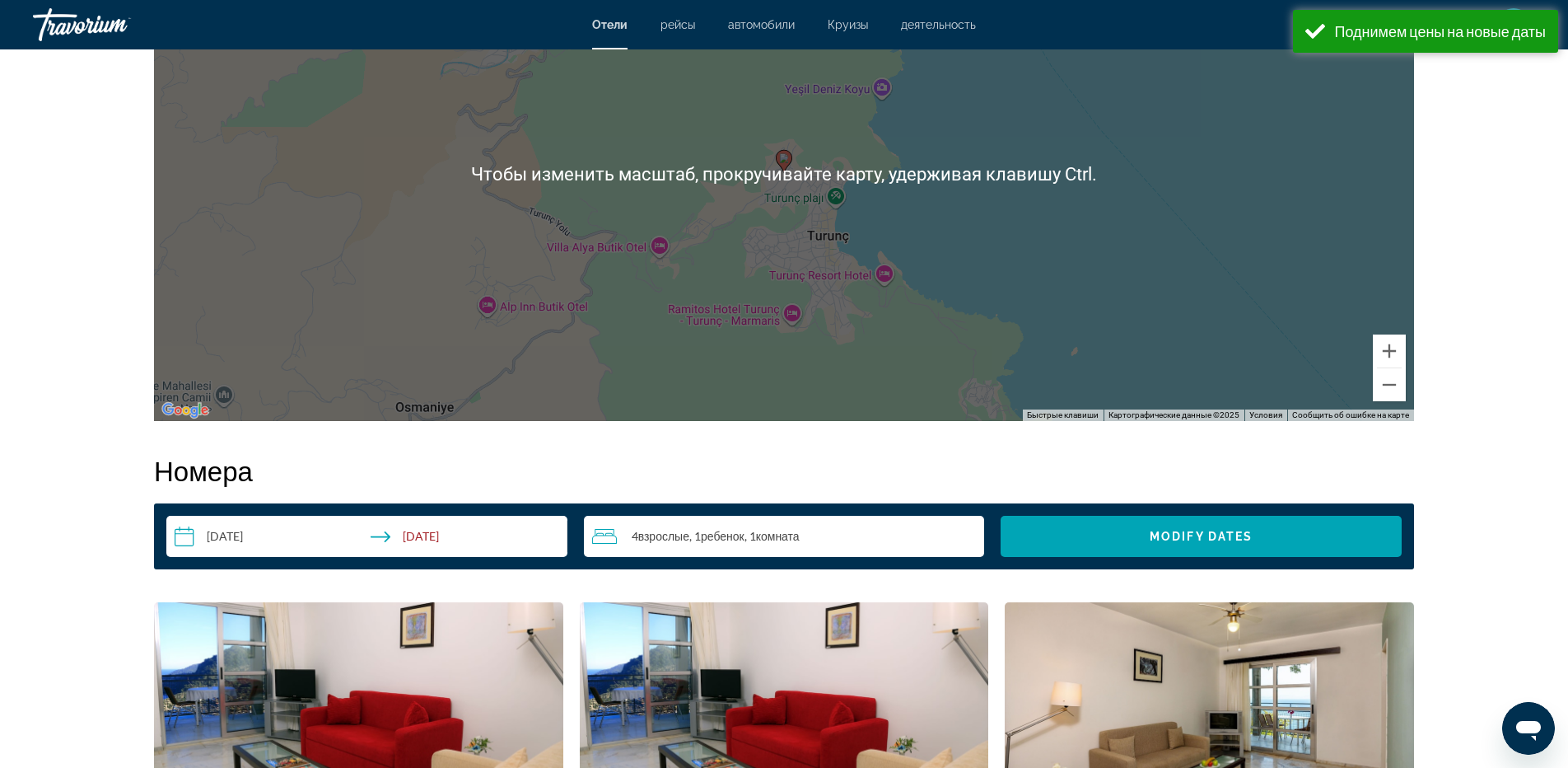
scroll to position [2059, 0]
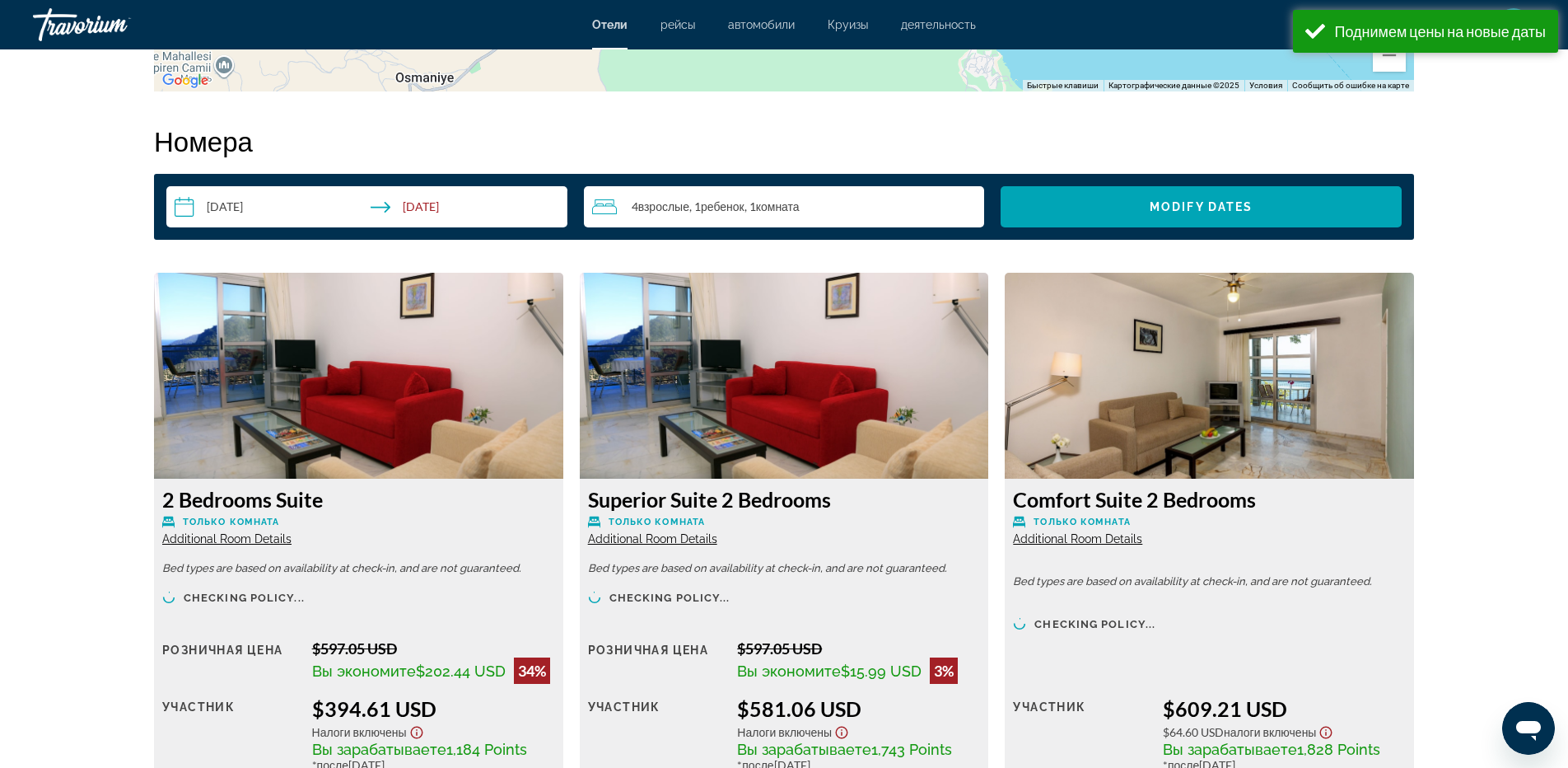
click at [405, 207] on input "**********" at bounding box center [370, 209] width 407 height 46
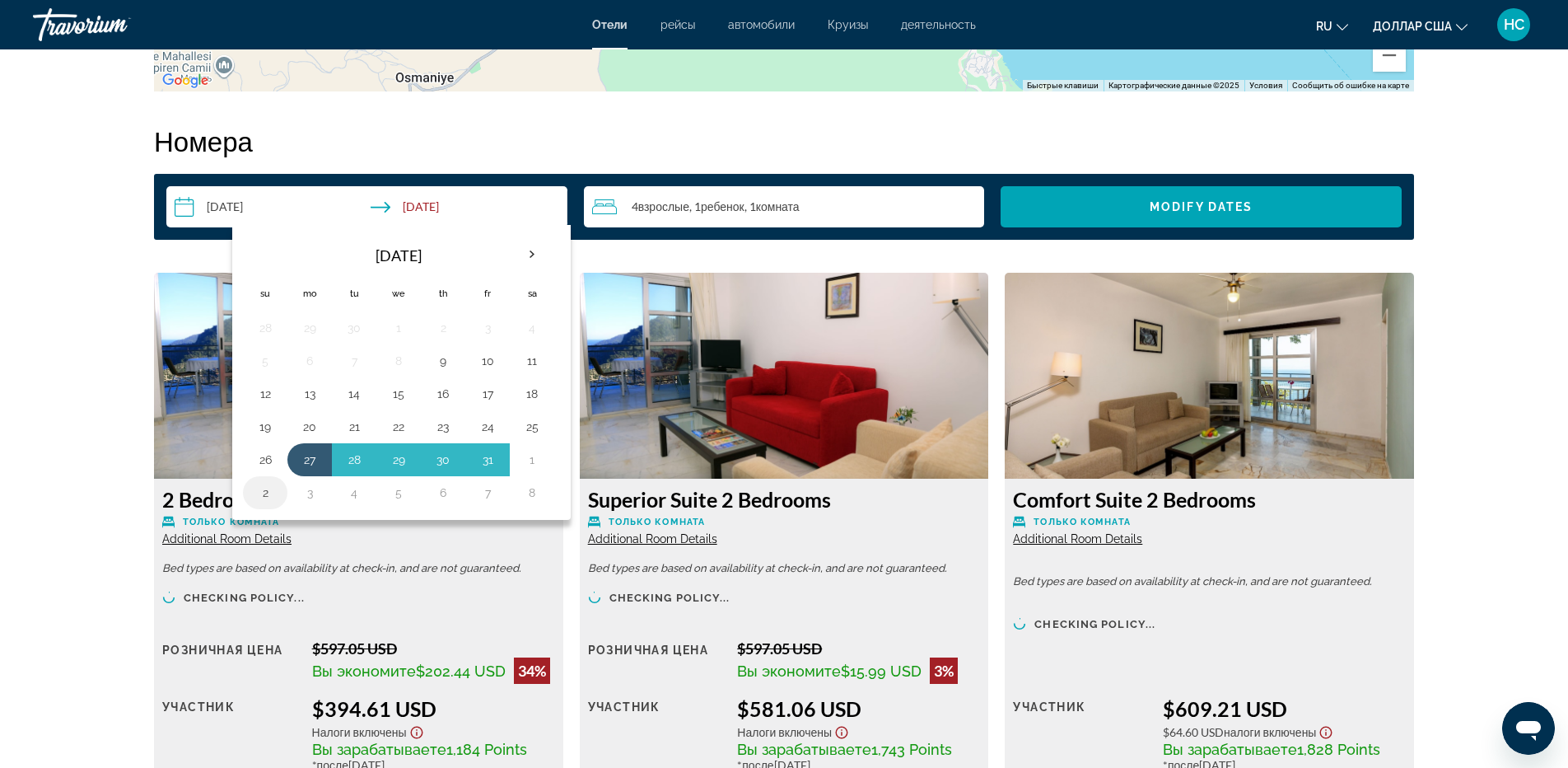
click at [266, 497] on button "2" at bounding box center [265, 493] width 27 height 23
click at [234, 209] on input "**********" at bounding box center [370, 209] width 407 height 46
click at [488, 498] on button "7" at bounding box center [487, 493] width 27 height 23
type input "**********"
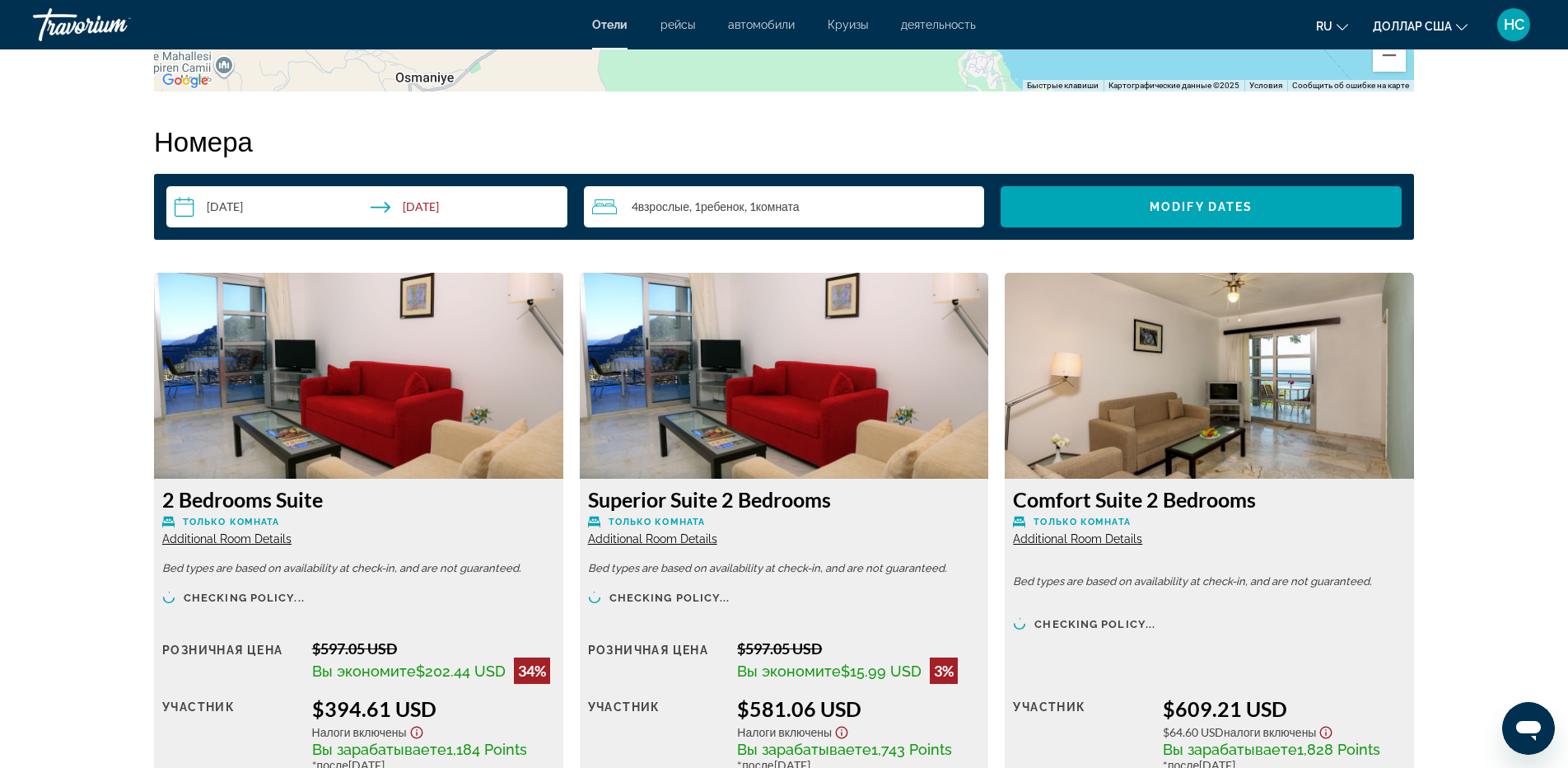
click at [876, 209] on div "4 Взрослый Взрослые , 1 Ребенок Дети , 1 Комната номера" at bounding box center [788, 207] width 393 height 20
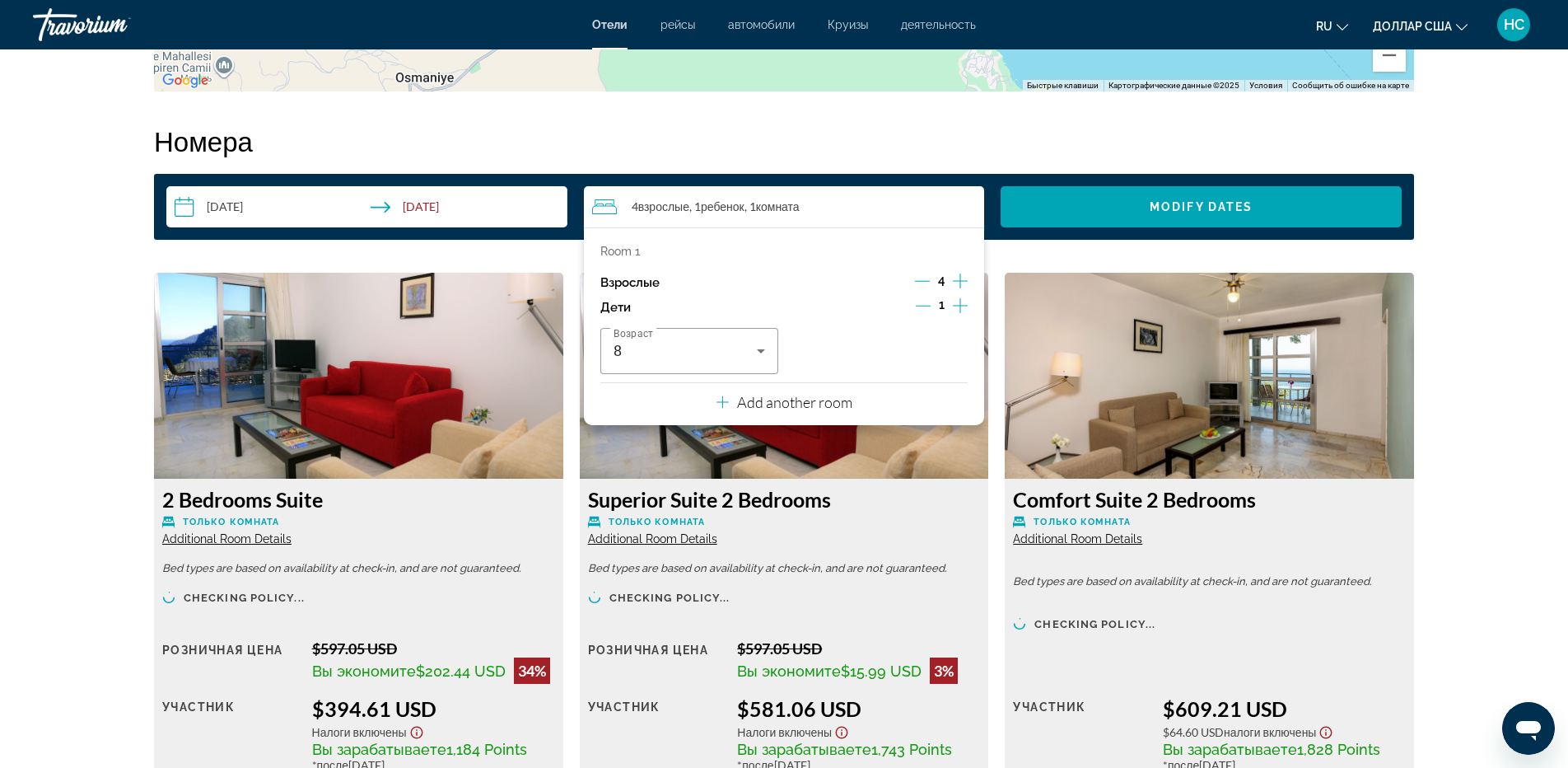
click at [930, 283] on icon "Decrement adults" at bounding box center [922, 281] width 15 height 15
click at [1208, 216] on span "Search widget" at bounding box center [1201, 206] width 401 height 39
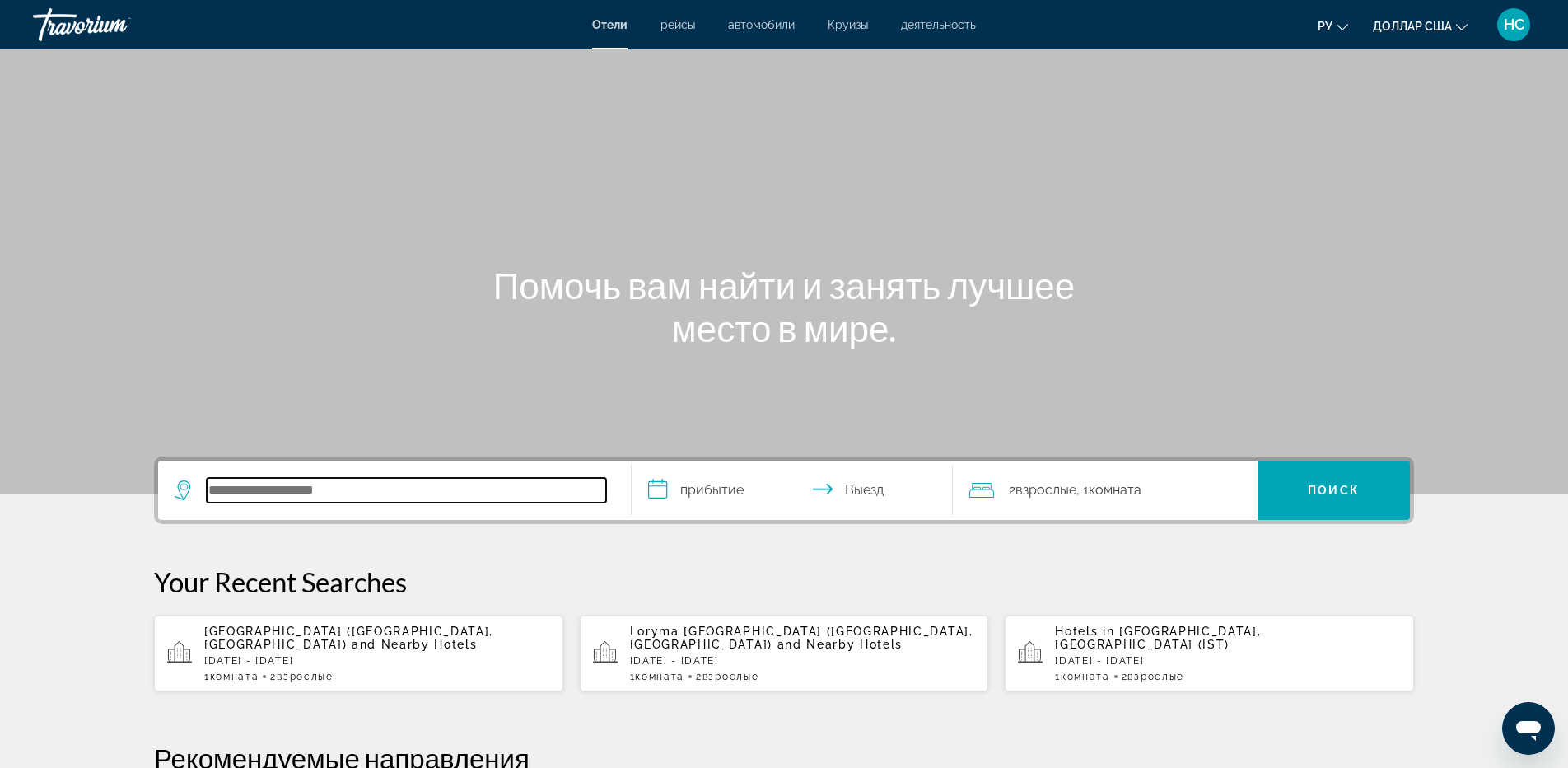
click at [304, 491] on input "Поиск отеля" at bounding box center [406, 490] width 400 height 25
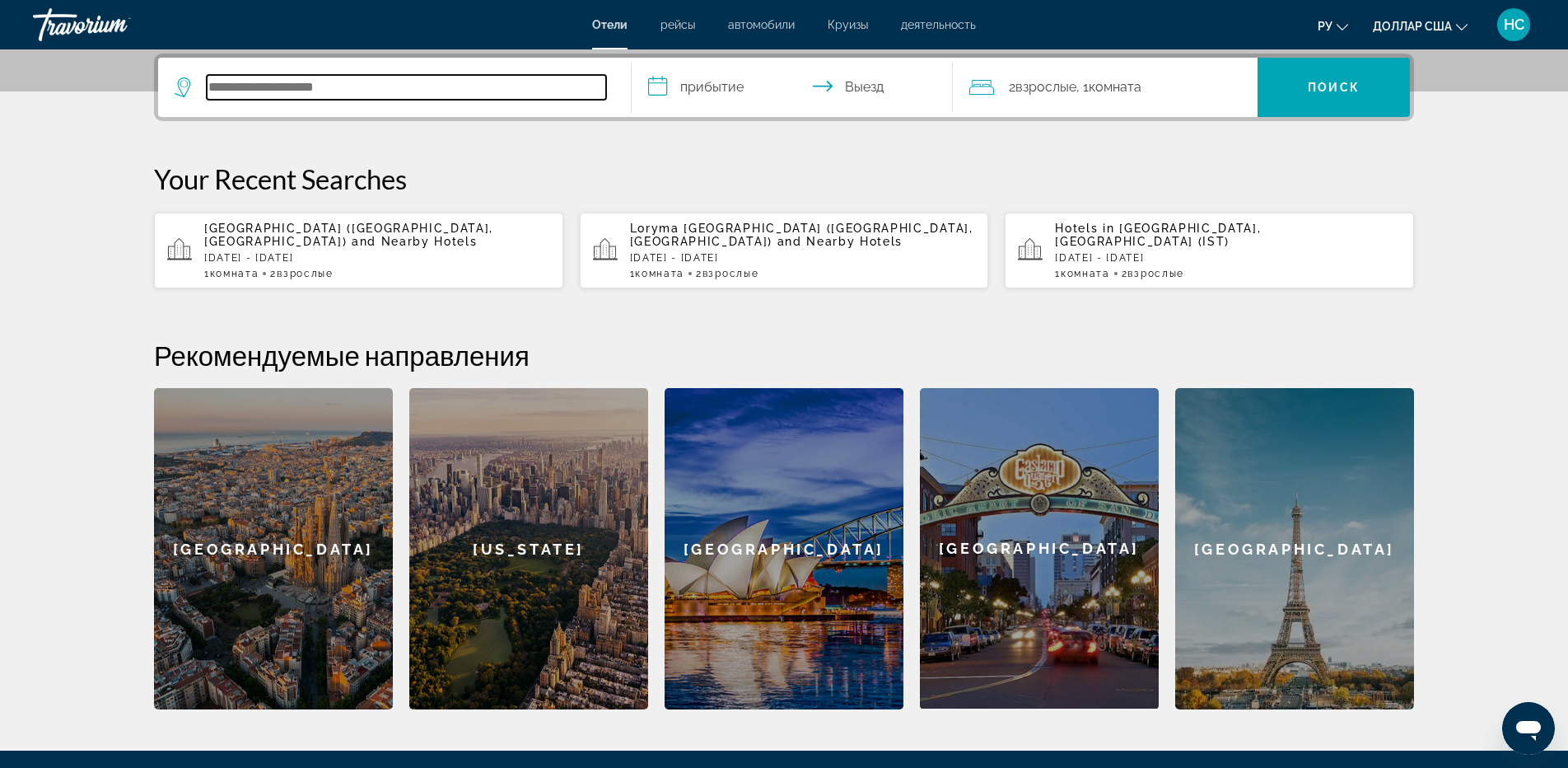
click at [293, 88] on input "Поиск отеля" at bounding box center [406, 88] width 400 height 25
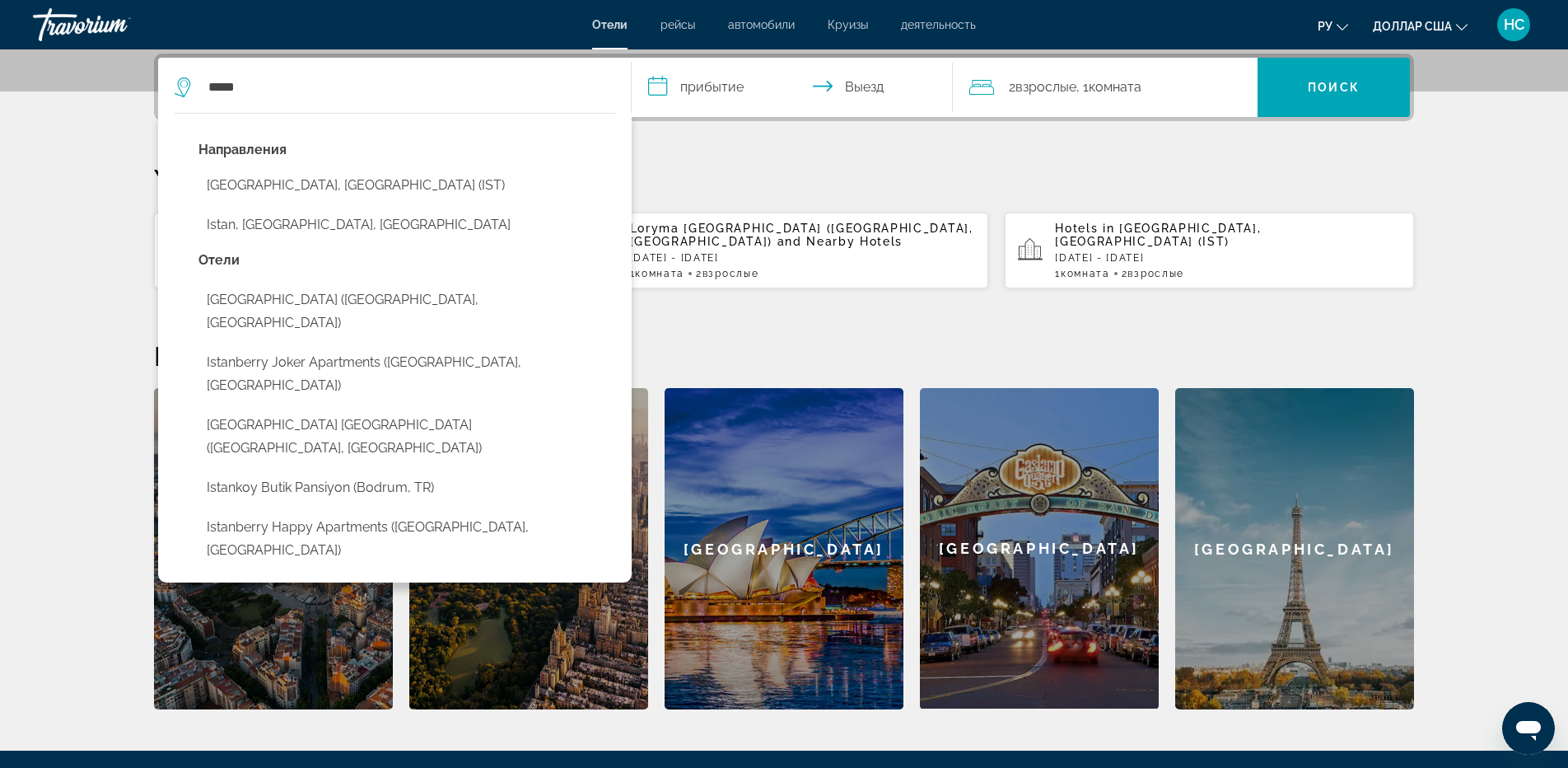
click at [307, 176] on button "[GEOGRAPHIC_DATA], [GEOGRAPHIC_DATA] (IST)" at bounding box center [406, 184] width 416 height 31
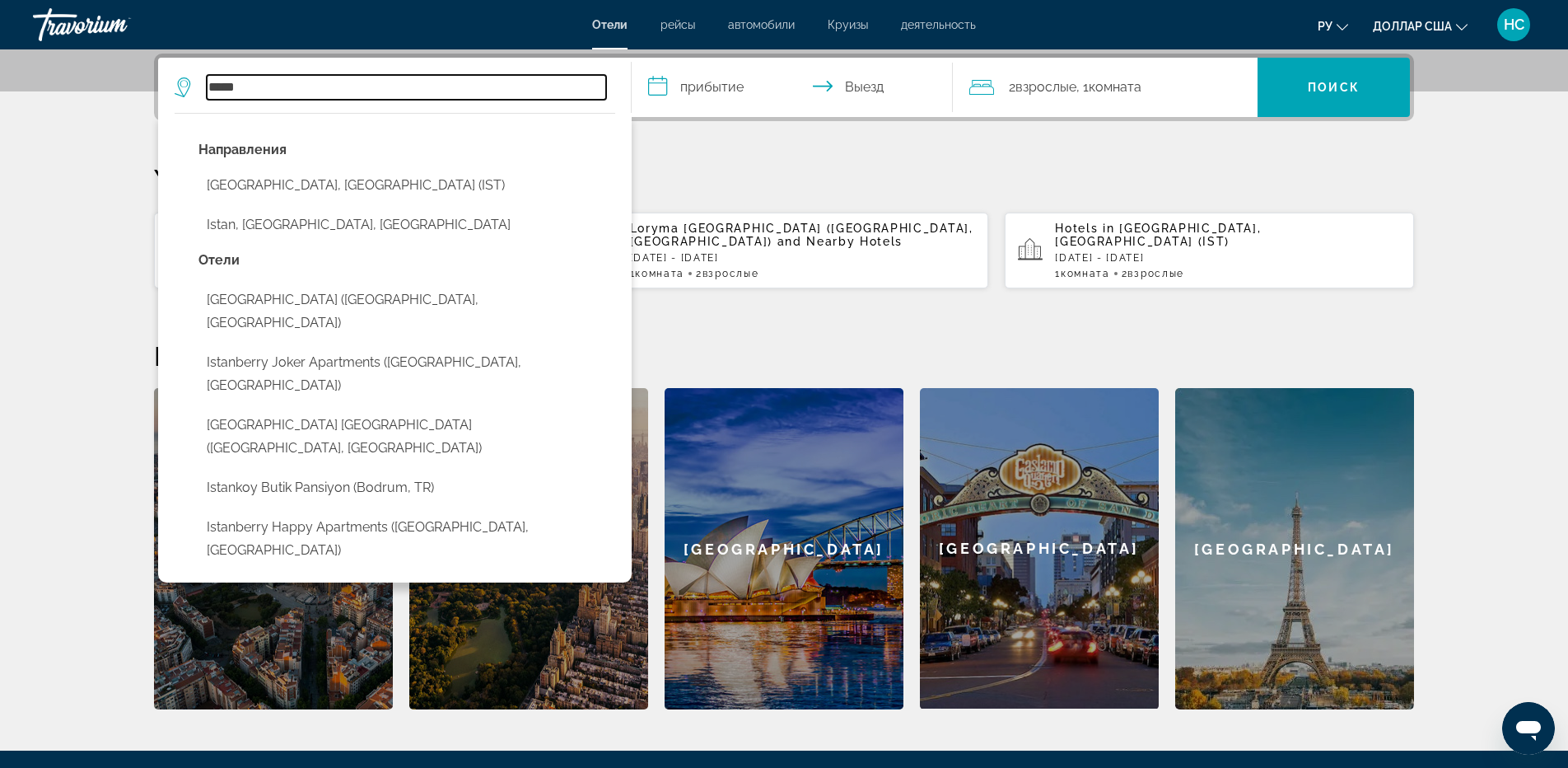
type input "**********"
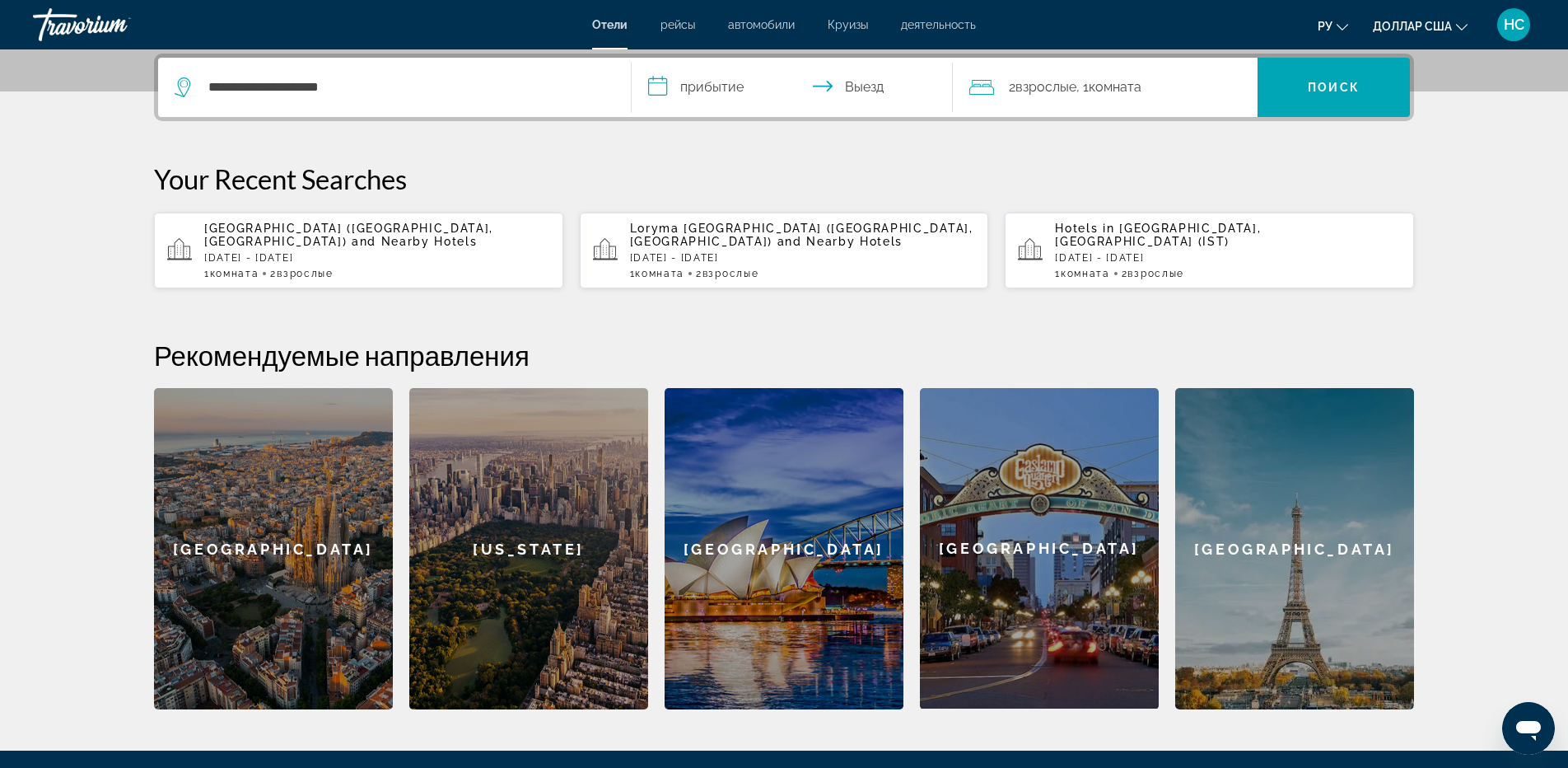
click at [713, 93] on input "**********" at bounding box center [795, 89] width 328 height 64
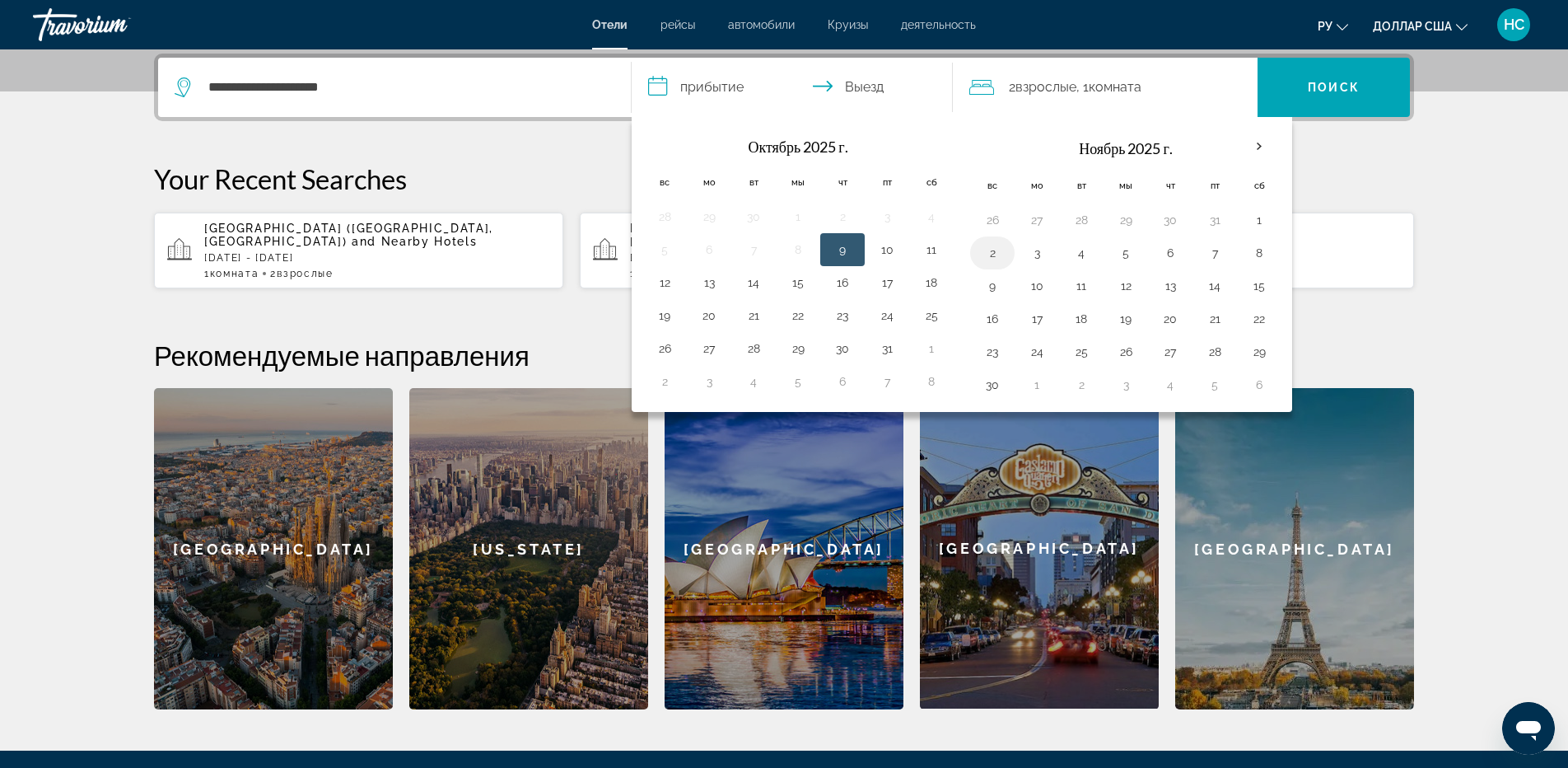
click at [995, 259] on button "2" at bounding box center [992, 253] width 27 height 23
click at [1259, 256] on button "8" at bounding box center [1259, 253] width 27 height 23
type input "**********"
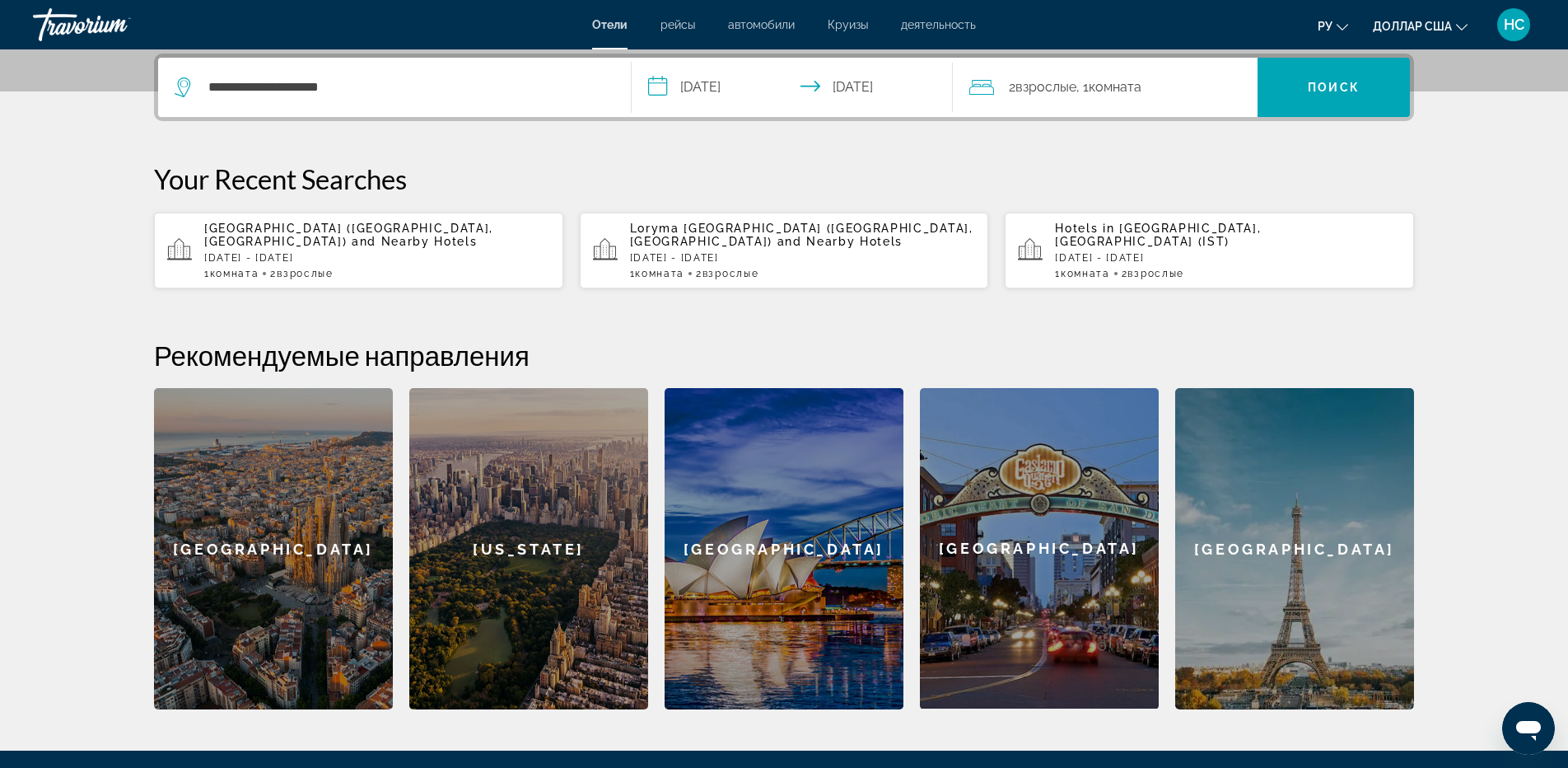
click at [1177, 92] on div "2 Взрослые Взрослый , 1 Комната номера" at bounding box center [1112, 88] width 288 height 23
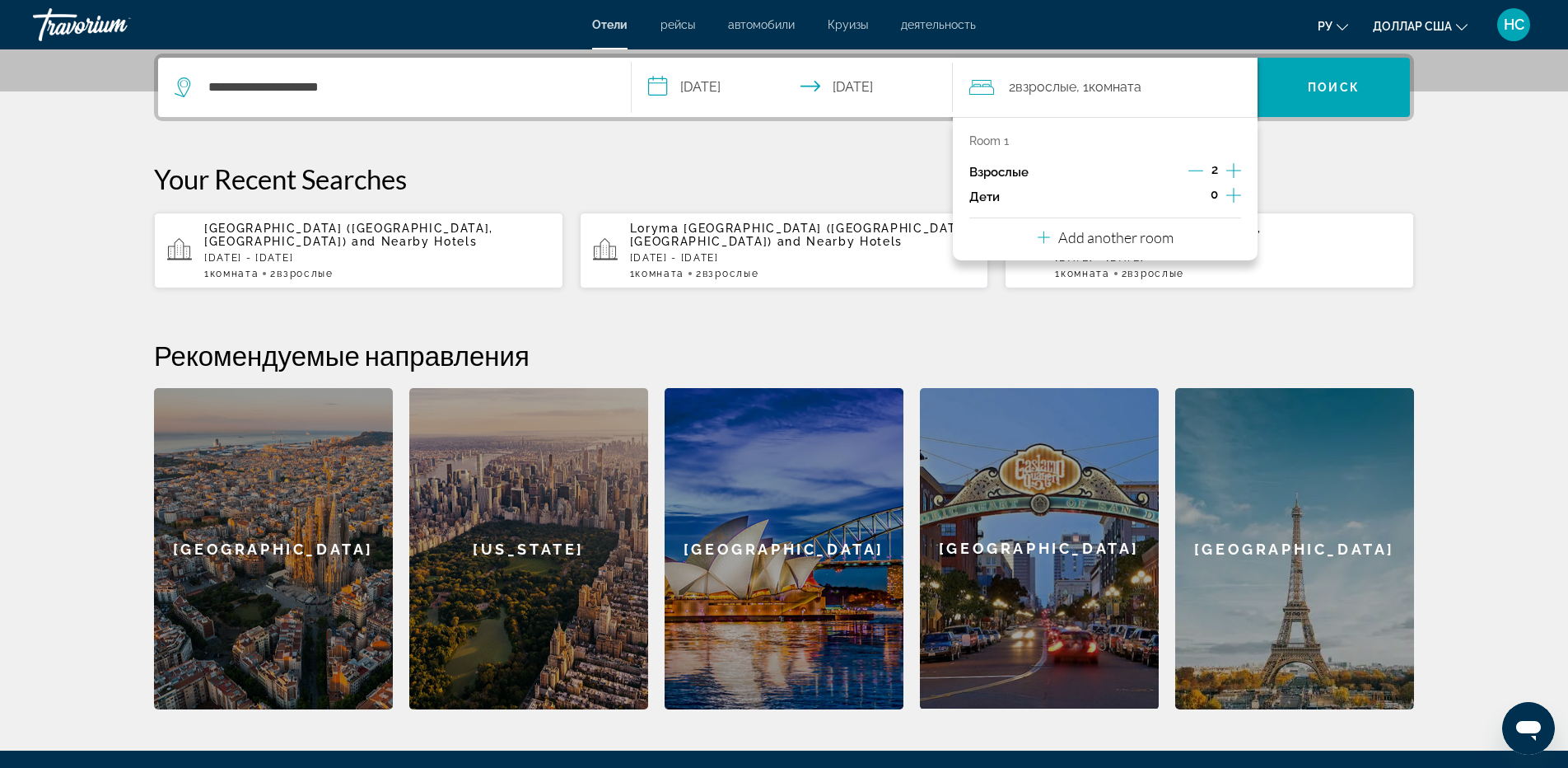
click at [1230, 196] on icon "Increment children" at bounding box center [1233, 195] width 15 height 20
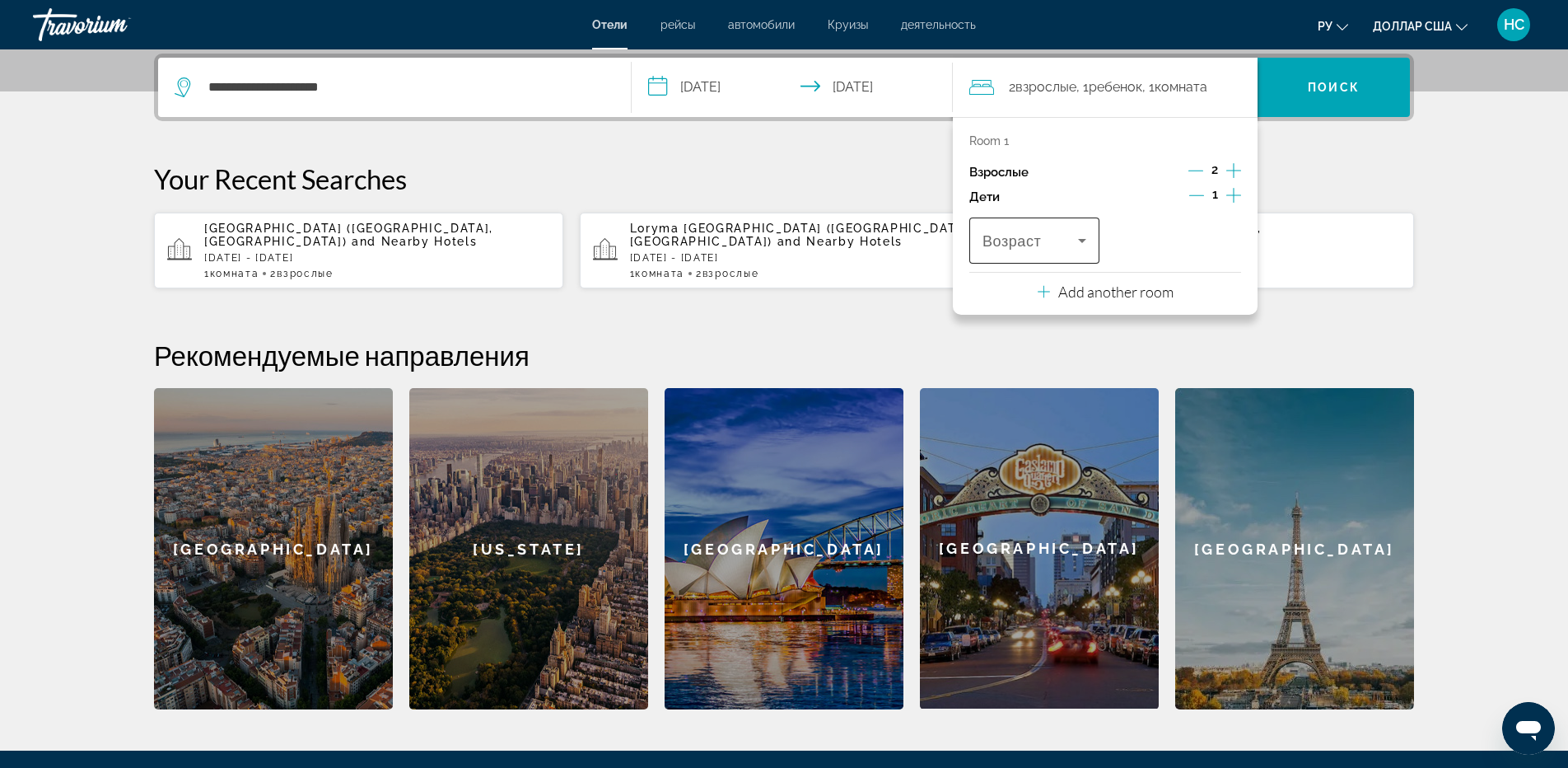
click at [1078, 256] on div "Travelers: 2 adults, 1 child" at bounding box center [1034, 240] width 103 height 46
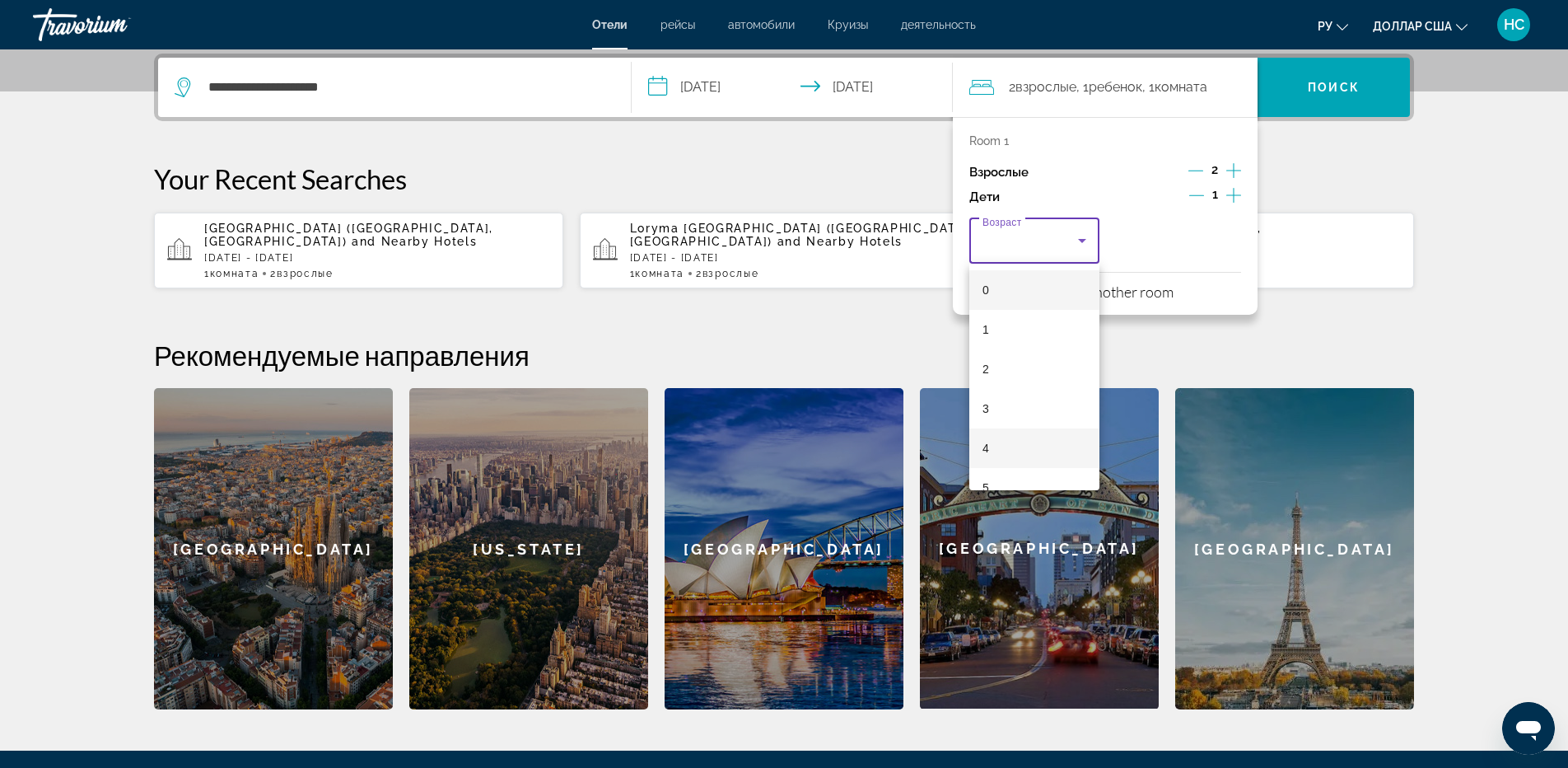
scroll to position [164, 0]
click at [1021, 447] on mat-option "8" at bounding box center [1034, 441] width 130 height 39
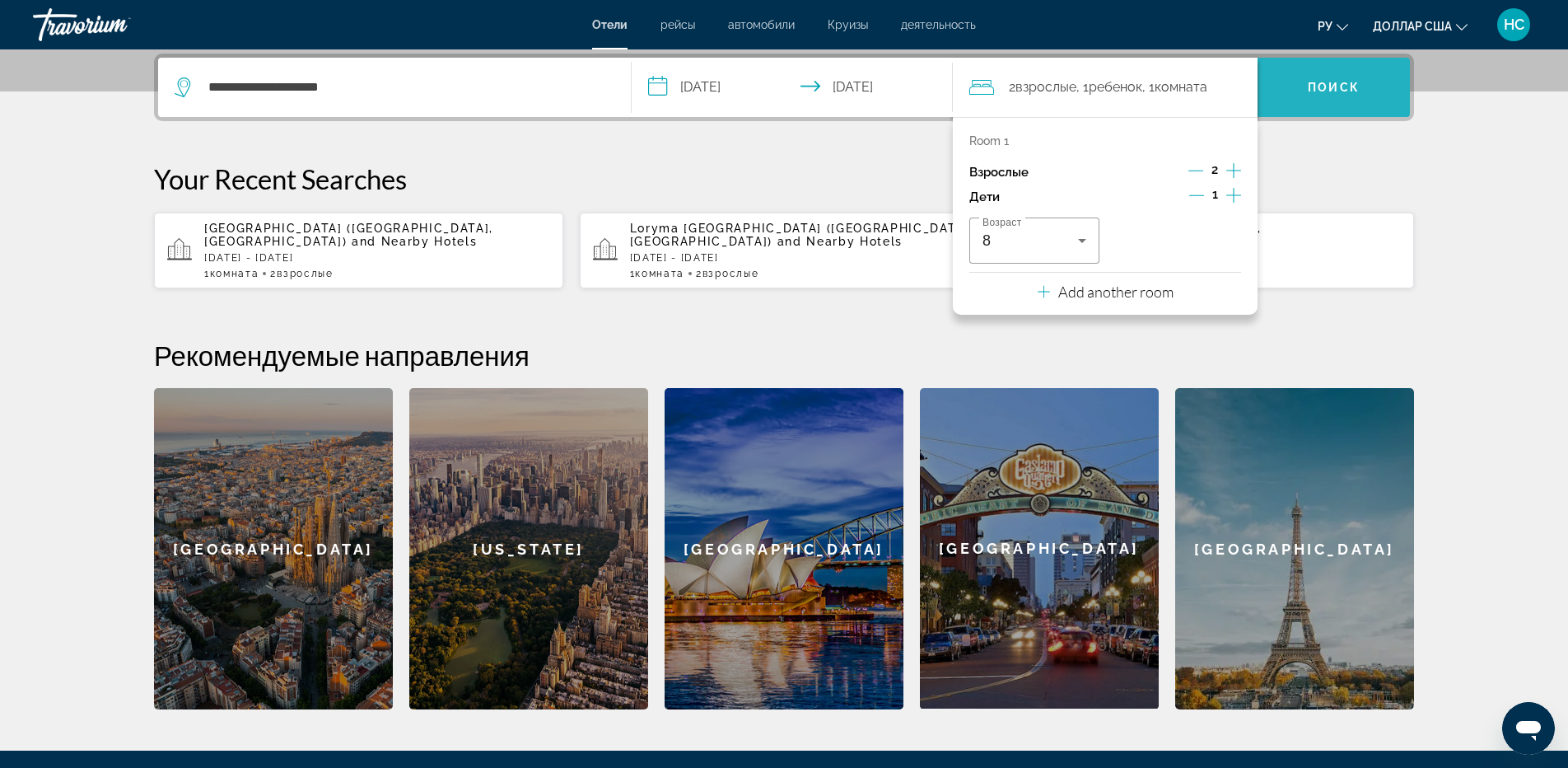
click at [1344, 77] on span "Поиск" at bounding box center [1334, 87] width 153 height 39
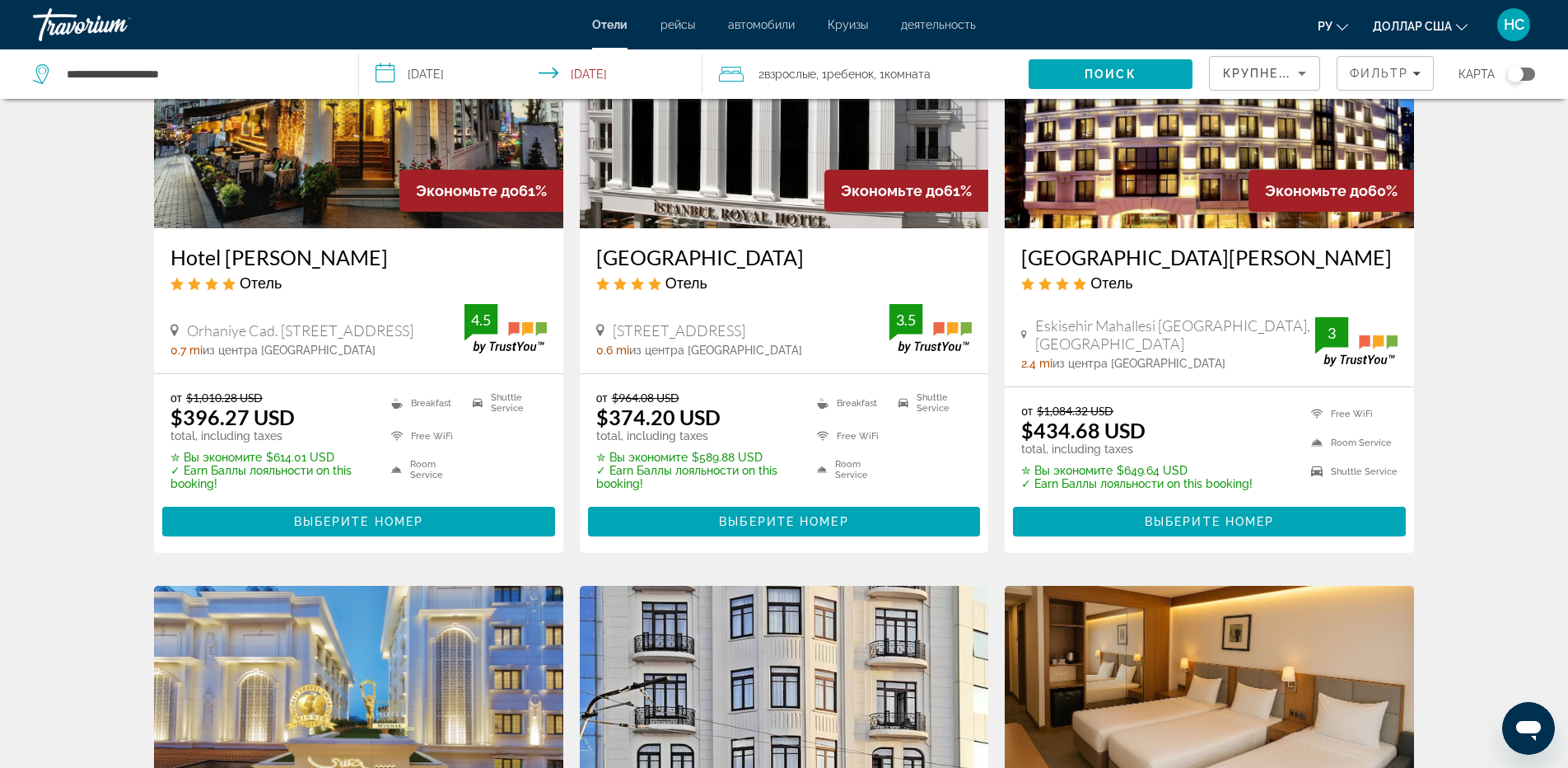
scroll to position [907, 0]
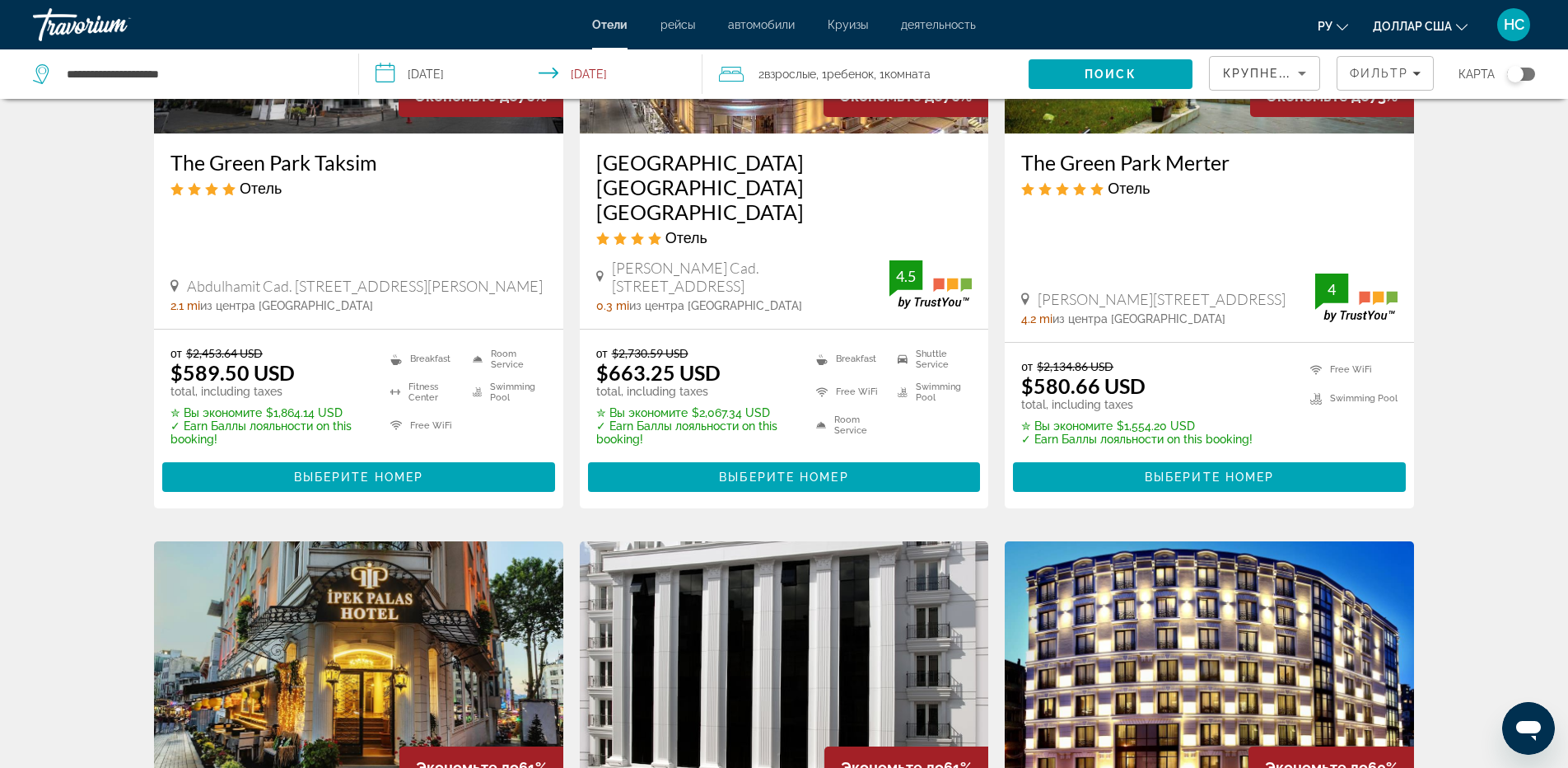
click at [888, 83] on span ", 1 Комната номера" at bounding box center [902, 74] width 57 height 23
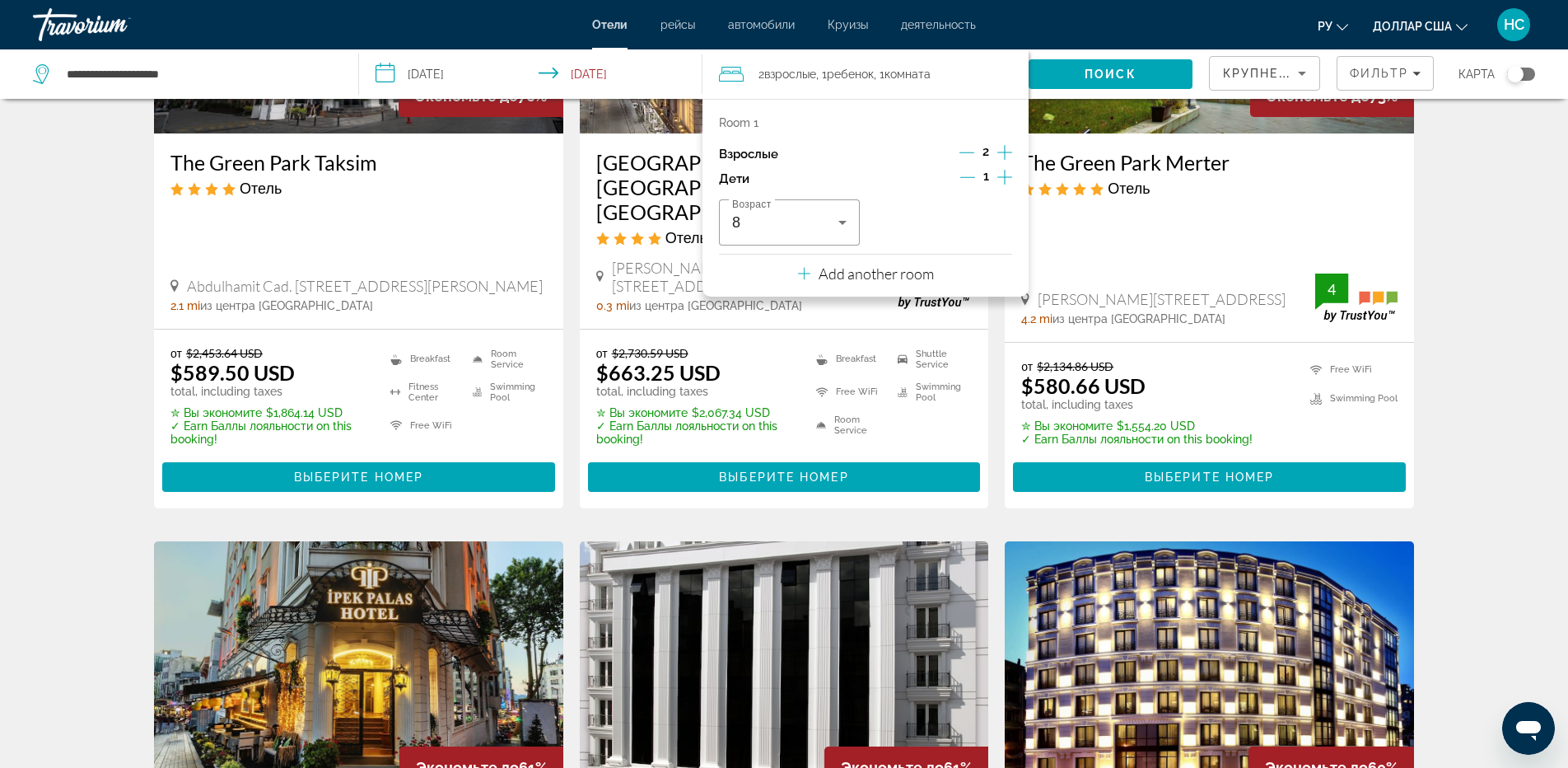
click at [1010, 153] on icon "Increment adults" at bounding box center [1005, 153] width 15 height 15
click at [1117, 78] on span "Поиск" at bounding box center [1110, 74] width 52 height 13
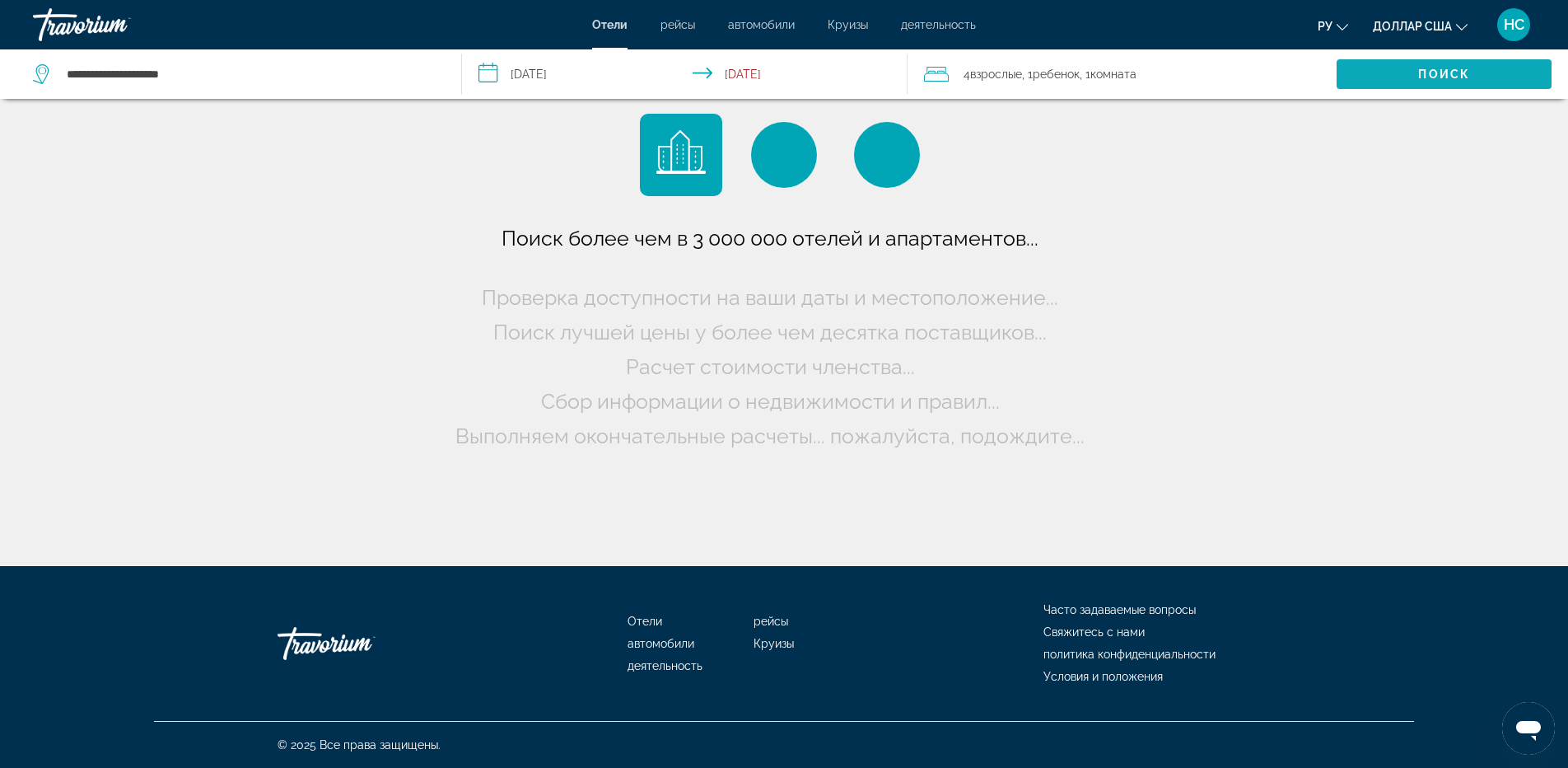
scroll to position [0, 0]
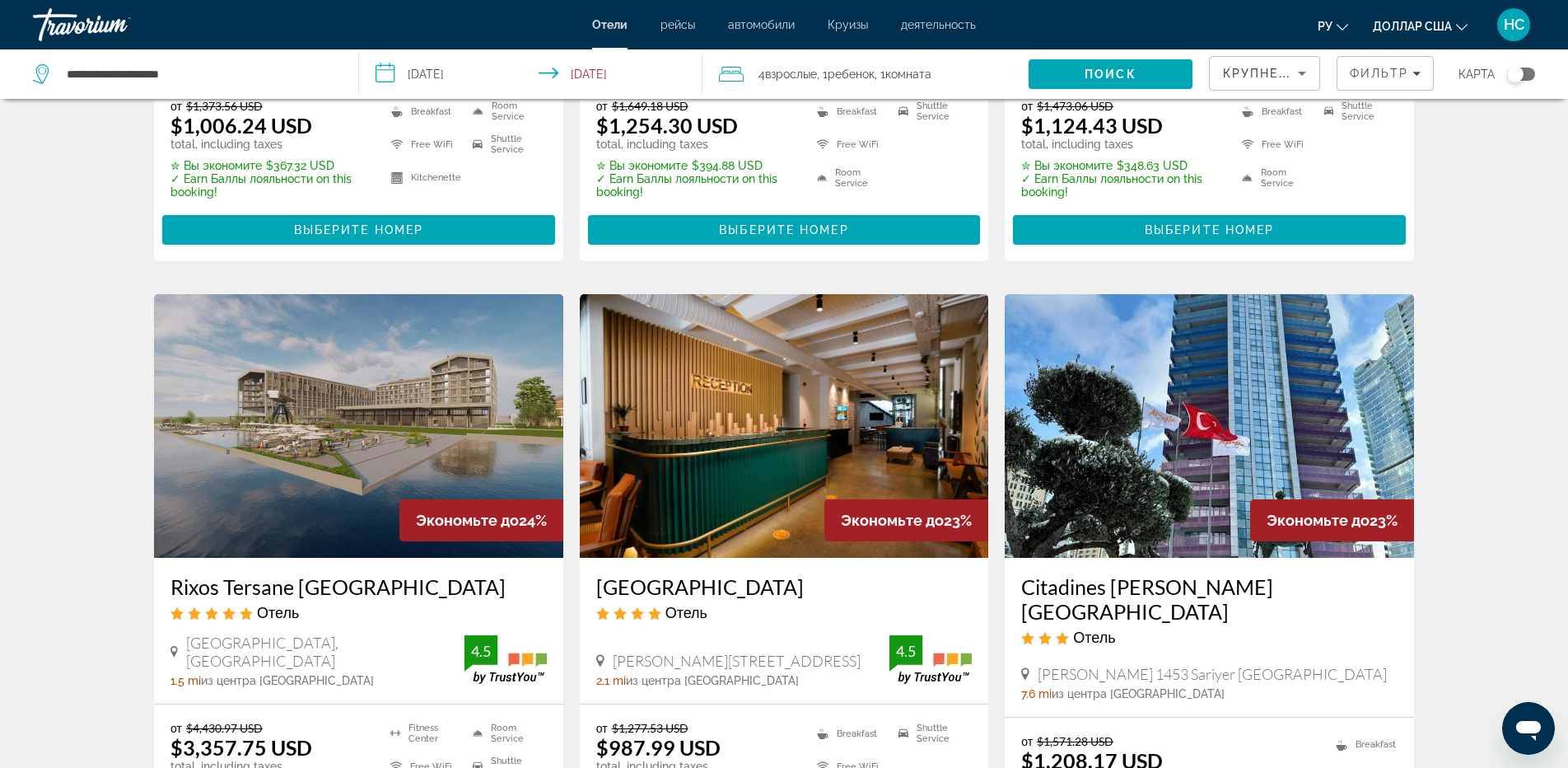
scroll to position [1977, 0]
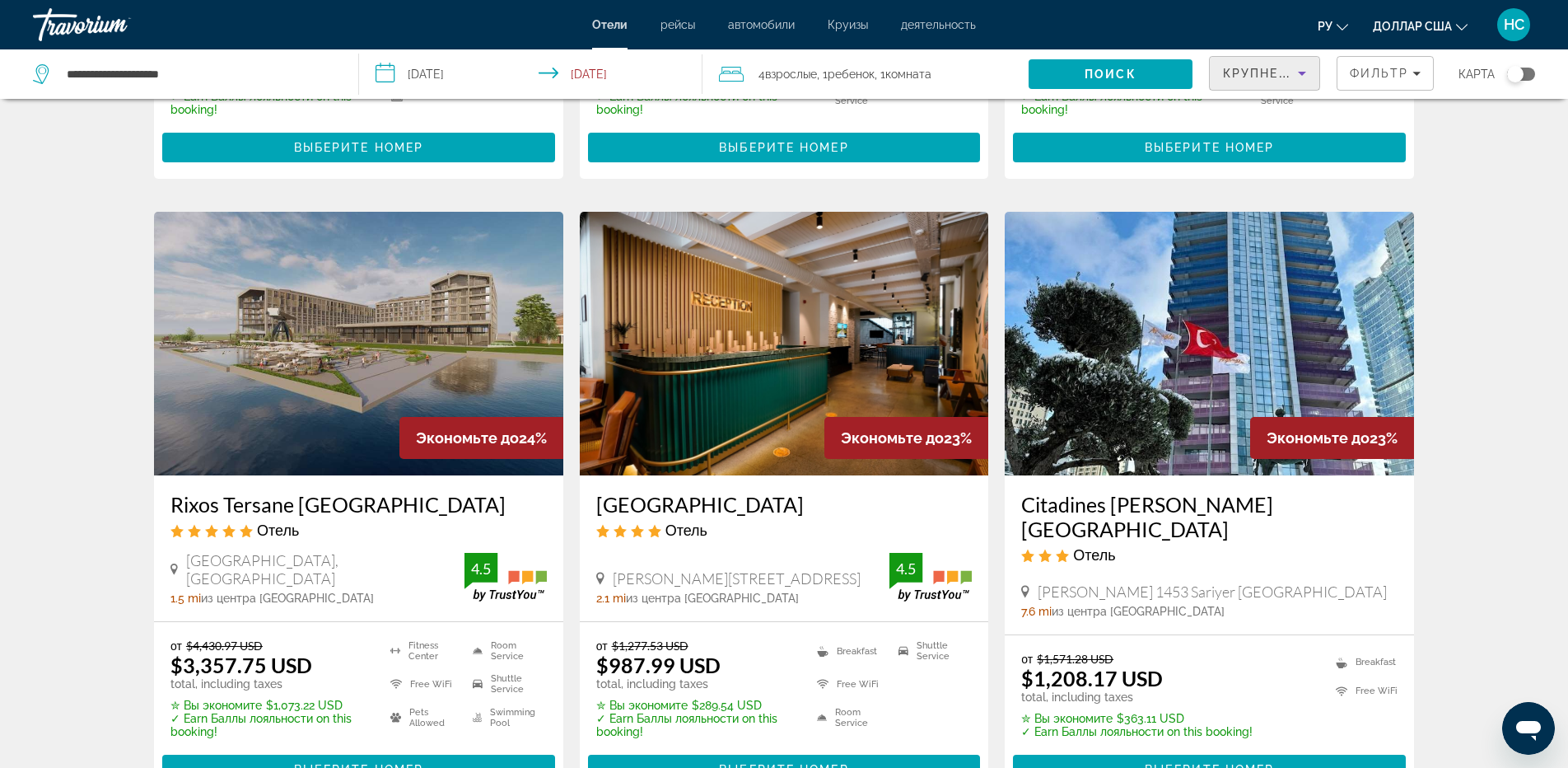
click at [1288, 78] on span "Крупнейшие сбережения" at bounding box center [1323, 73] width 200 height 13
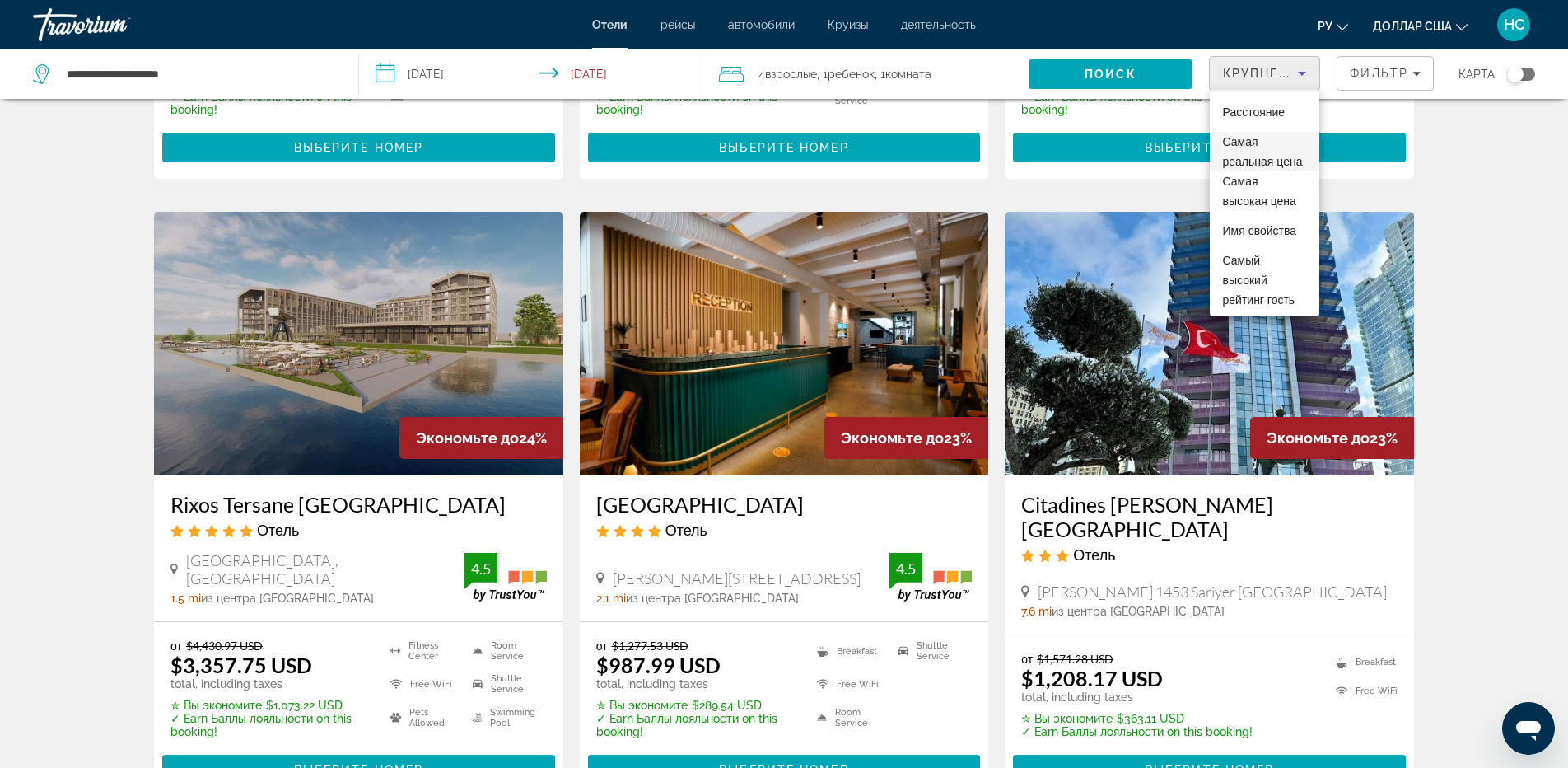
scroll to position [0, 0]
click at [1368, 79] on div at bounding box center [784, 384] width 1568 height 768
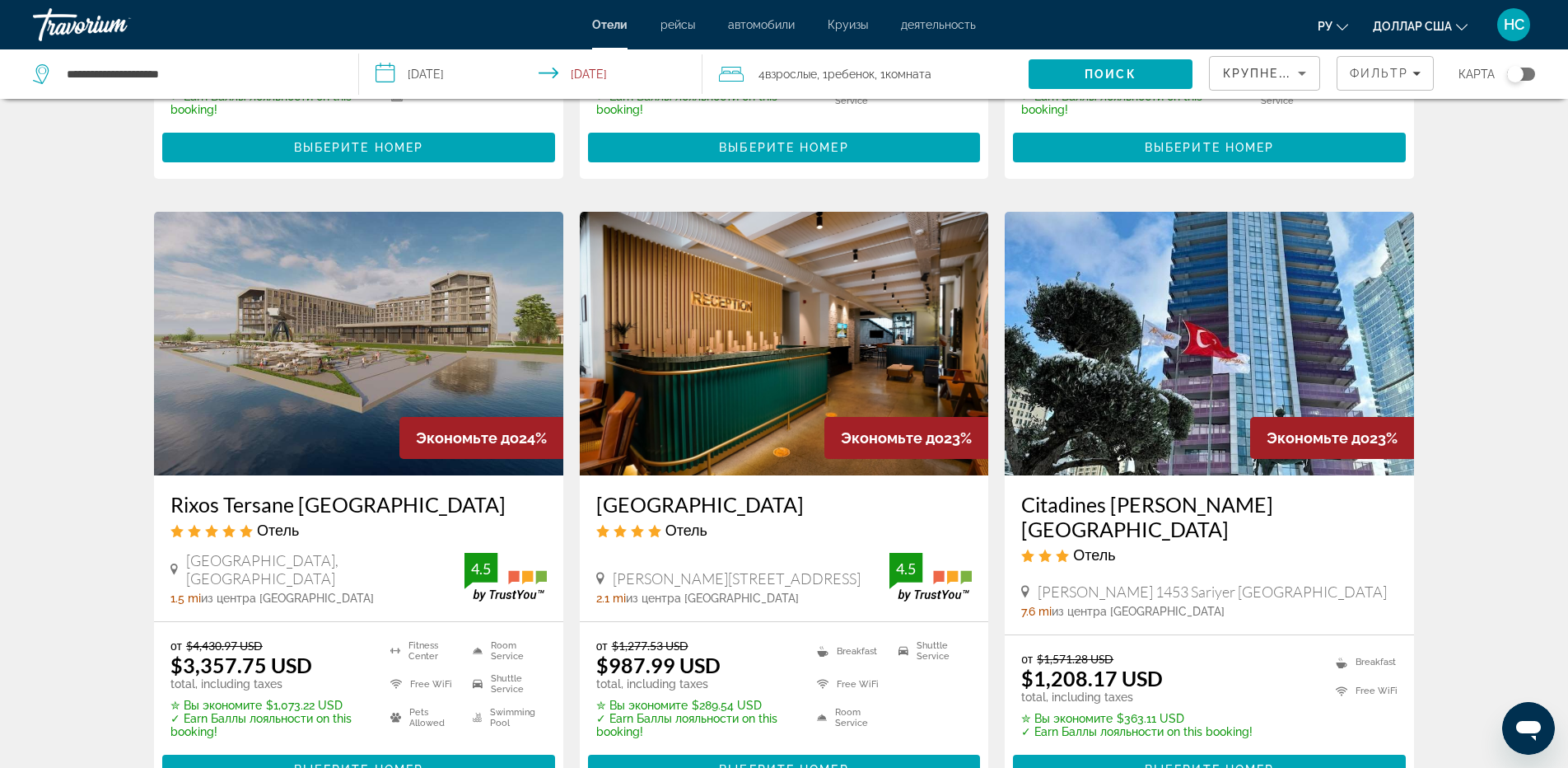
click at [1368, 79] on span "Фильтр" at bounding box center [1379, 73] width 59 height 13
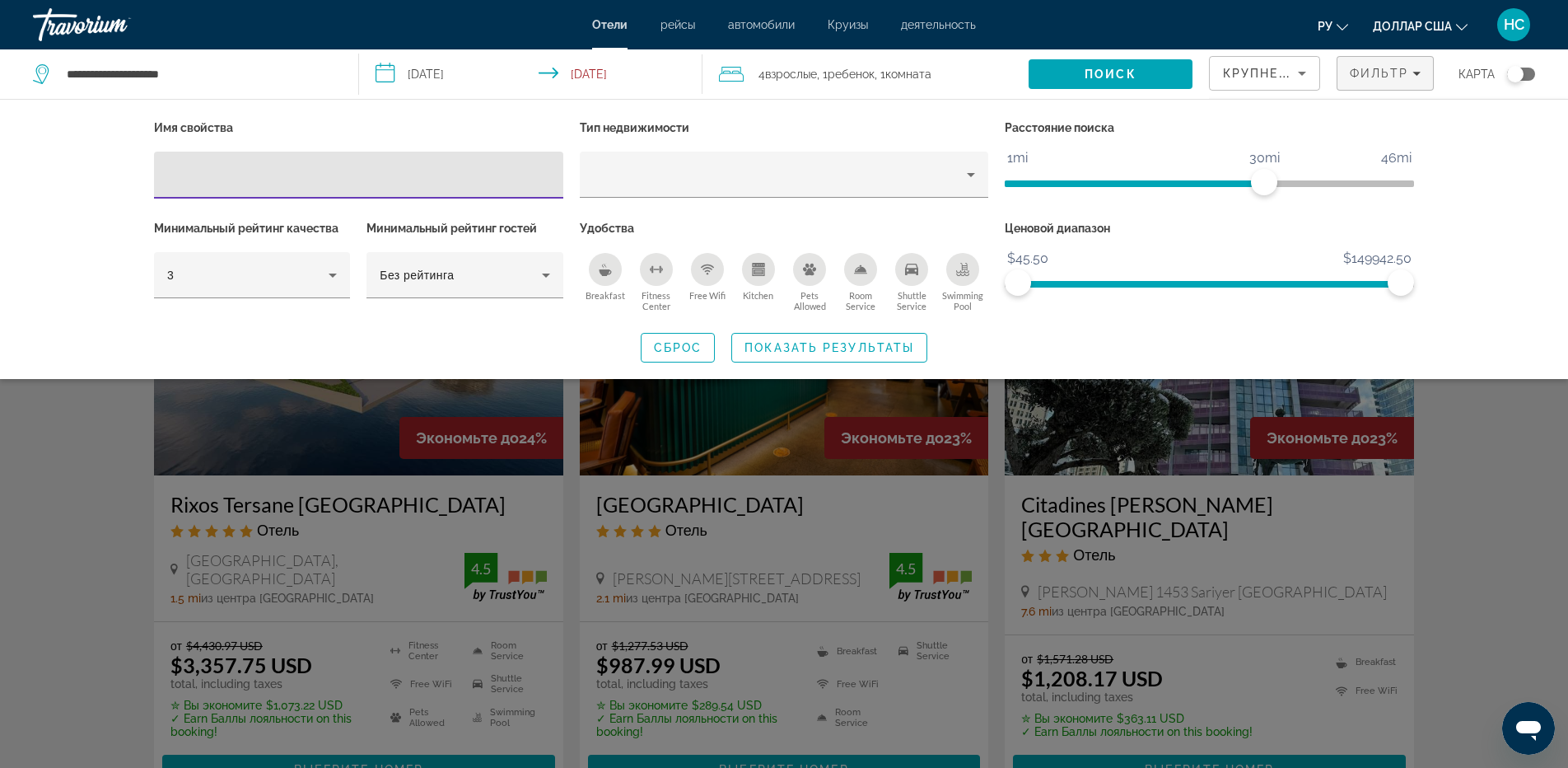
click at [1368, 79] on span "Фильтр" at bounding box center [1379, 73] width 59 height 13
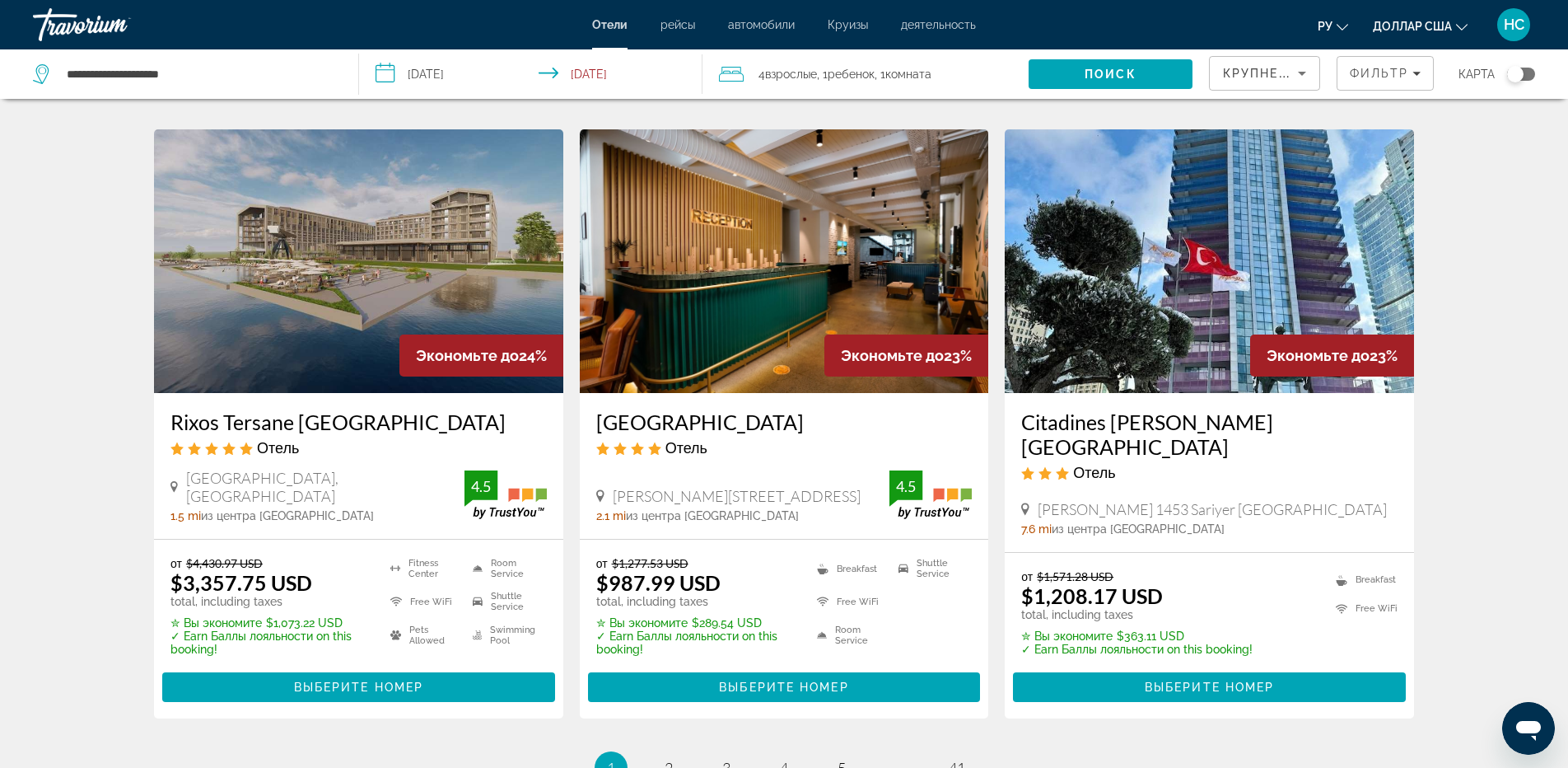
scroll to position [2173, 0]
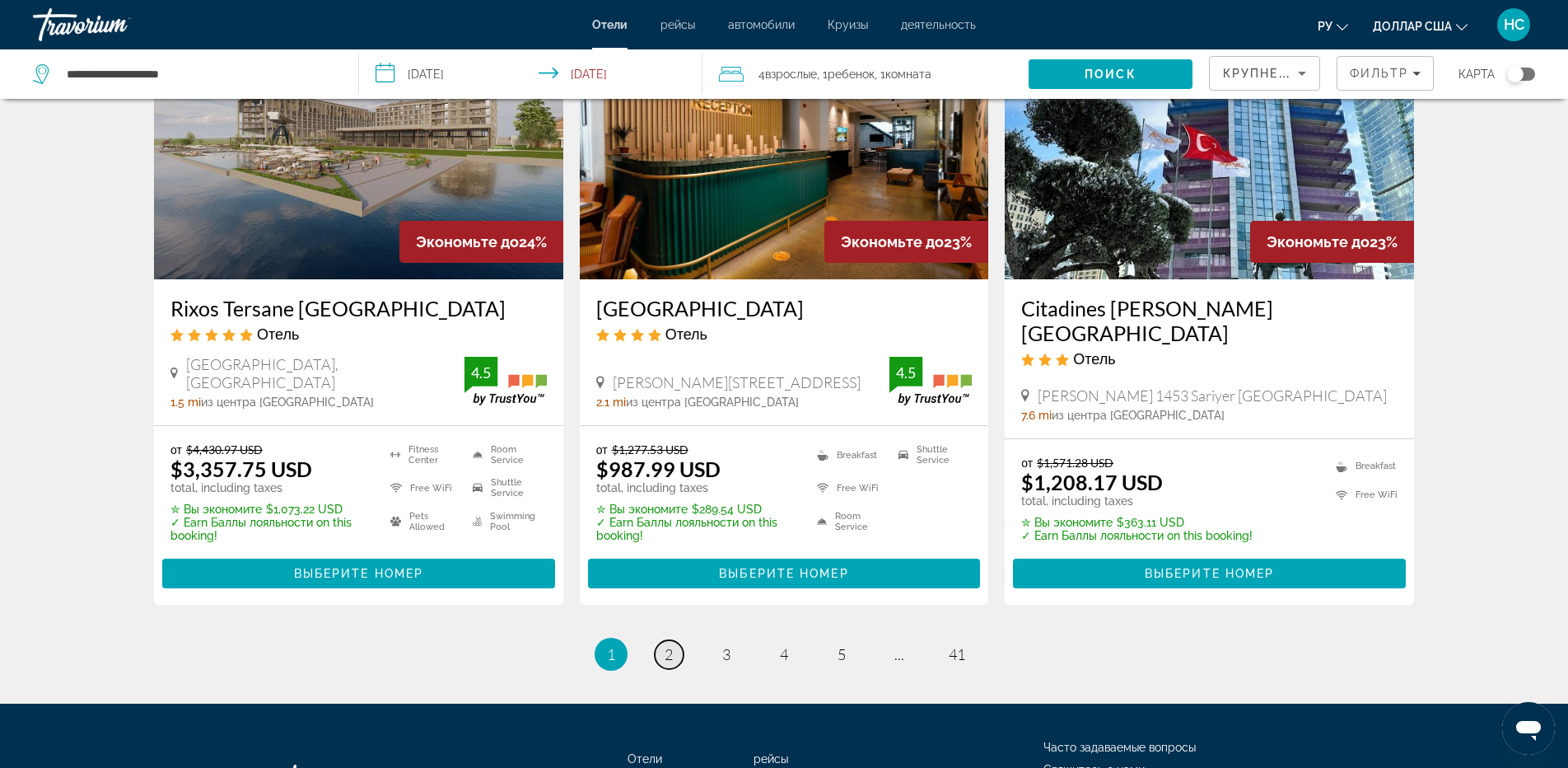
click at [673, 640] on link "page 2" at bounding box center [668, 654] width 29 height 29
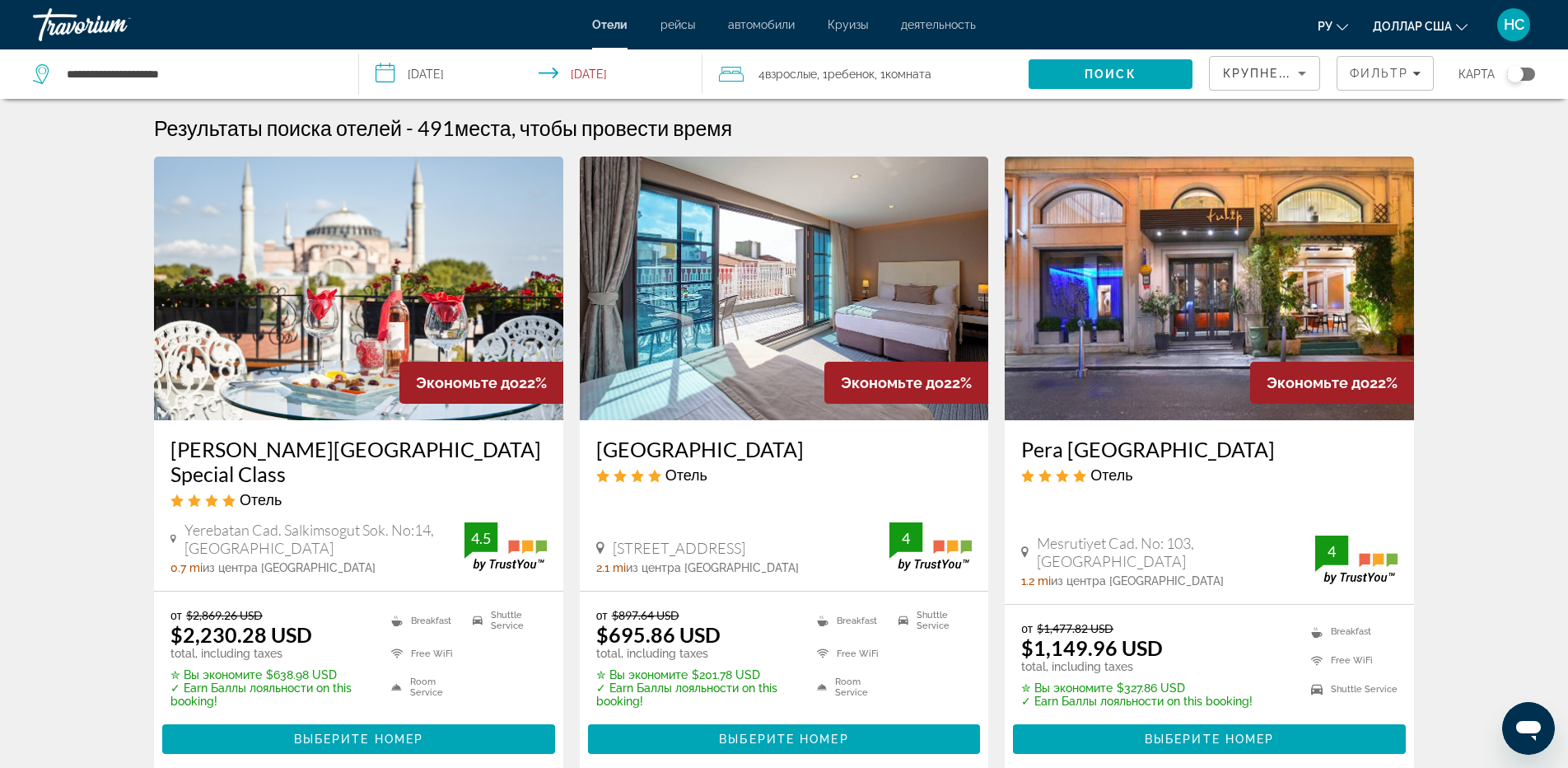
click at [711, 313] on img "Основное содержание" at bounding box center [784, 288] width 409 height 264
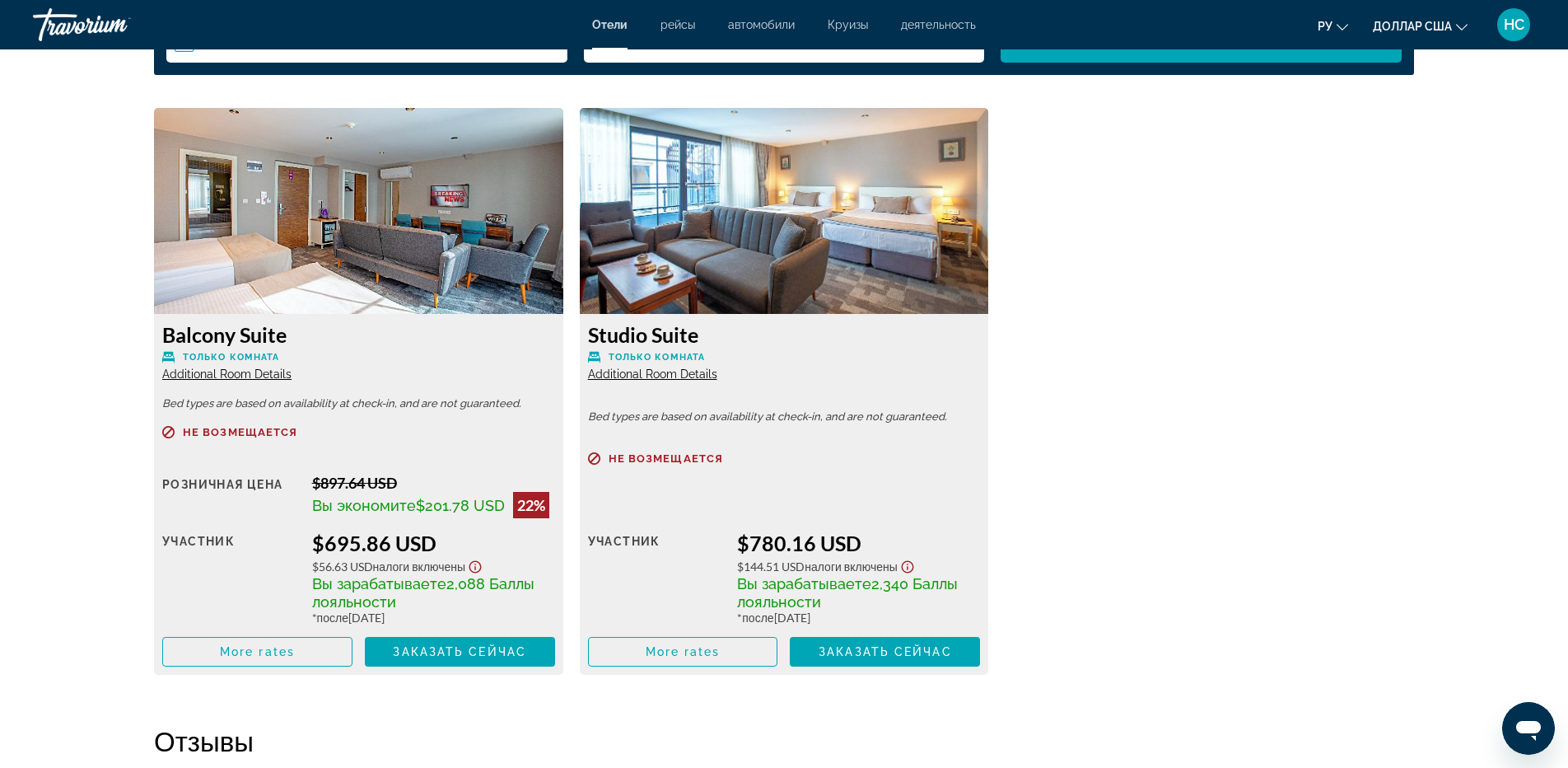
scroll to position [2471, 0]
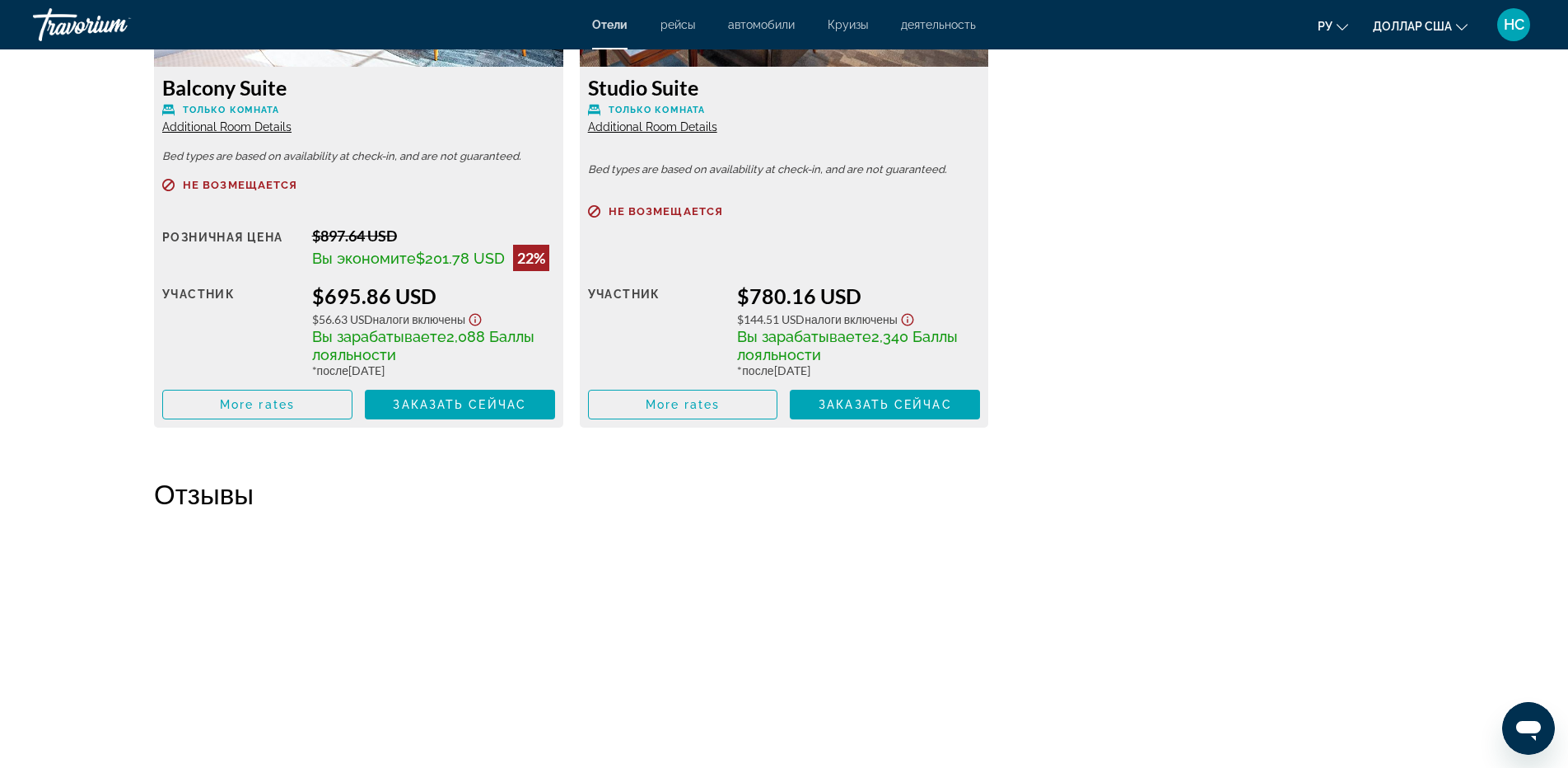
click at [250, 128] on span "Additional Room Details" at bounding box center [226, 127] width 129 height 13
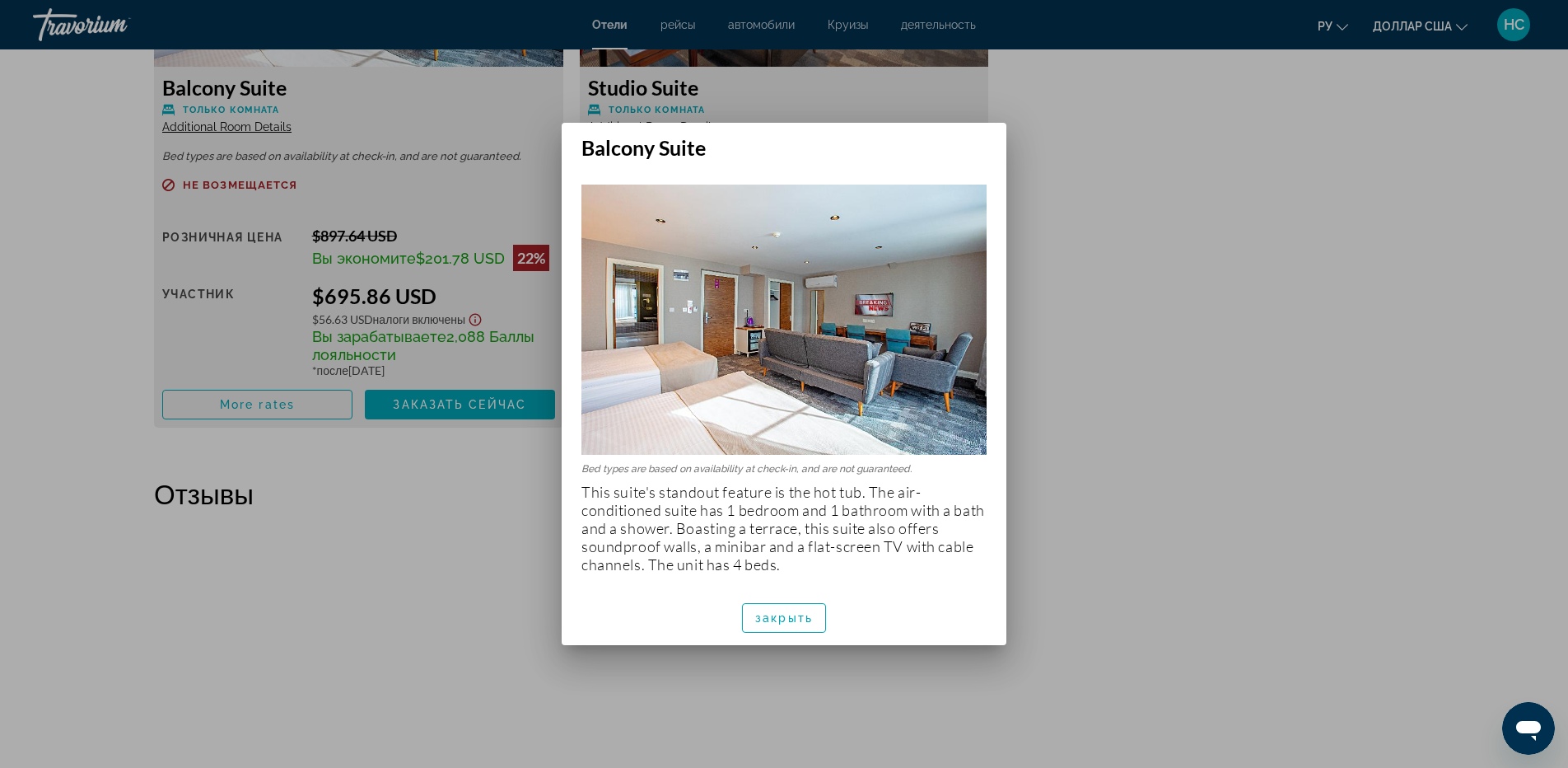
scroll to position [0, 0]
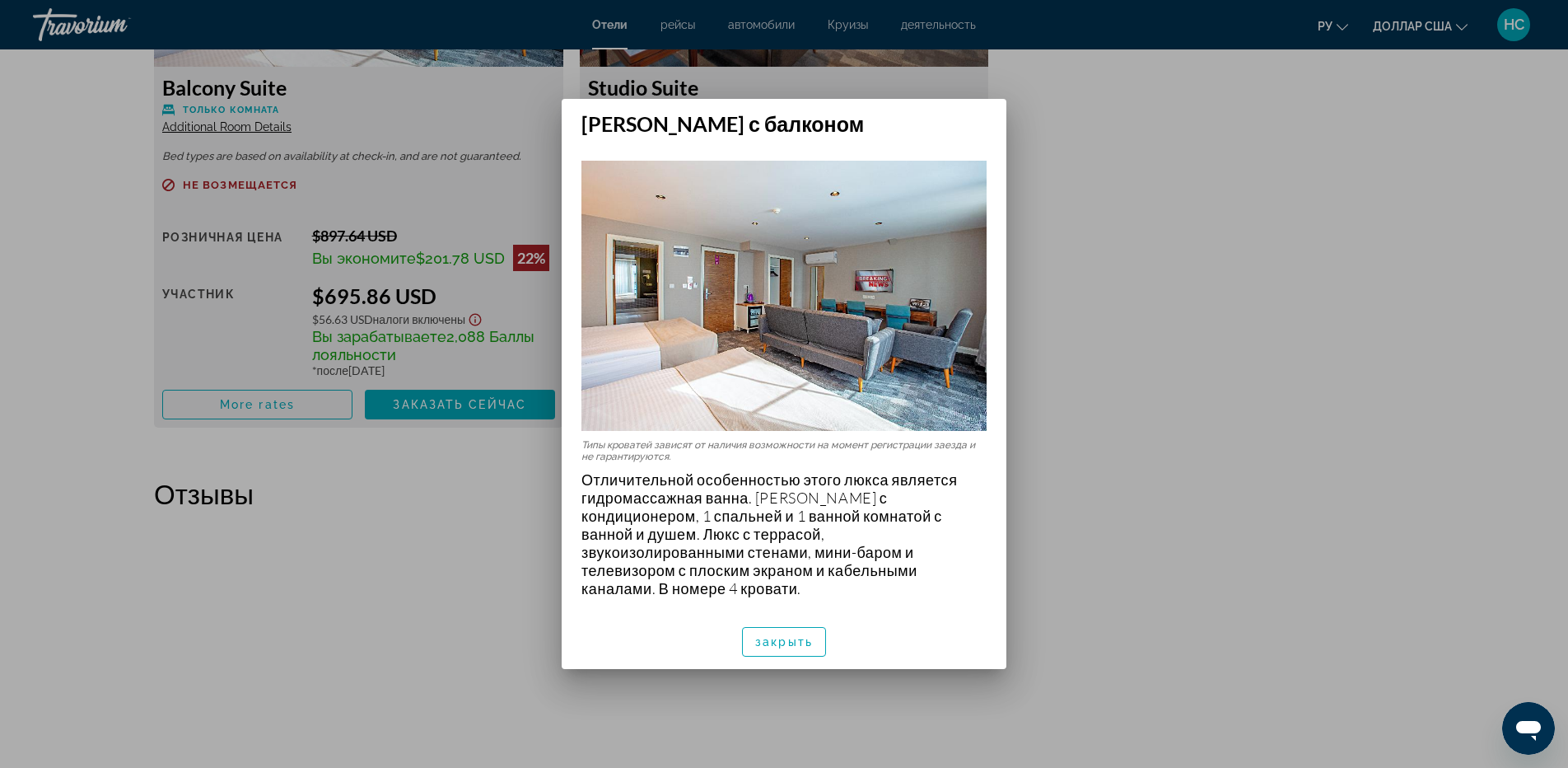
click at [1162, 256] on div at bounding box center [784, 384] width 1568 height 768
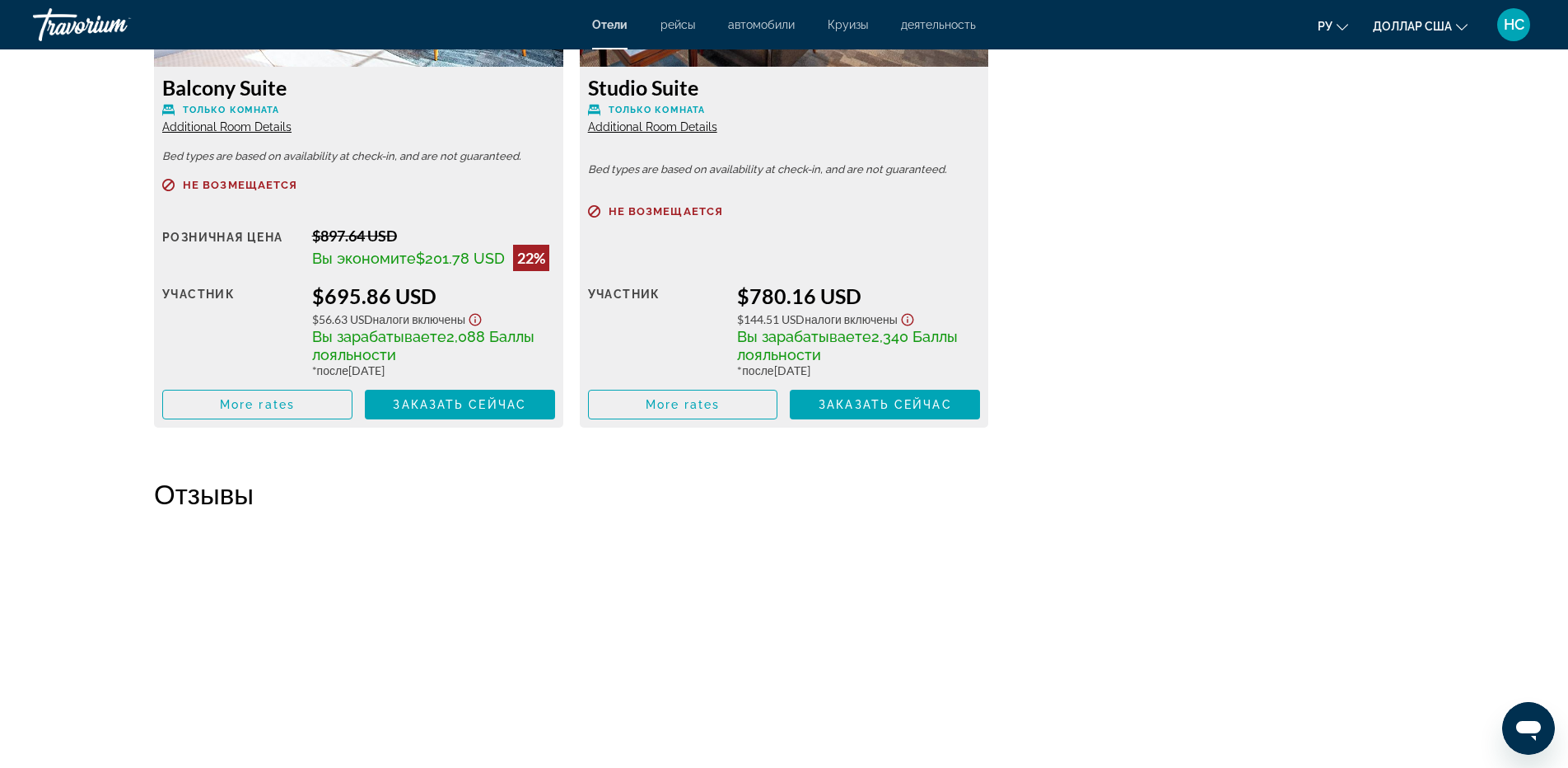
scroll to position [2471, 0]
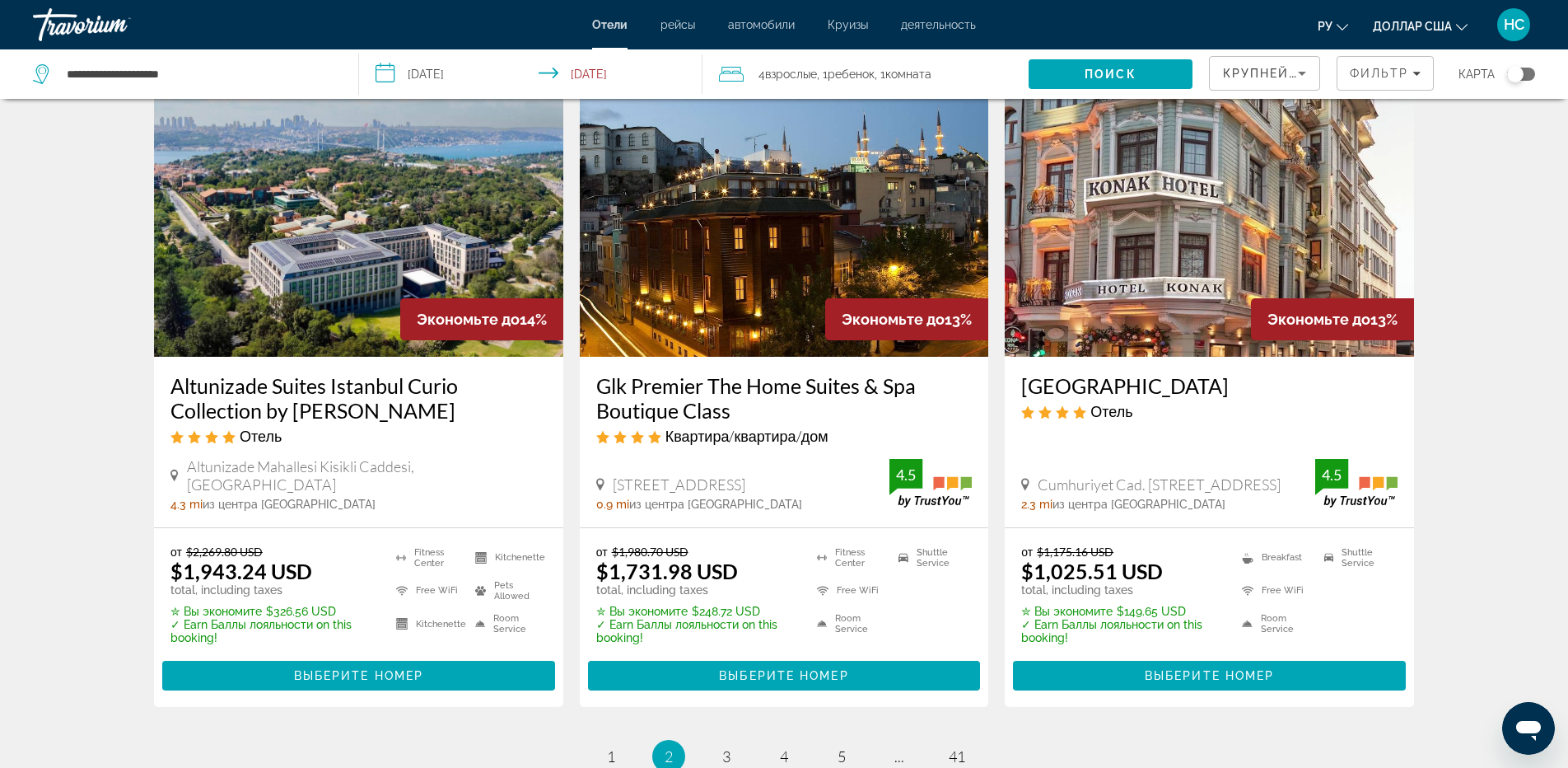
scroll to position [2141, 0]
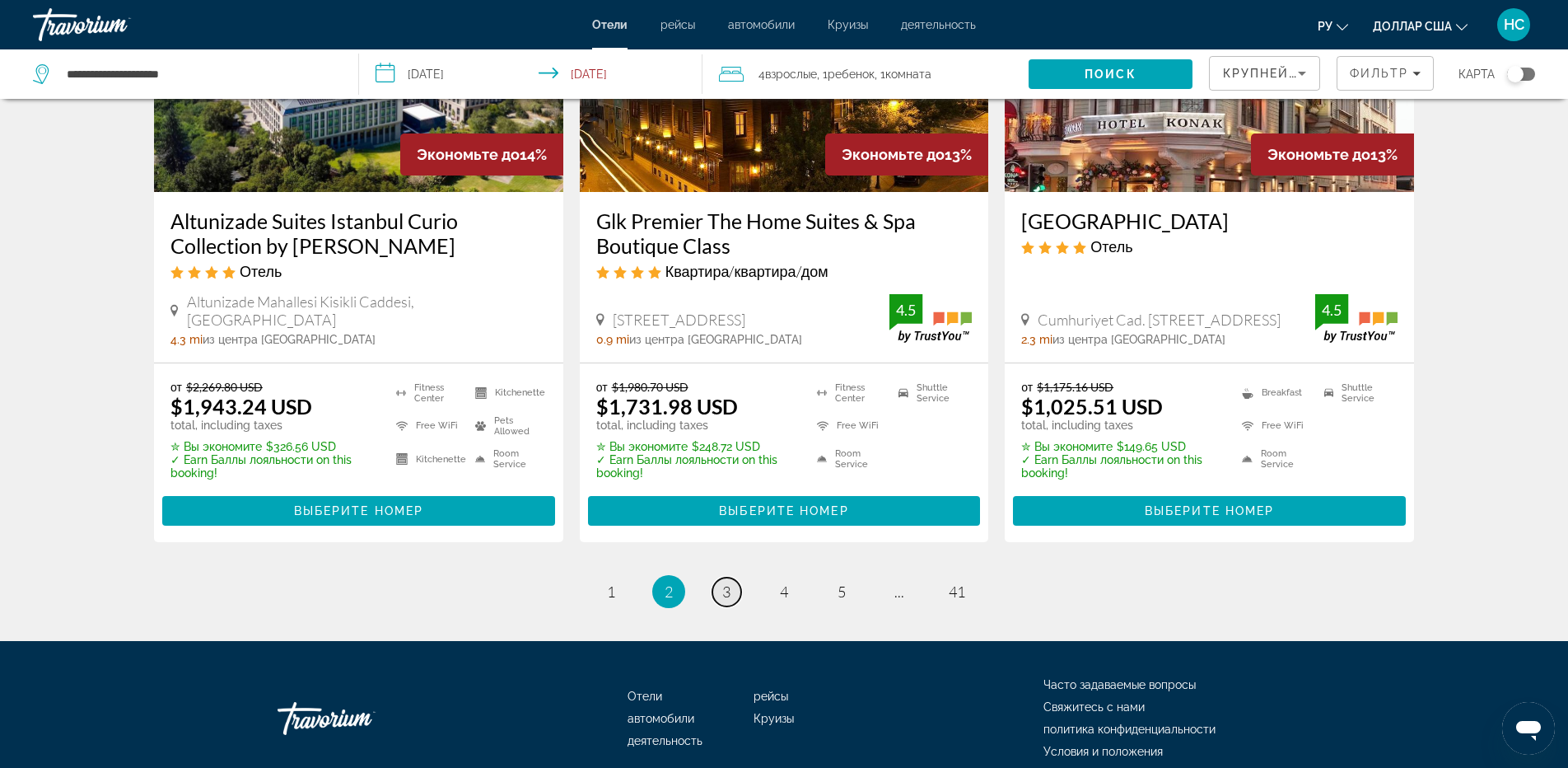
click at [723, 583] on span "3" at bounding box center [726, 592] width 8 height 18
